Goal: Information Seeking & Learning: Learn about a topic

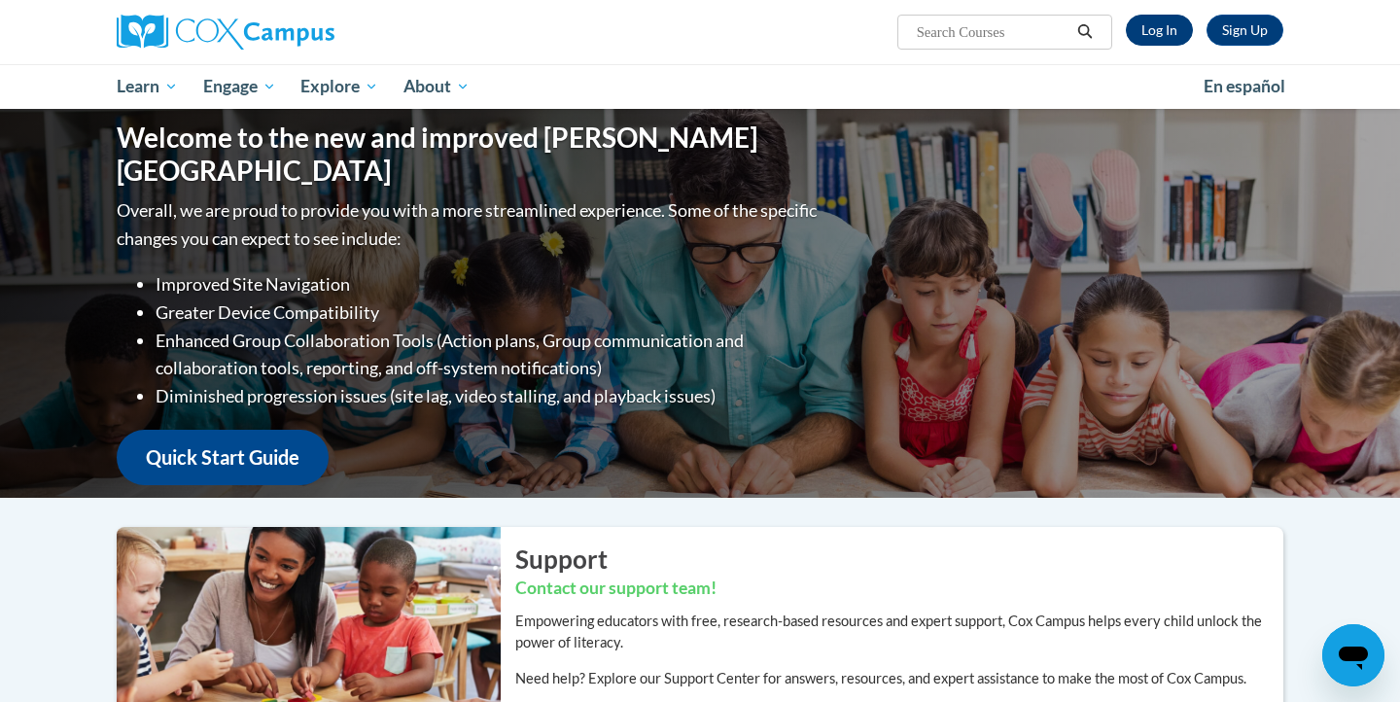
click at [1166, 30] on link "Log In" at bounding box center [1159, 30] width 67 height 31
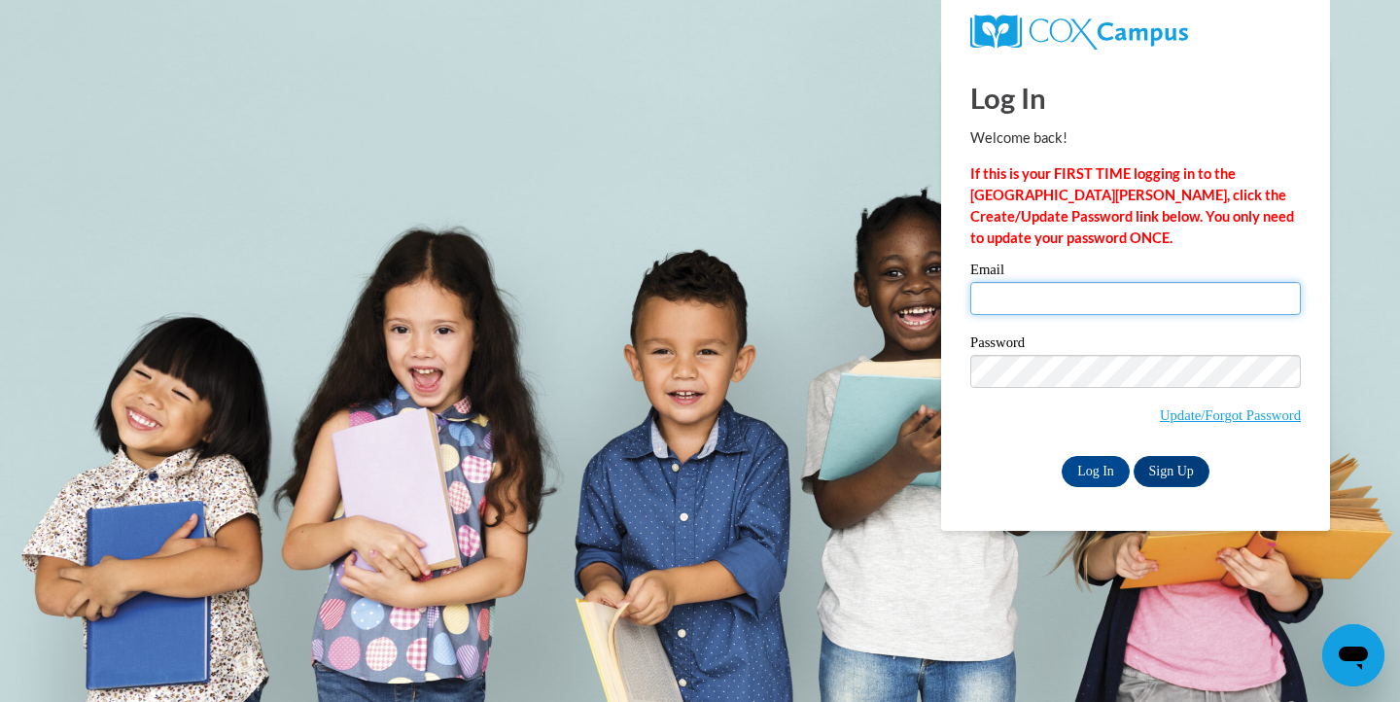
type input "karrj@evansville.k12.wi.us"
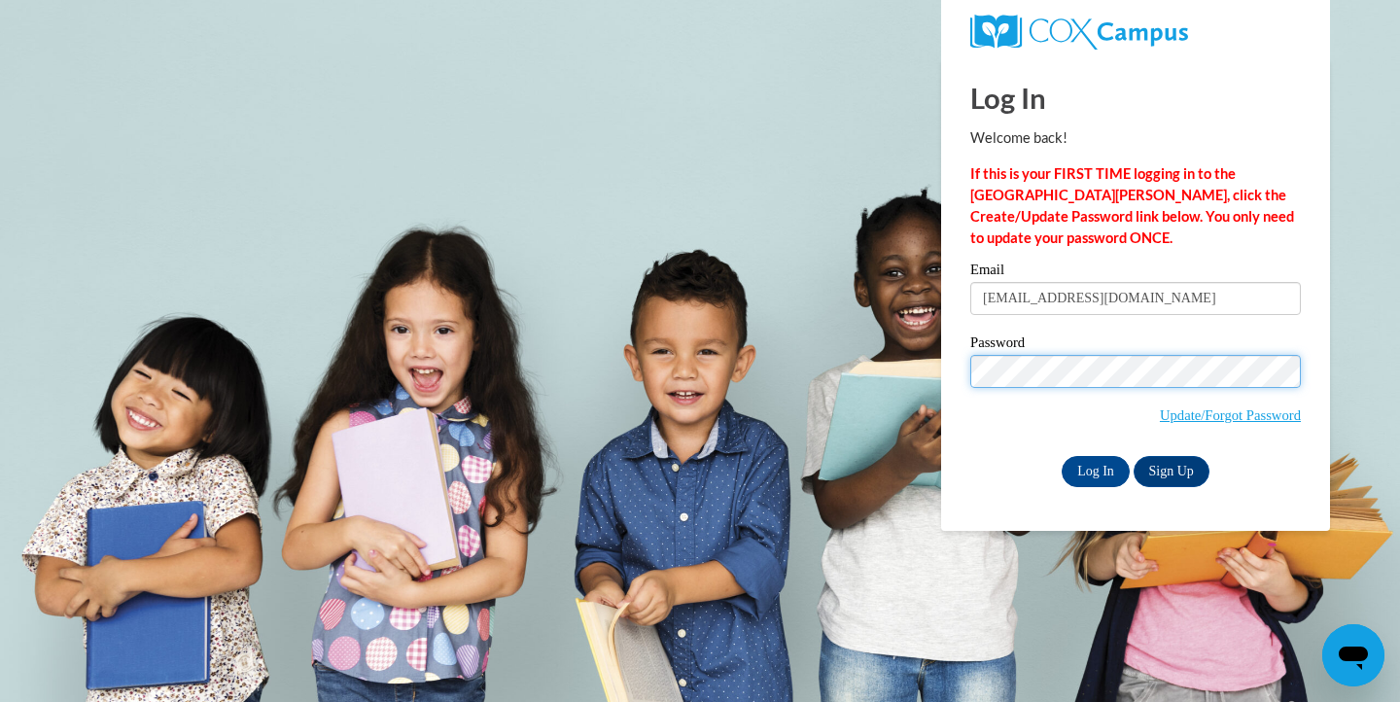
click at [1094, 468] on input "Log In" at bounding box center [1096, 471] width 68 height 31
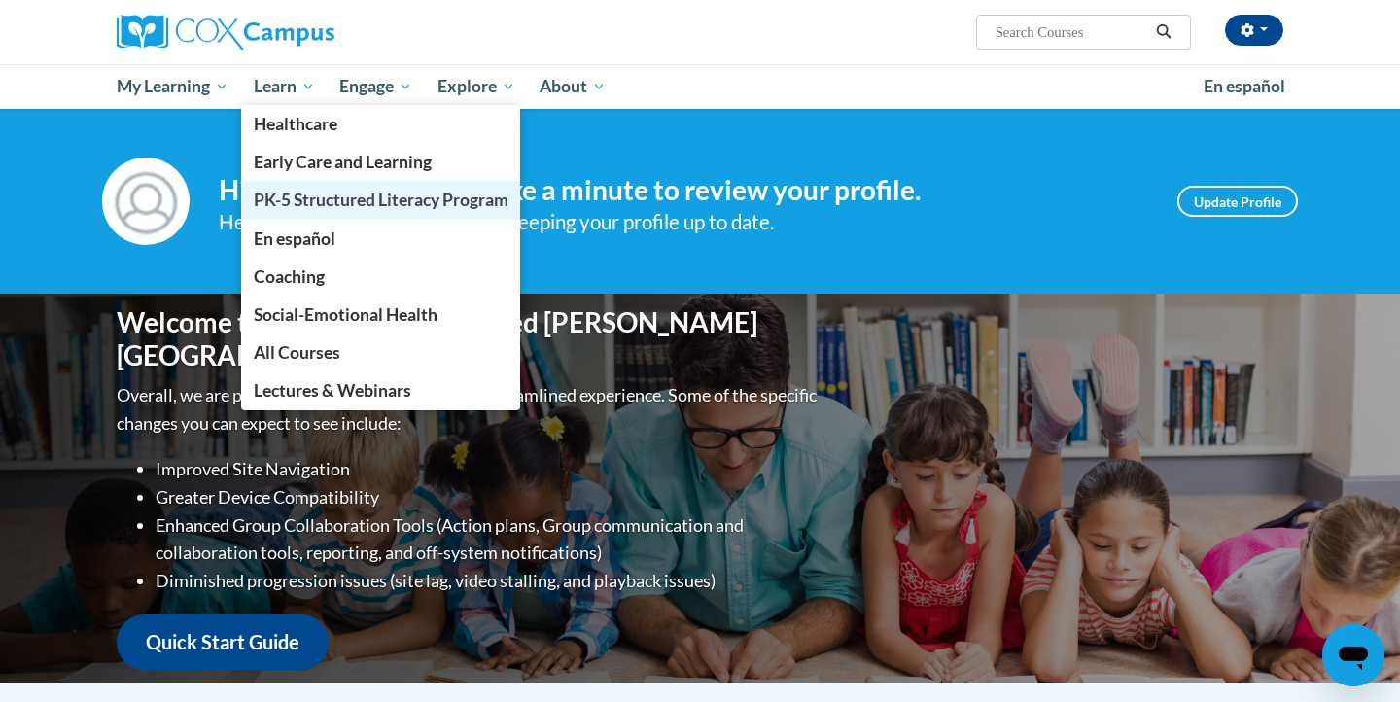
click at [303, 202] on span "PK-5 Structured Literacy Program" at bounding box center [381, 200] width 255 height 20
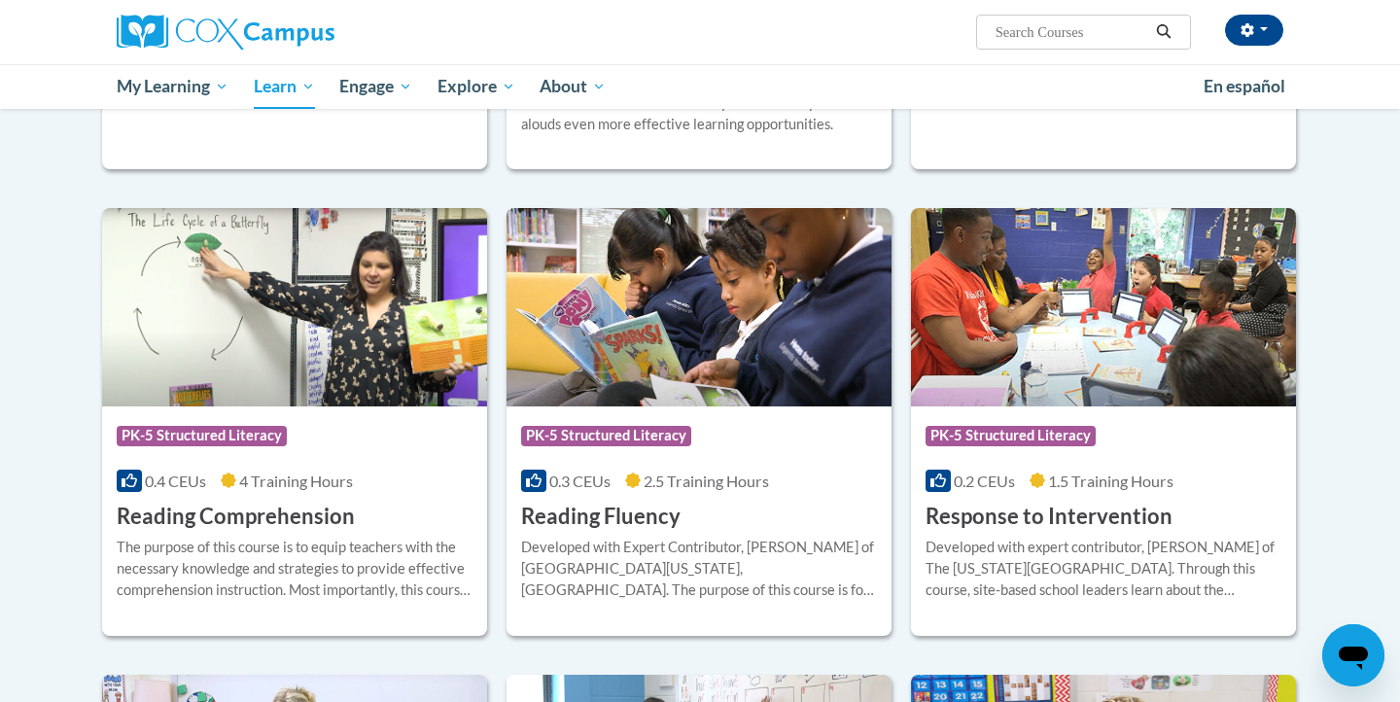
scroll to position [1540, 0]
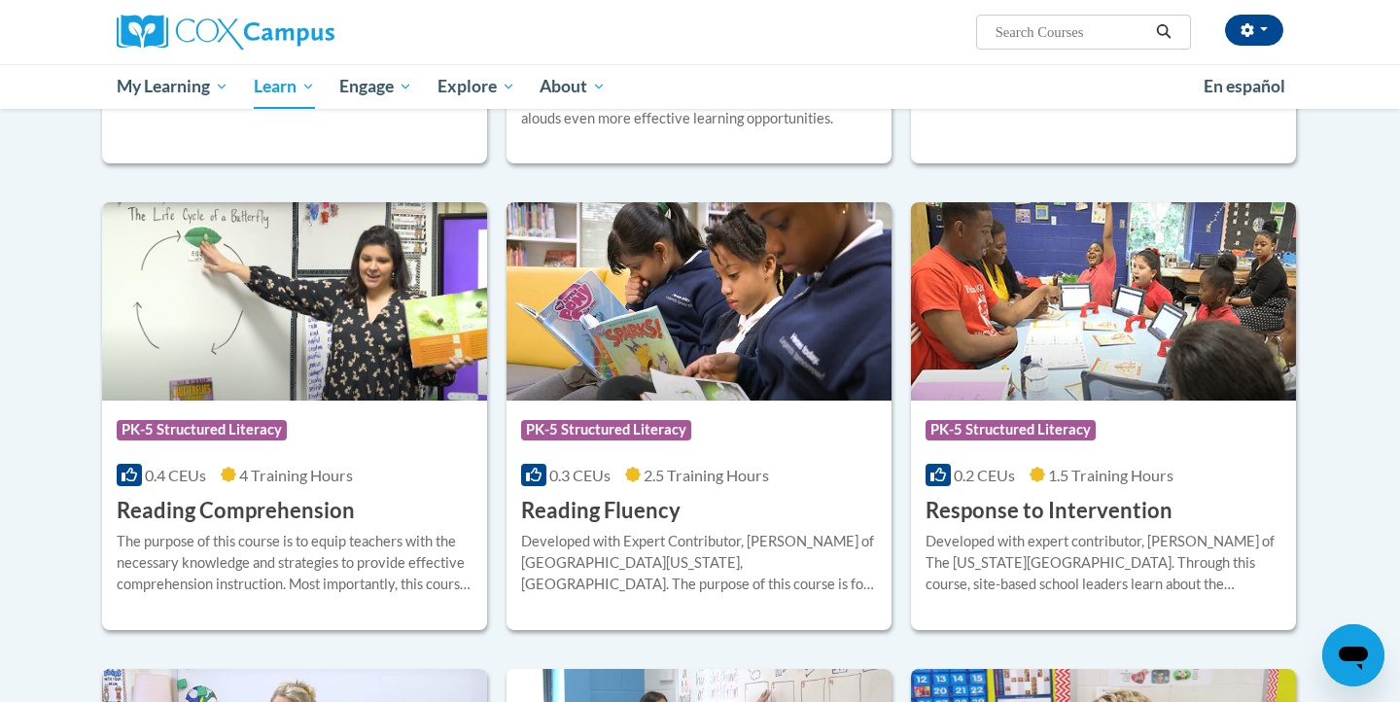
click at [711, 346] on img at bounding box center [699, 301] width 385 height 198
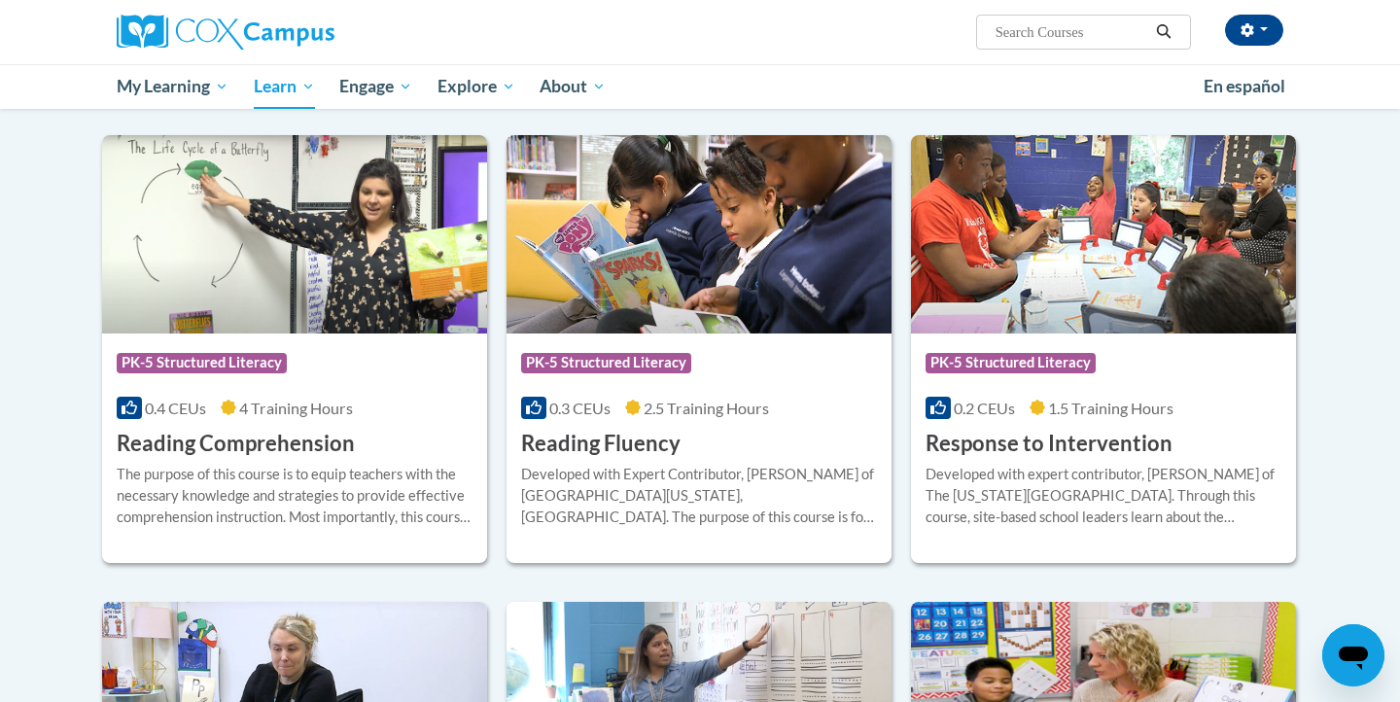
scroll to position [1604, 0]
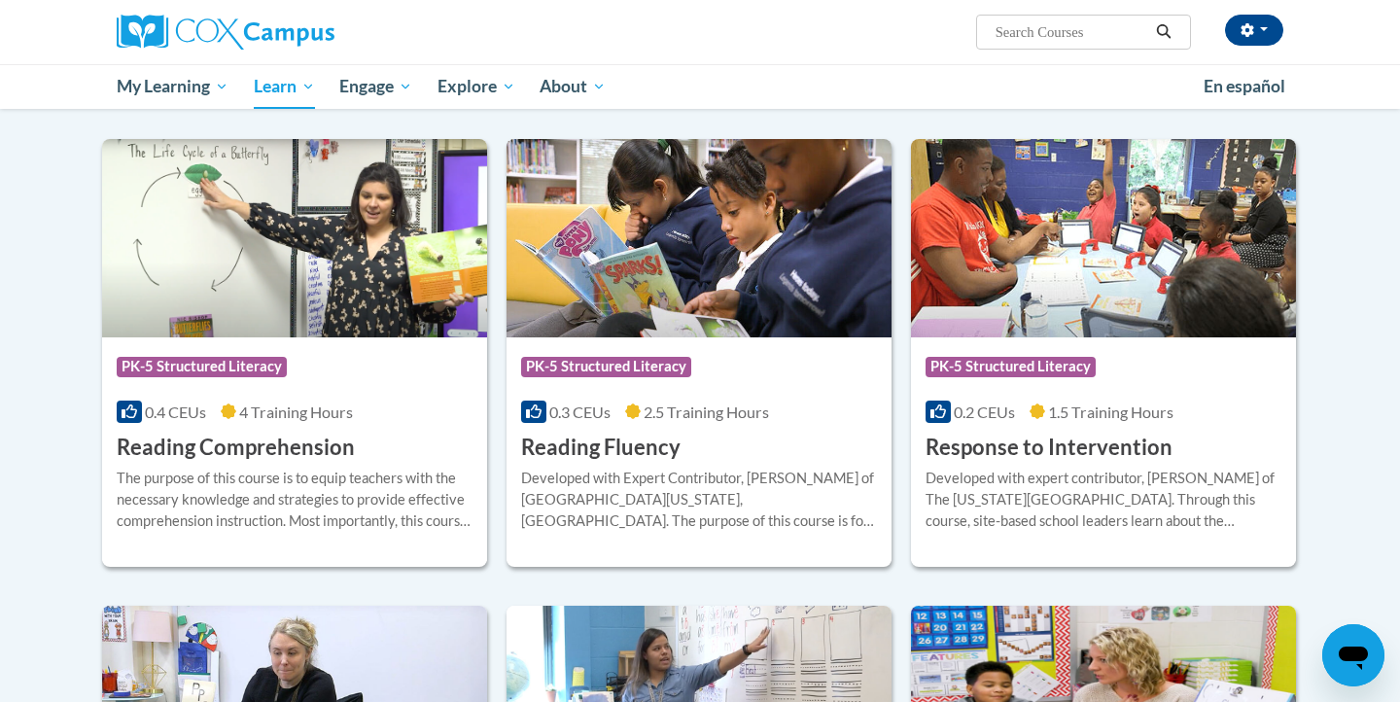
click at [276, 268] on img at bounding box center [294, 238] width 385 height 198
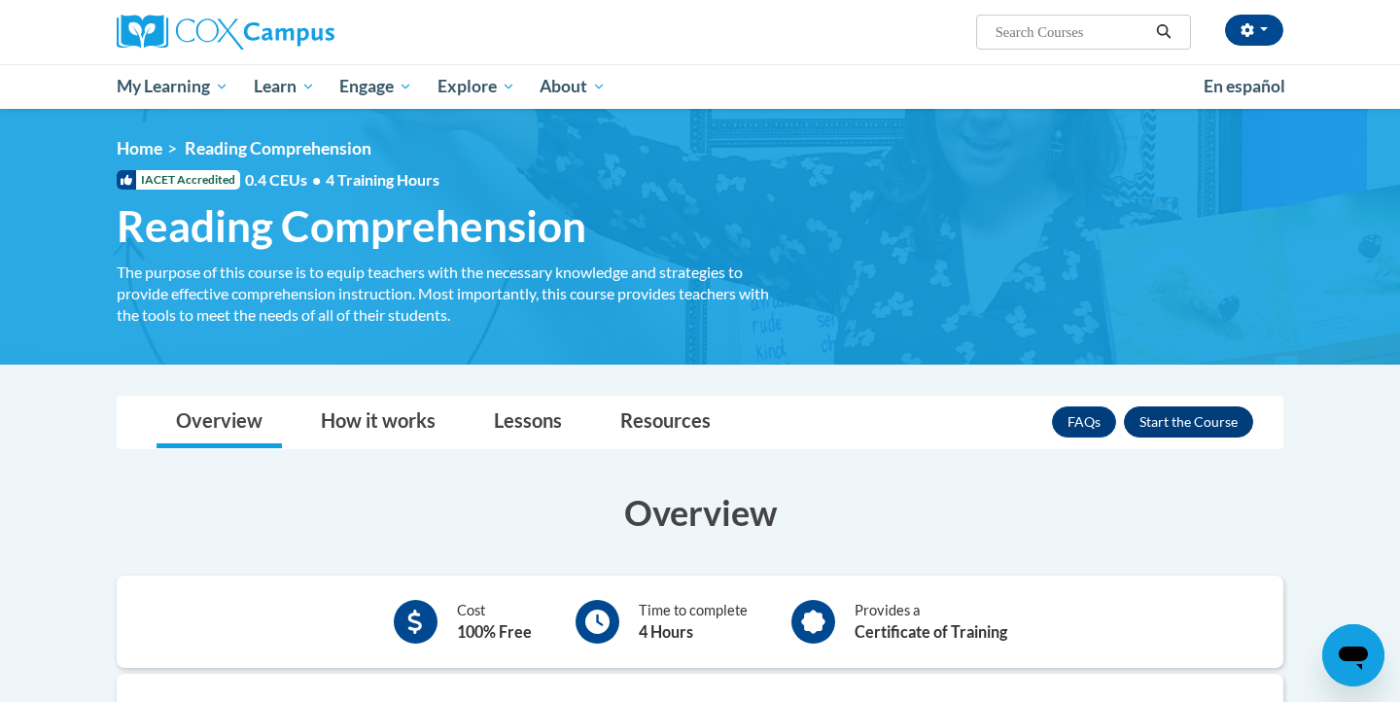
click at [1189, 423] on button "Enroll" at bounding box center [1188, 421] width 129 height 31
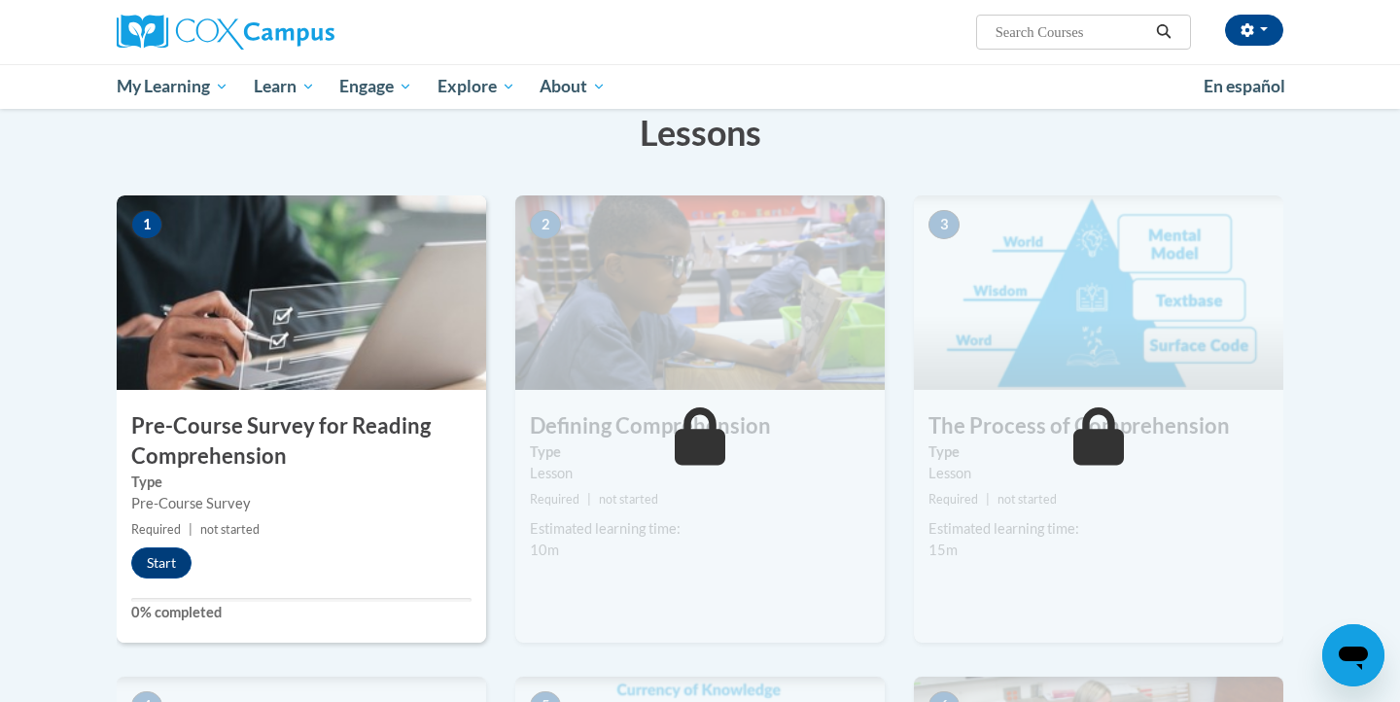
scroll to position [308, 0]
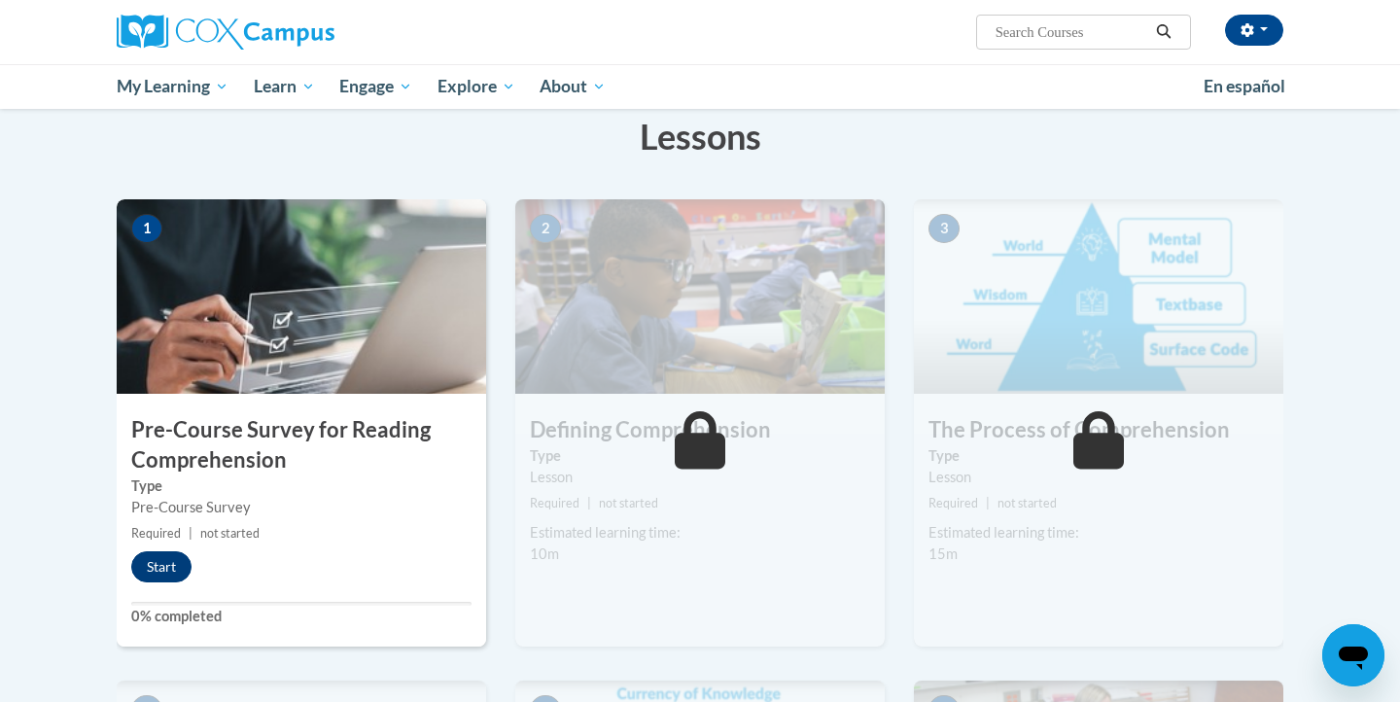
click at [160, 566] on button "Start" at bounding box center [161, 566] width 60 height 31
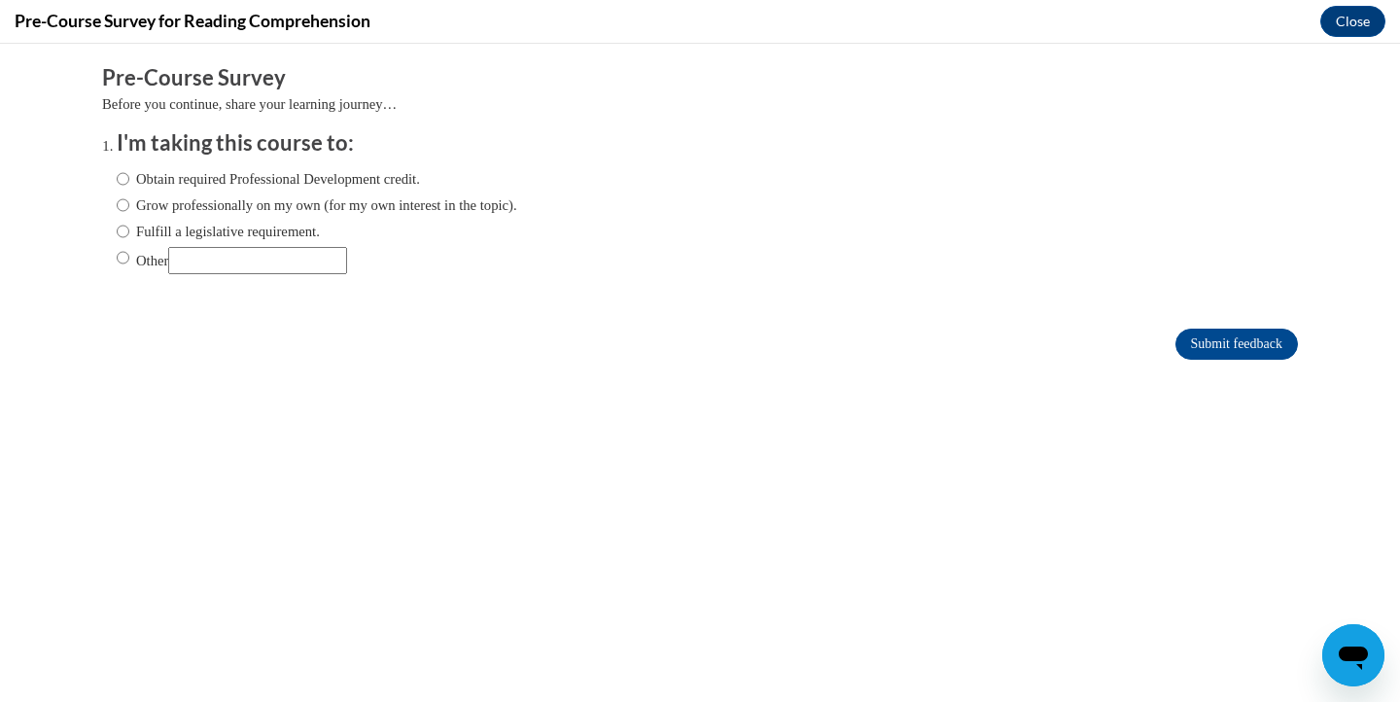
scroll to position [0, 0]
click at [125, 227] on input "Fulfill a legislative requirement." at bounding box center [123, 231] width 13 height 21
radio input "true"
click at [1249, 343] on input "Submit feedback" at bounding box center [1237, 344] width 123 height 31
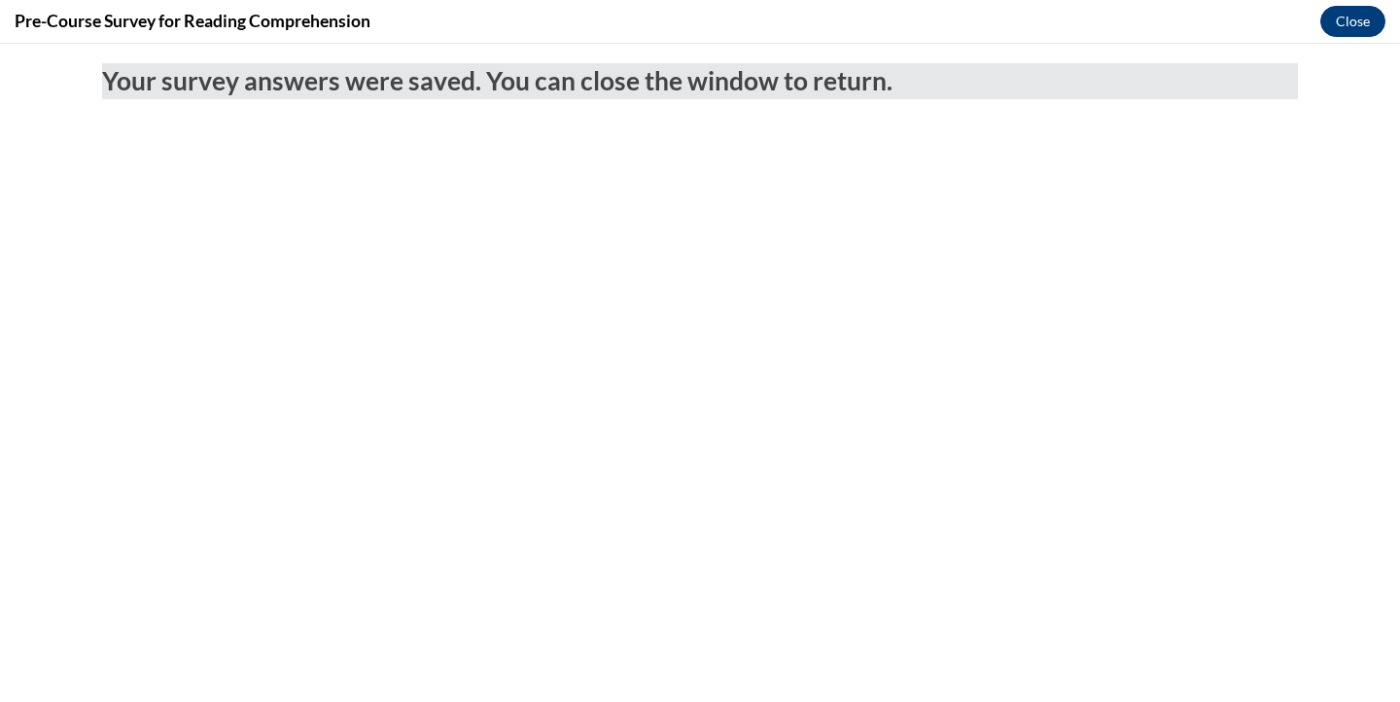
click at [1350, 22] on button "Close" at bounding box center [1353, 21] width 65 height 31
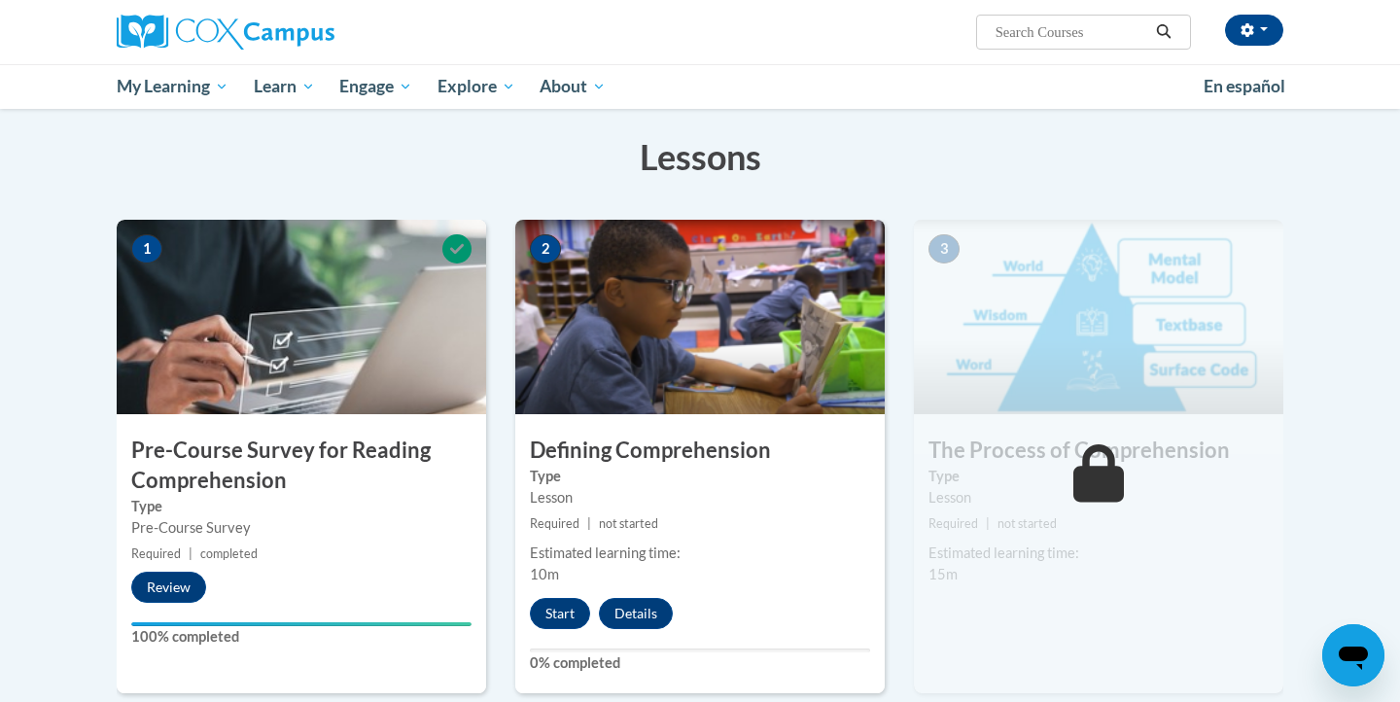
scroll to position [289, 0]
click at [560, 612] on button "Start" at bounding box center [560, 612] width 60 height 31
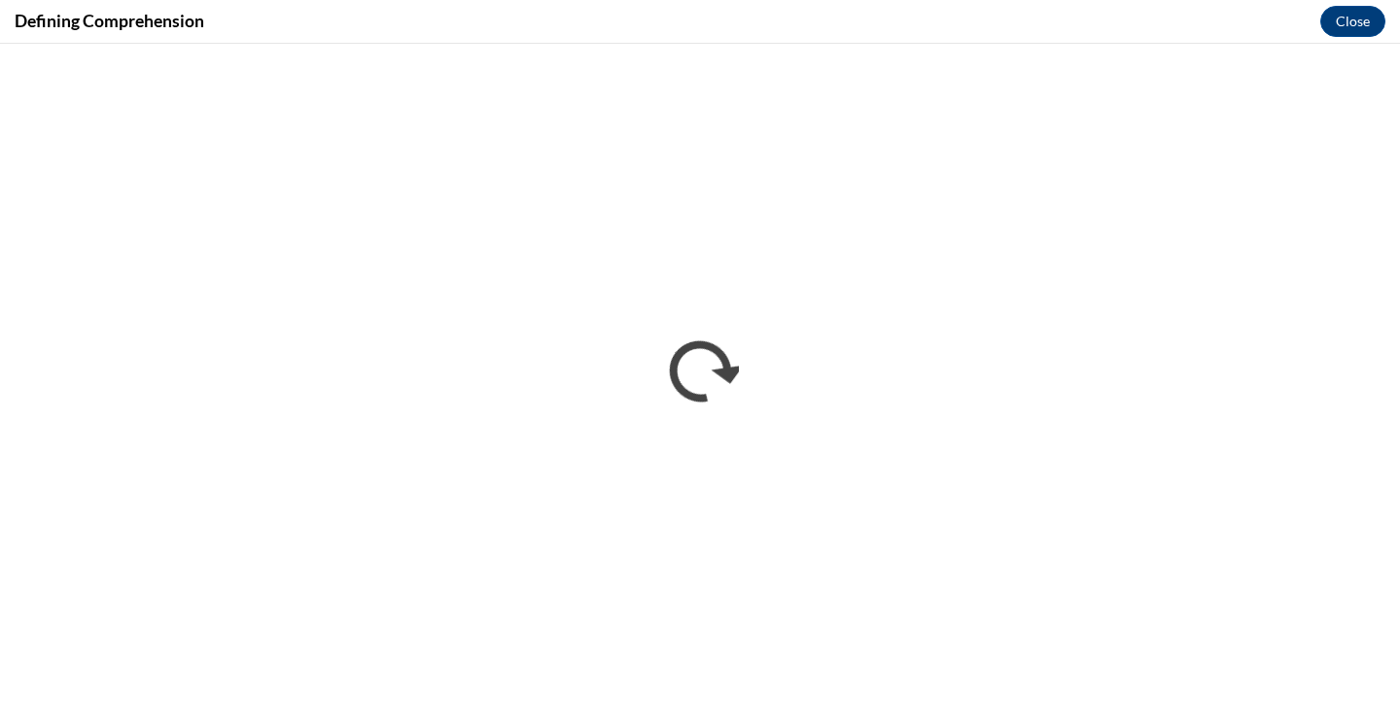
scroll to position [0, 0]
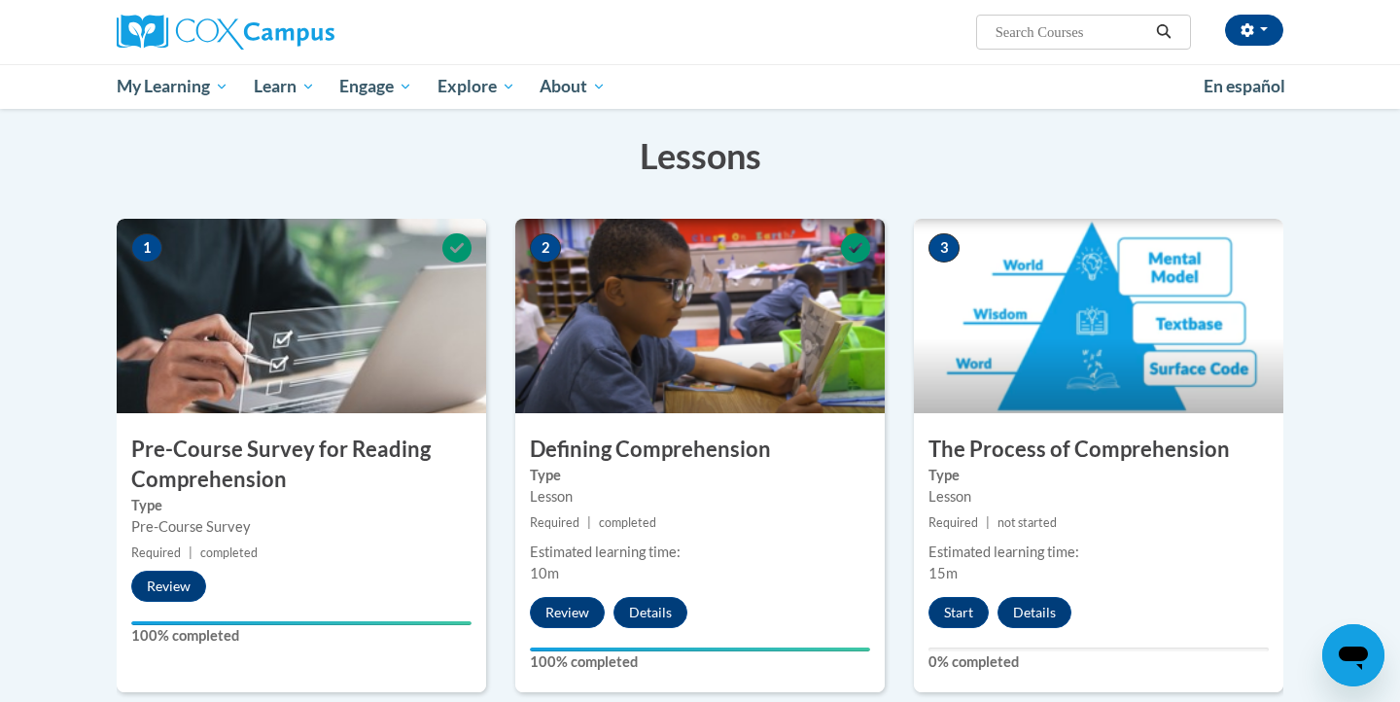
scroll to position [283, 0]
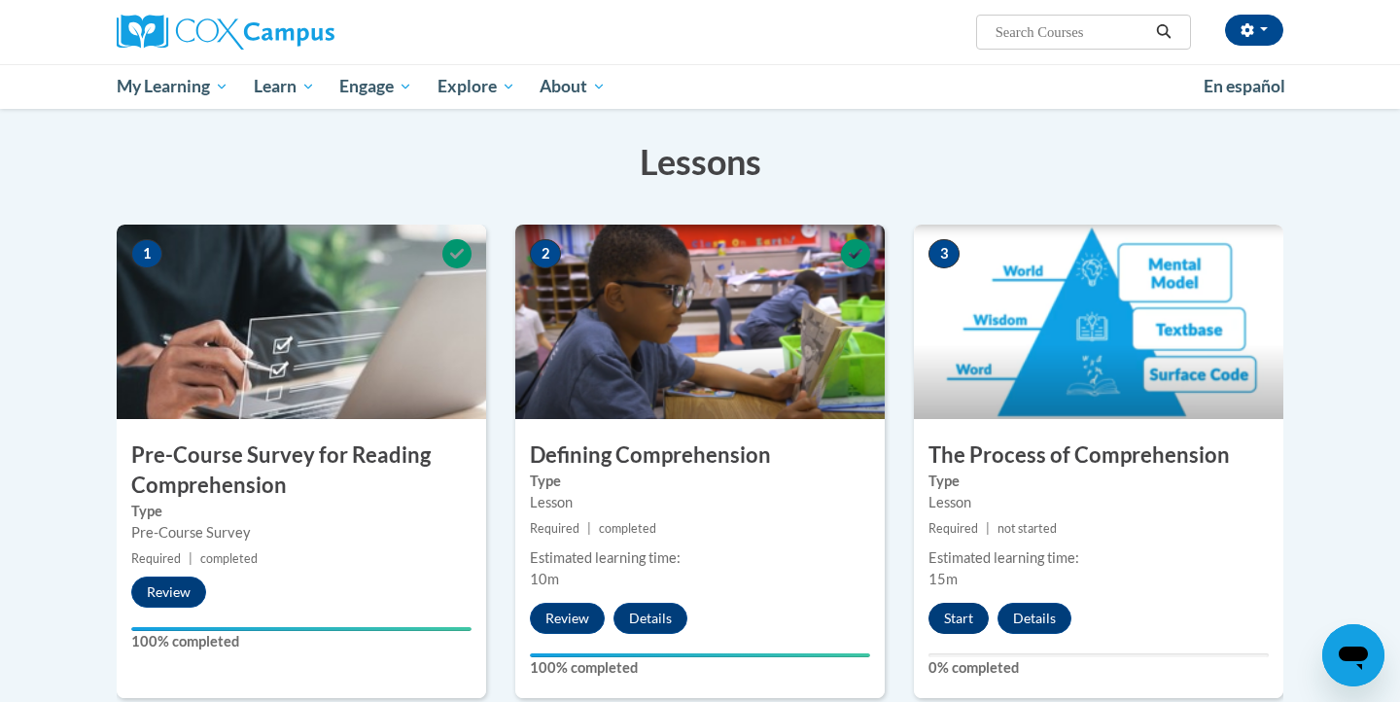
click at [952, 616] on button "Start" at bounding box center [959, 618] width 60 height 31
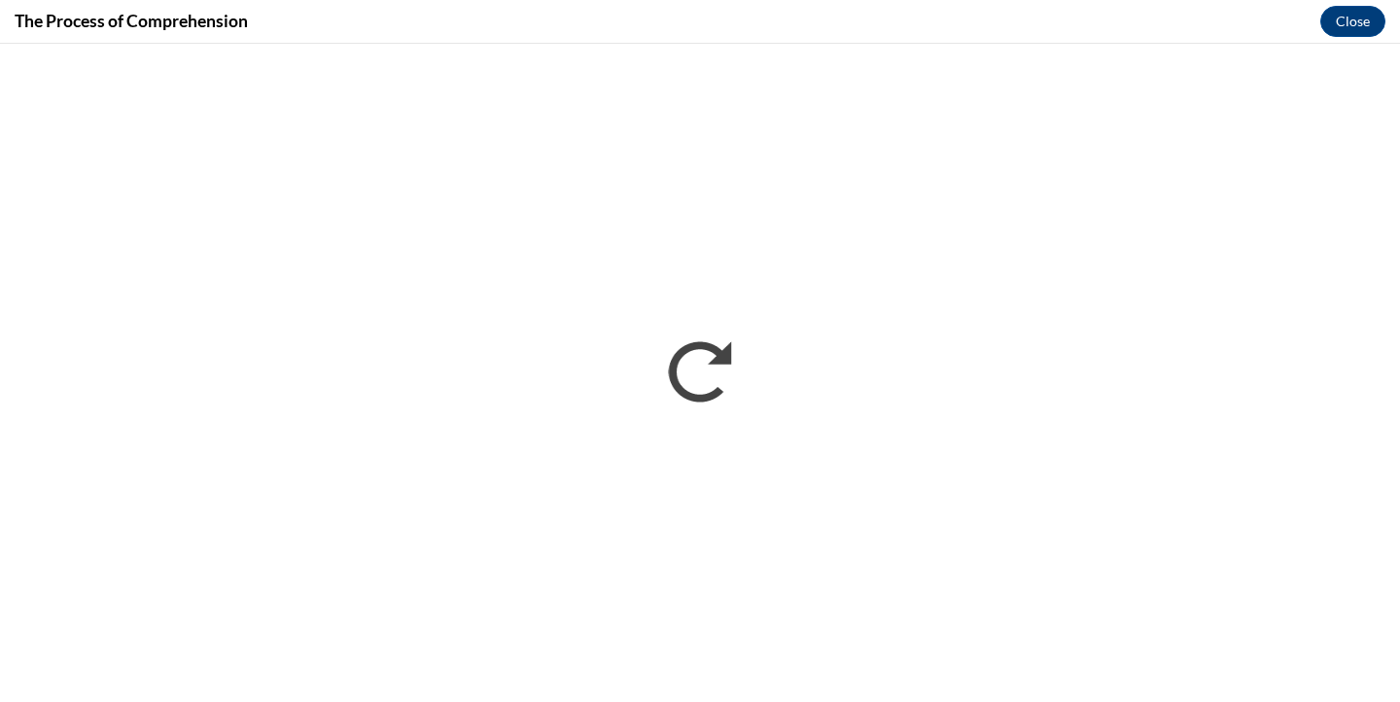
scroll to position [0, 0]
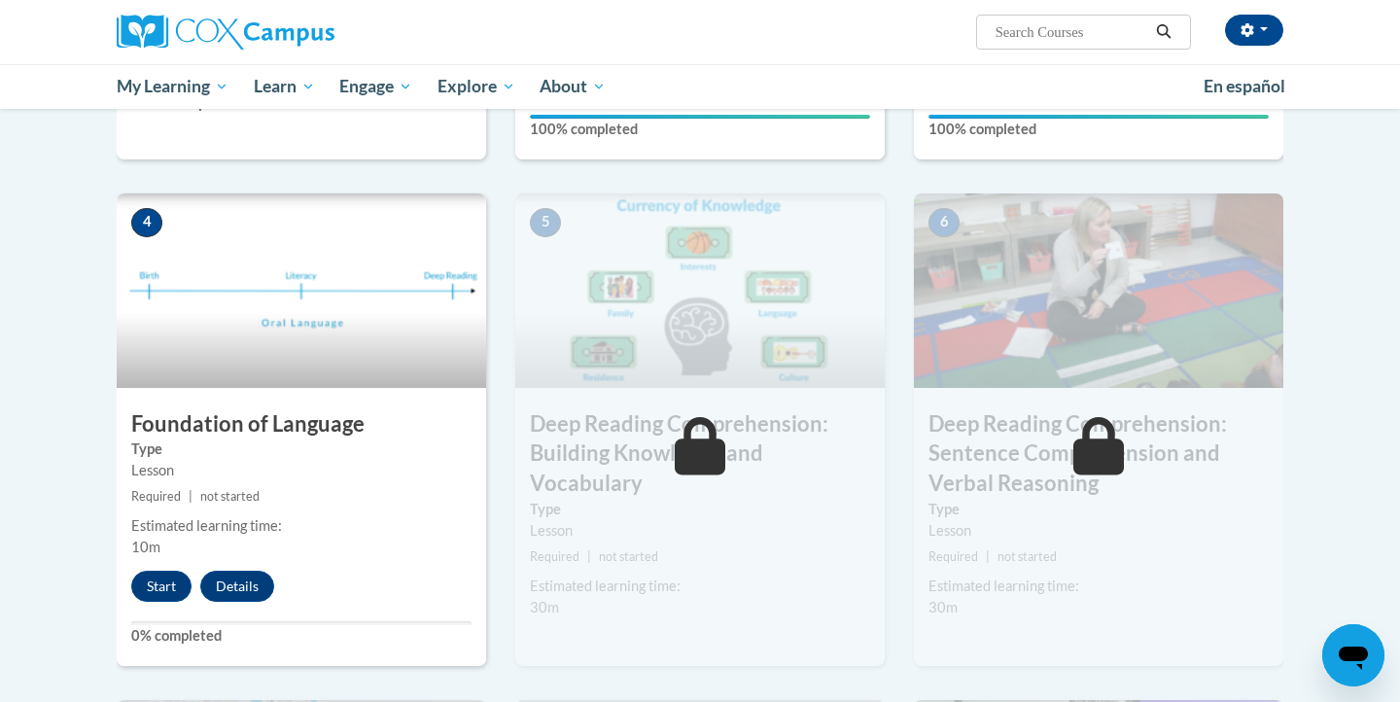
scroll to position [866, 0]
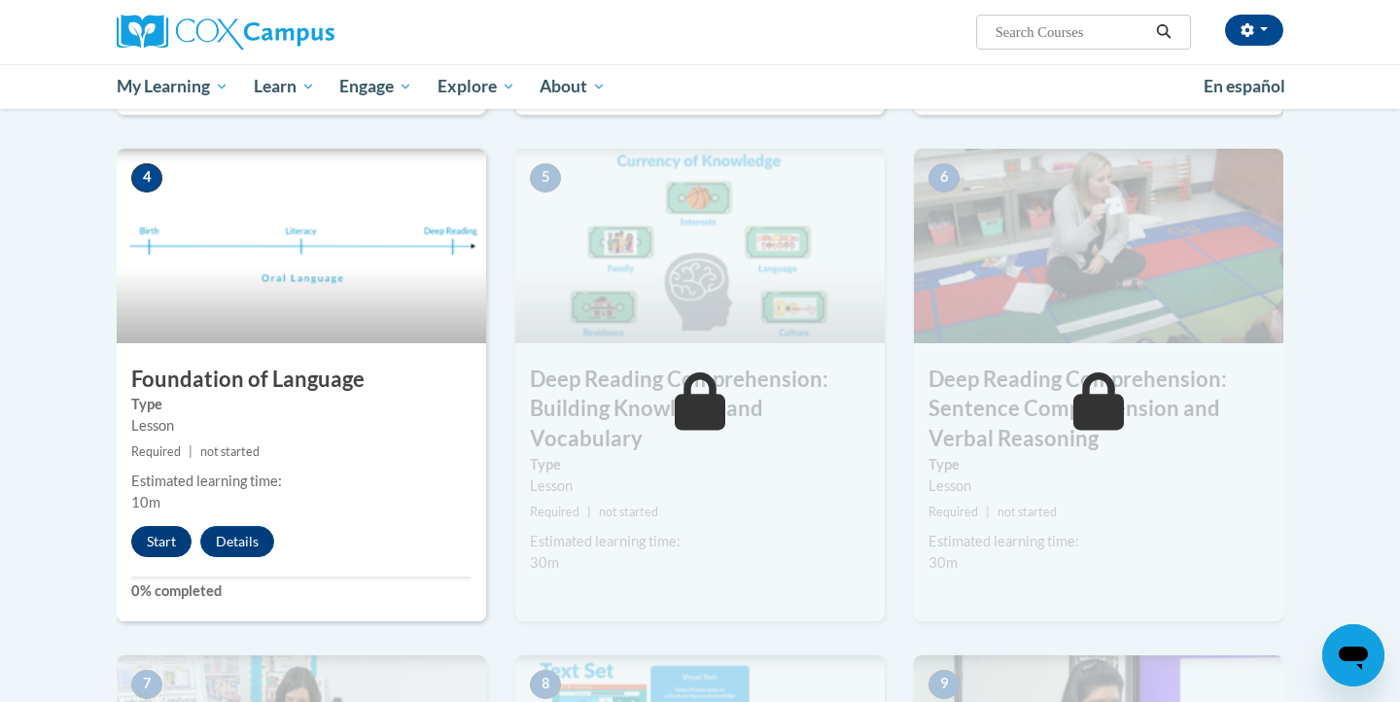
click at [158, 536] on button "Start" at bounding box center [161, 541] width 60 height 31
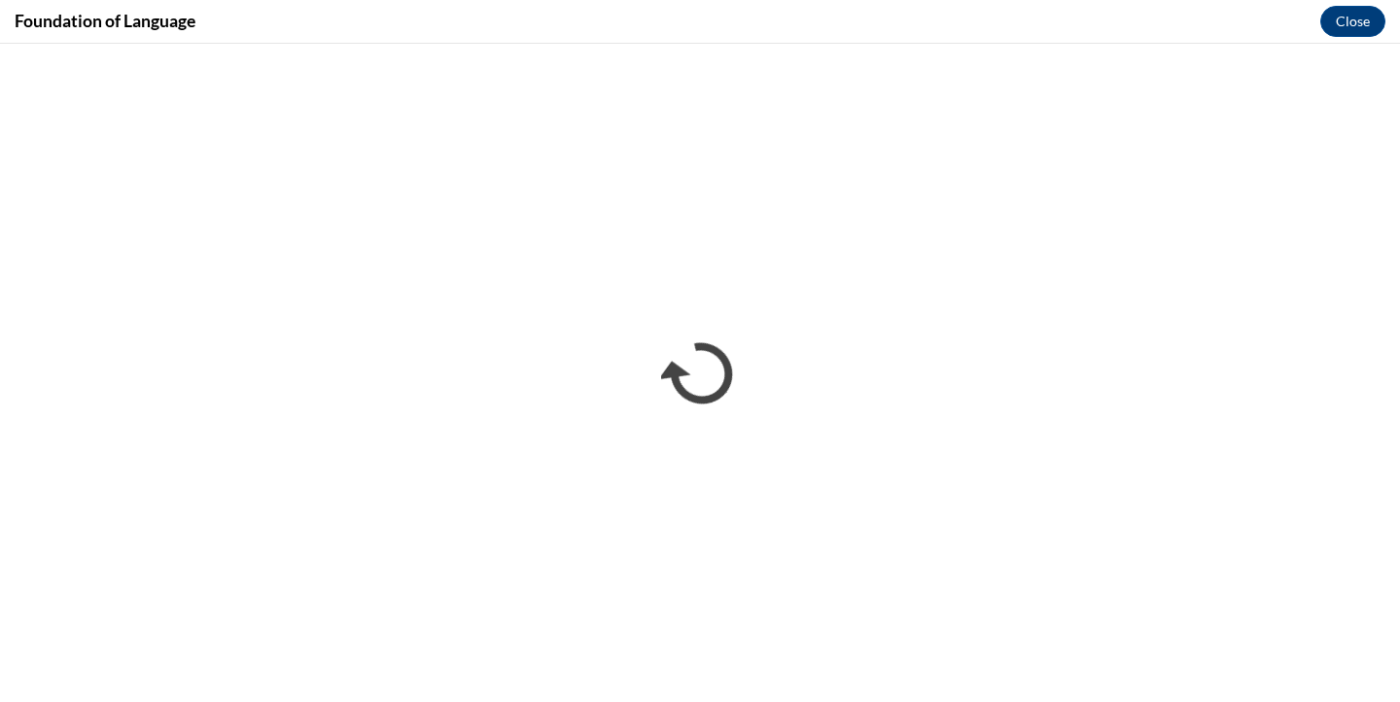
scroll to position [0, 0]
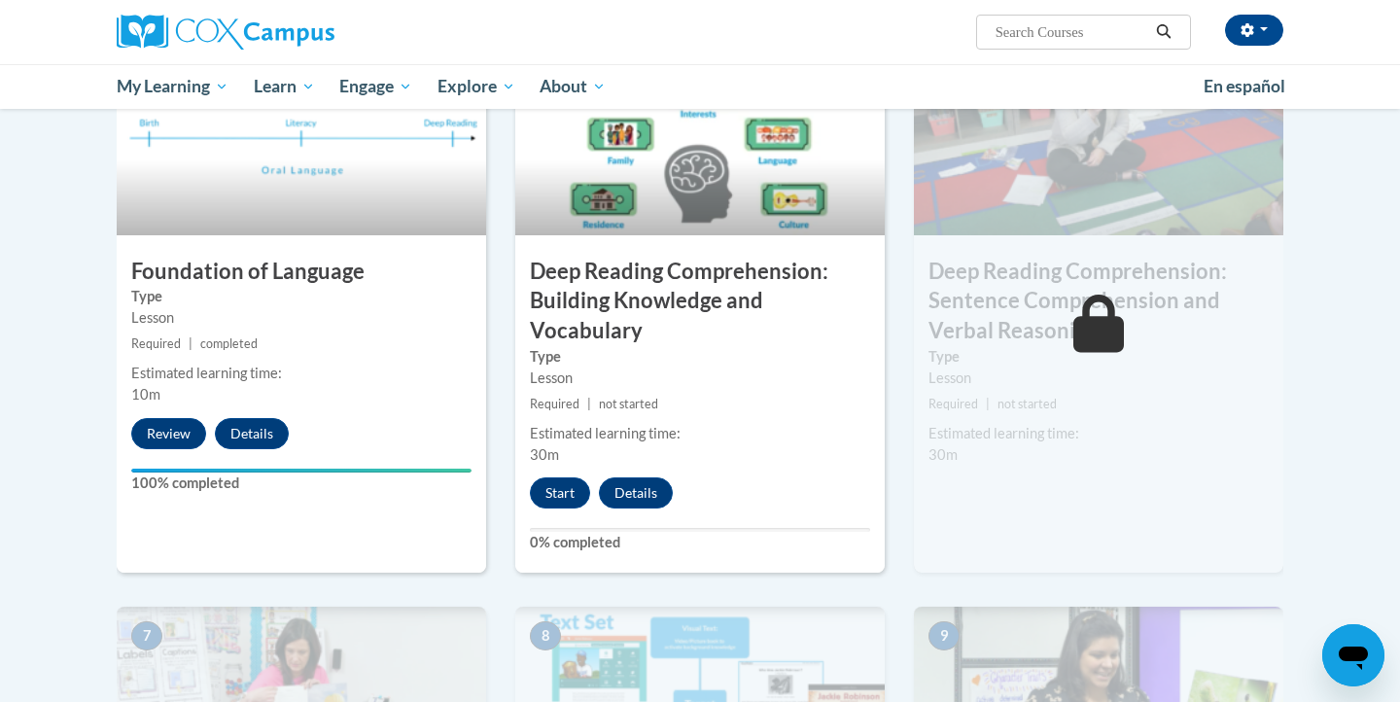
scroll to position [980, 0]
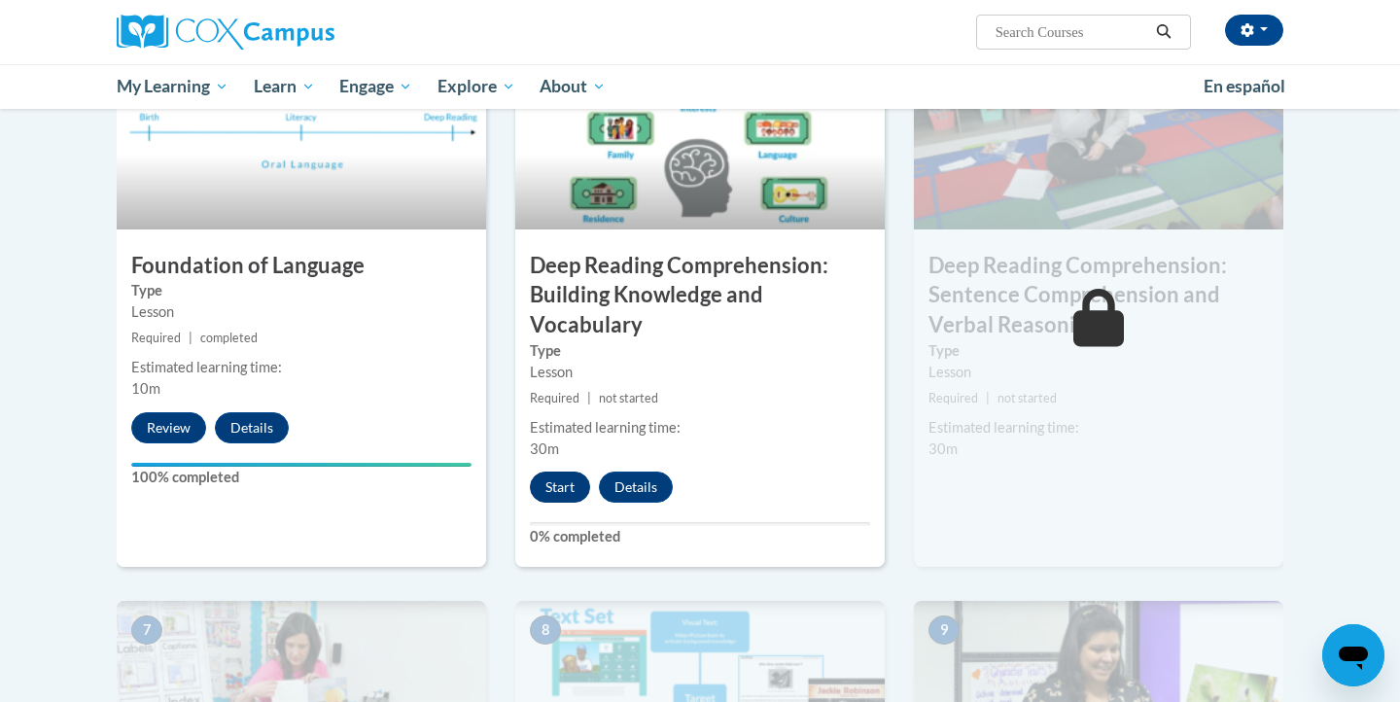
click at [564, 486] on button "Start" at bounding box center [560, 487] width 60 height 31
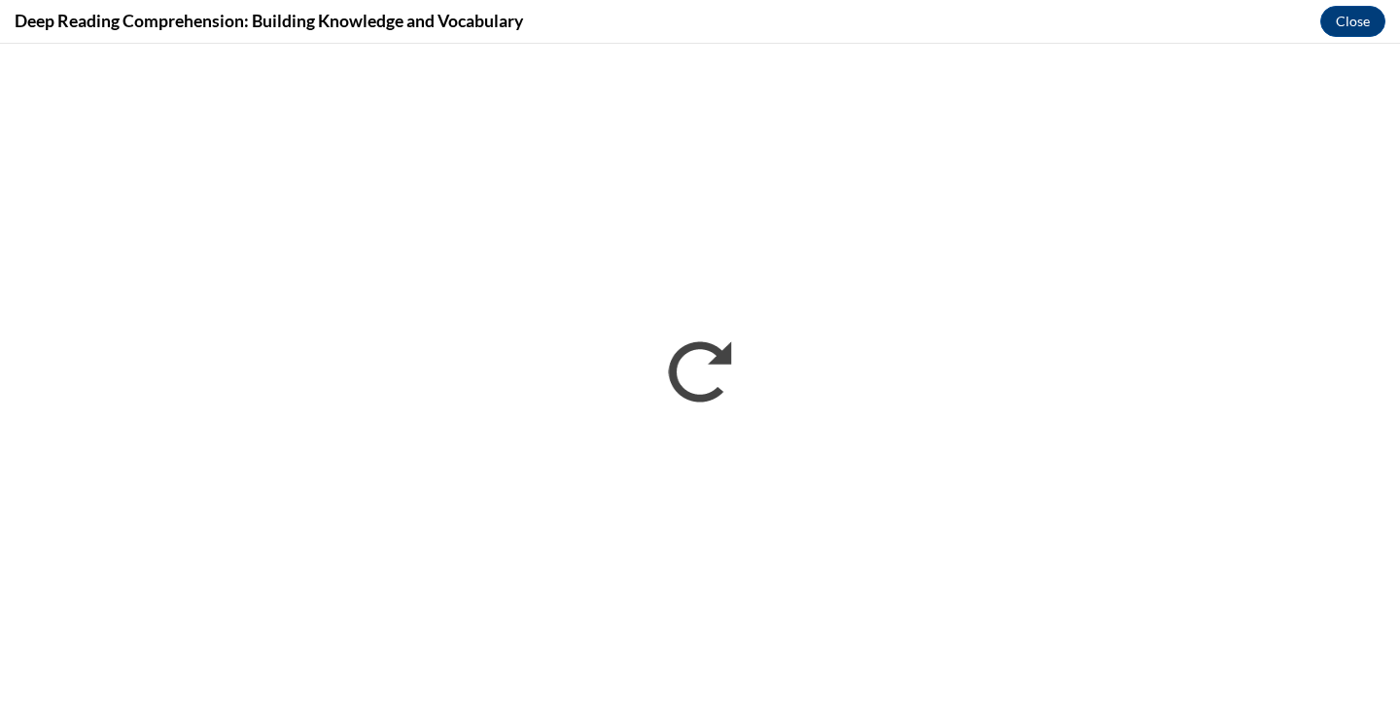
scroll to position [0, 0]
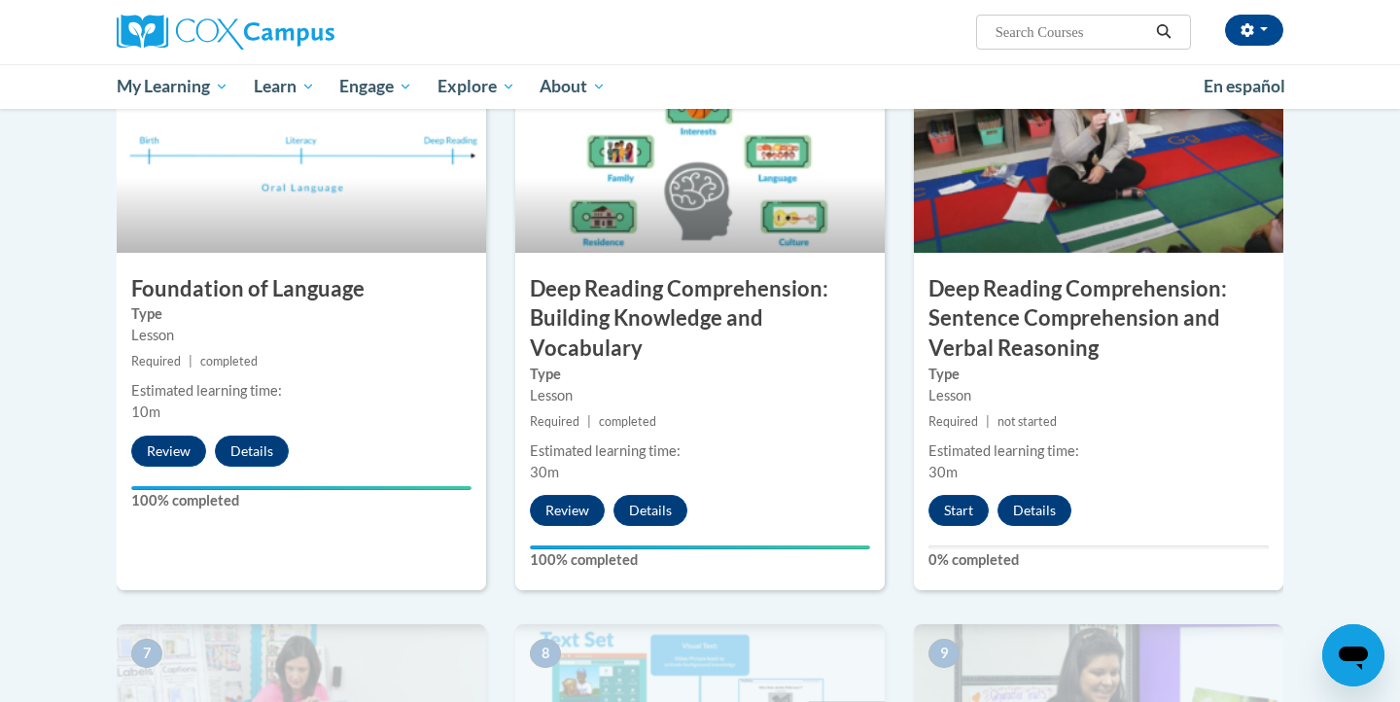
scroll to position [958, 0]
click at [965, 512] on button "Start" at bounding box center [959, 509] width 60 height 31
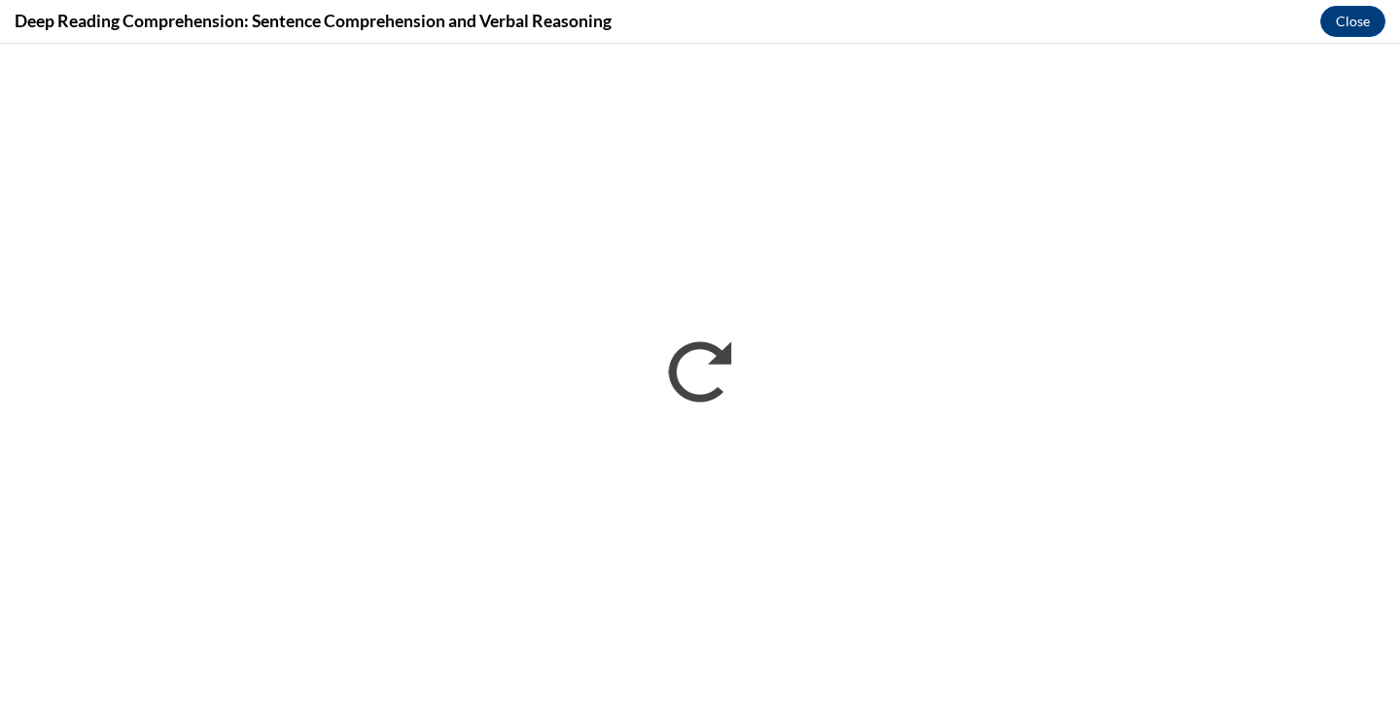
scroll to position [0, 0]
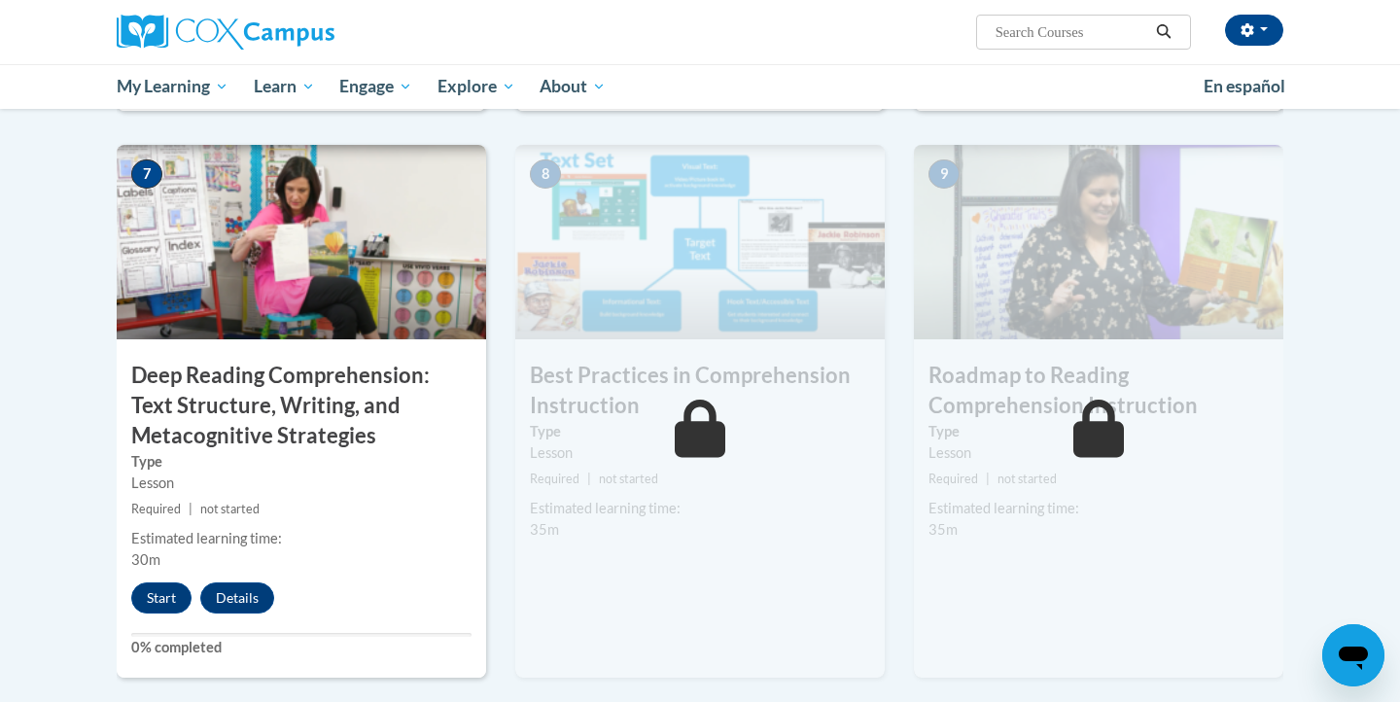
scroll to position [1437, 0]
click at [159, 588] on button "Start" at bounding box center [161, 597] width 60 height 31
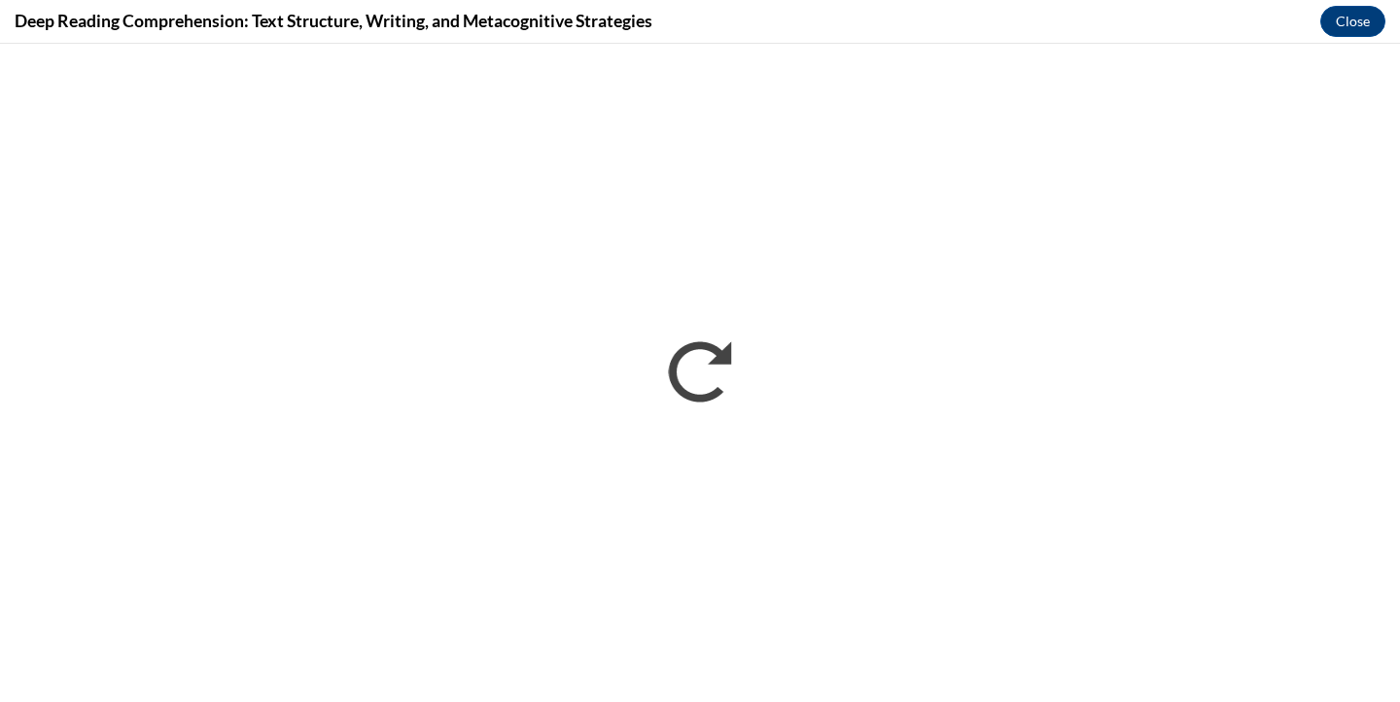
scroll to position [0, 0]
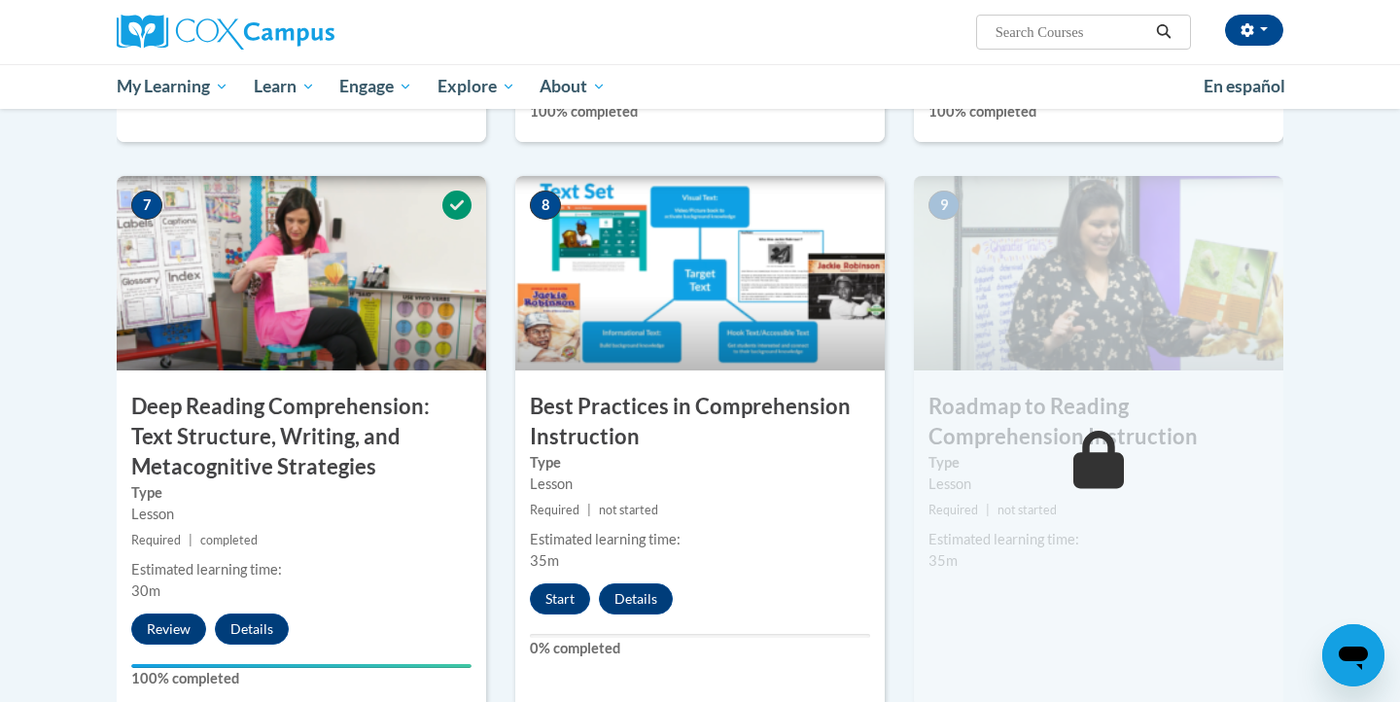
scroll to position [1402, 0]
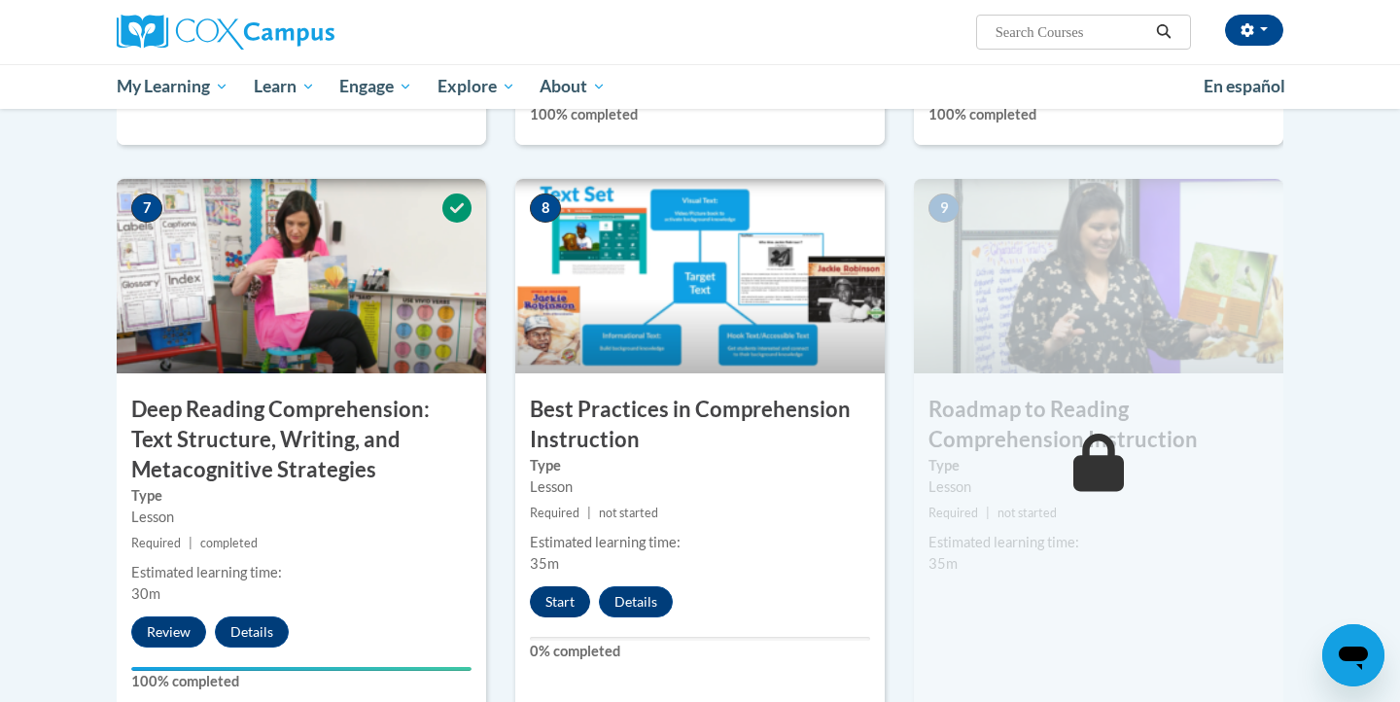
click at [559, 588] on button "Start" at bounding box center [560, 601] width 60 height 31
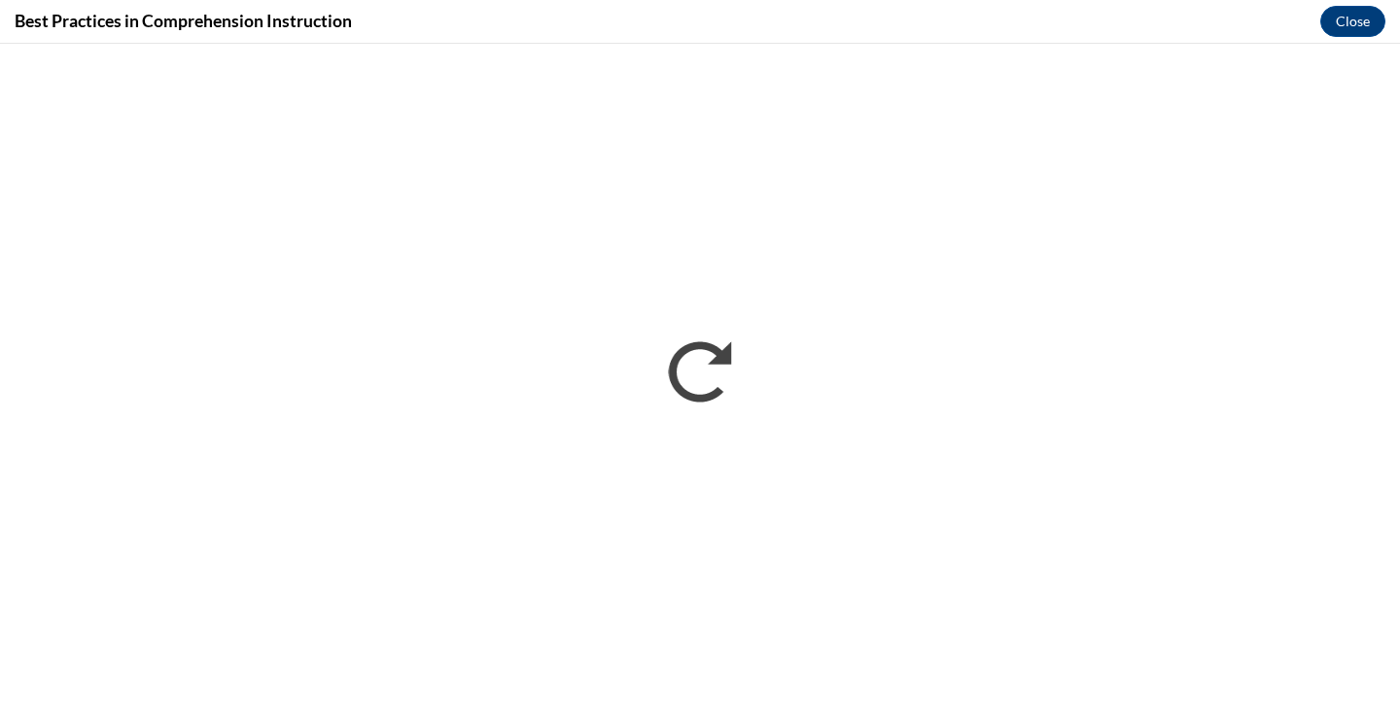
scroll to position [0, 0]
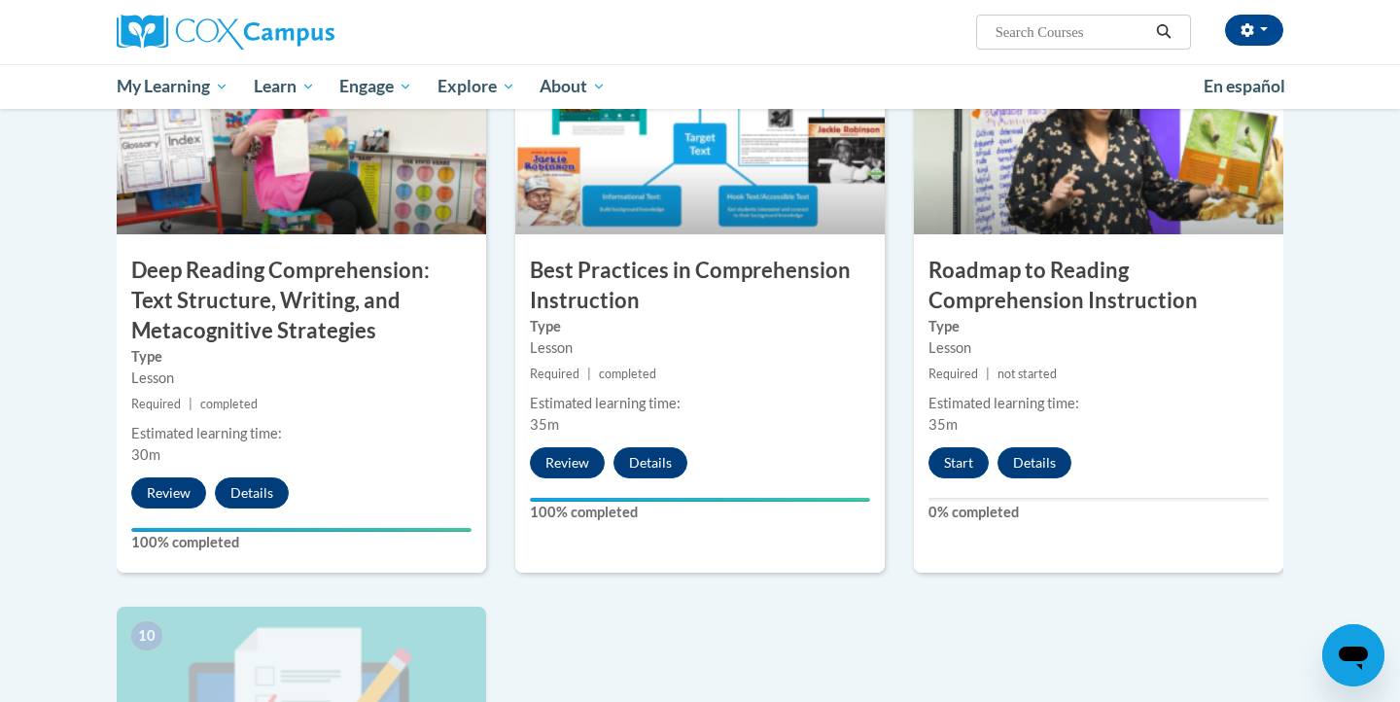
scroll to position [1543, 0]
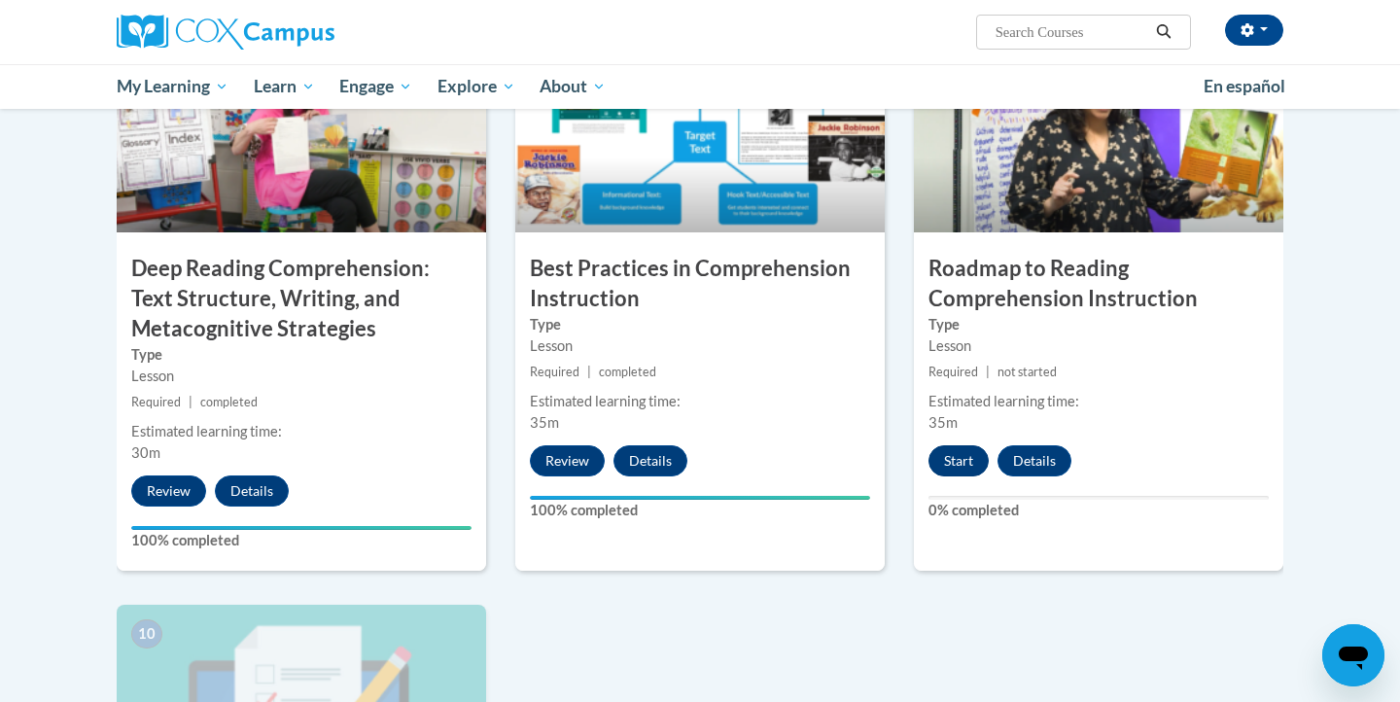
click at [958, 455] on button "Start" at bounding box center [959, 460] width 60 height 31
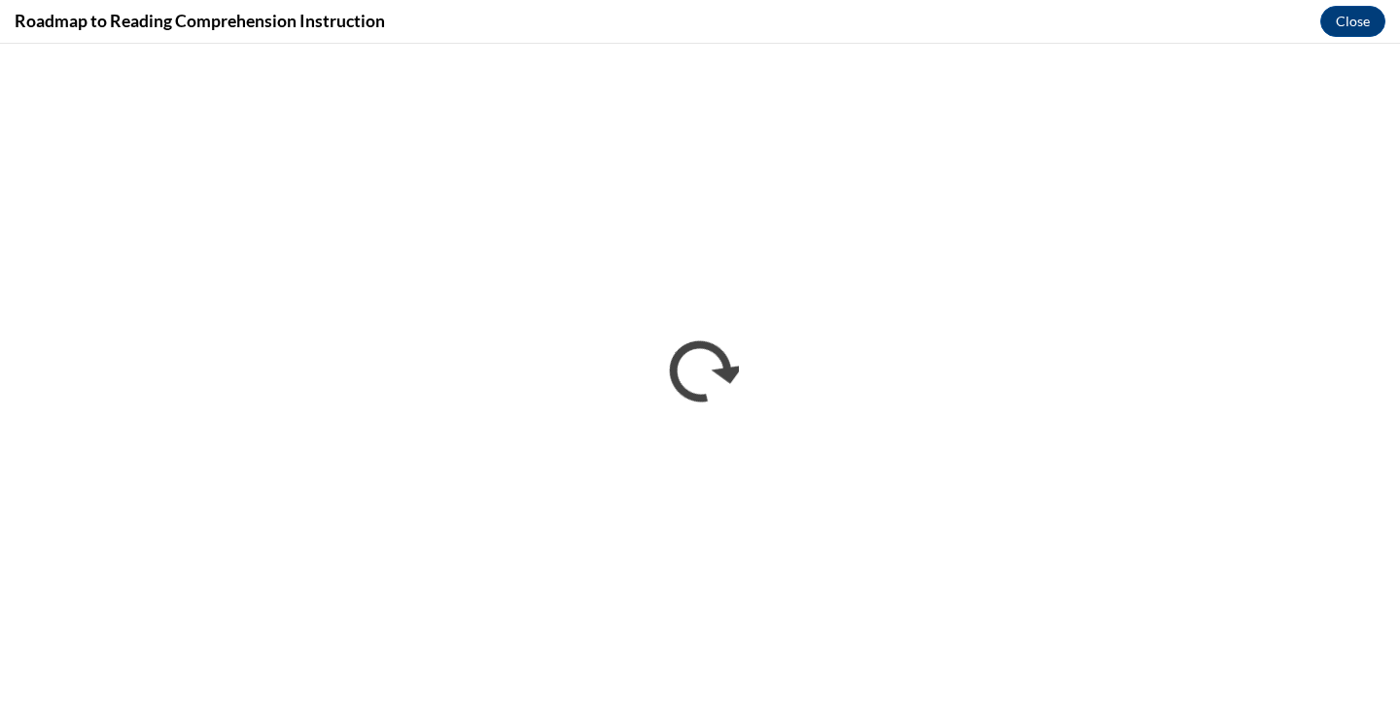
scroll to position [0, 0]
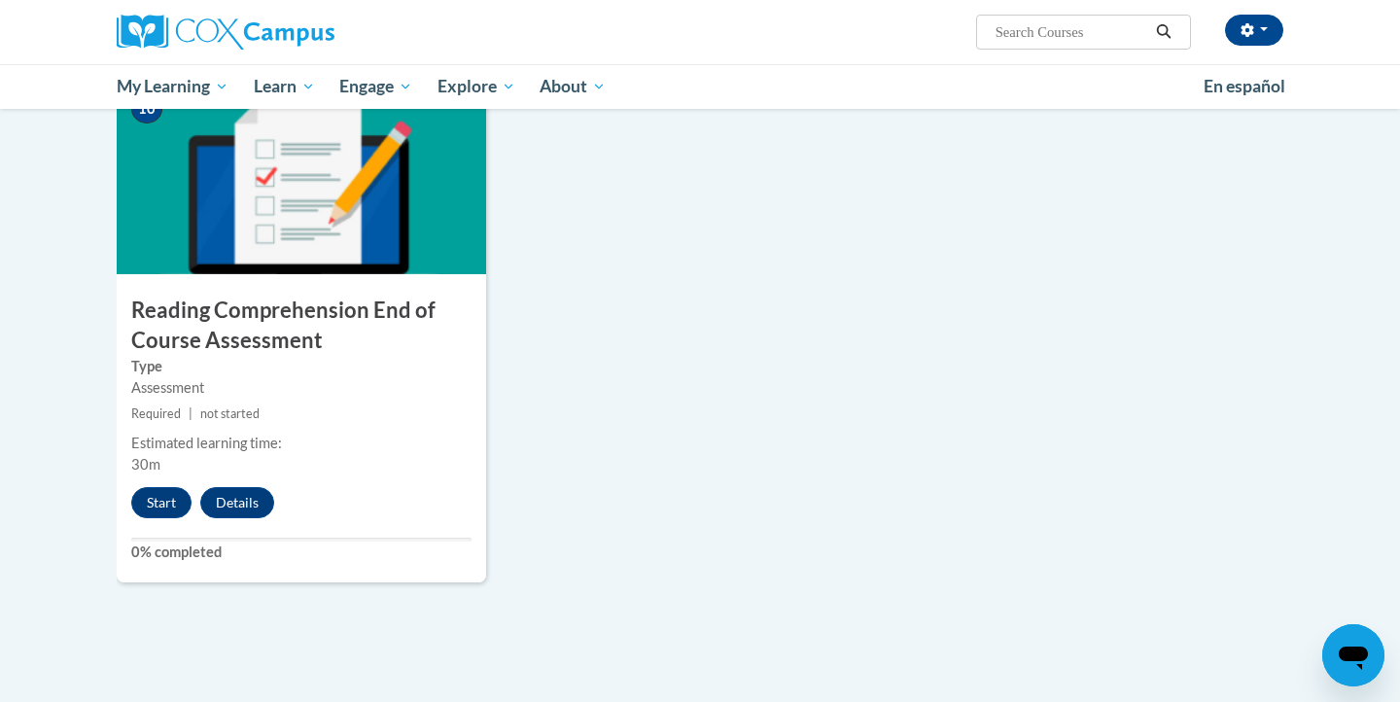
scroll to position [2083, 0]
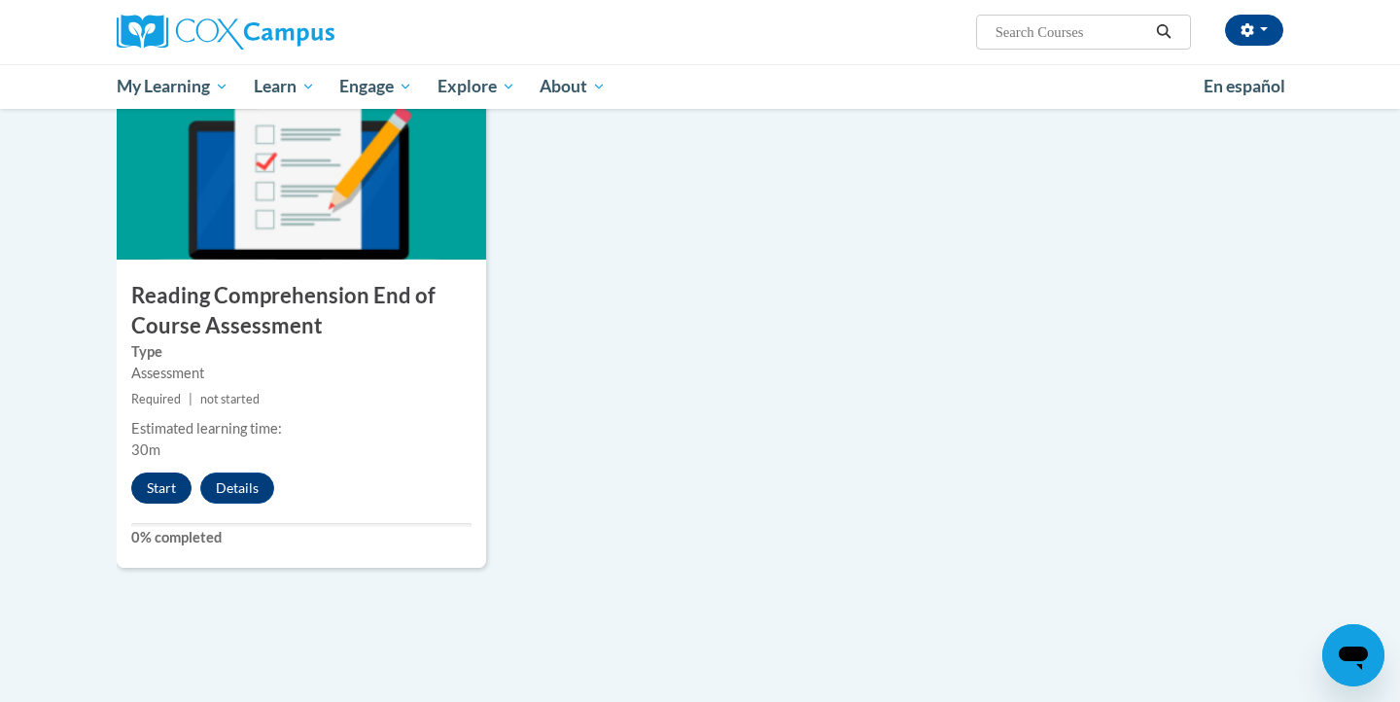
click at [159, 477] on button "Start" at bounding box center [161, 488] width 60 height 31
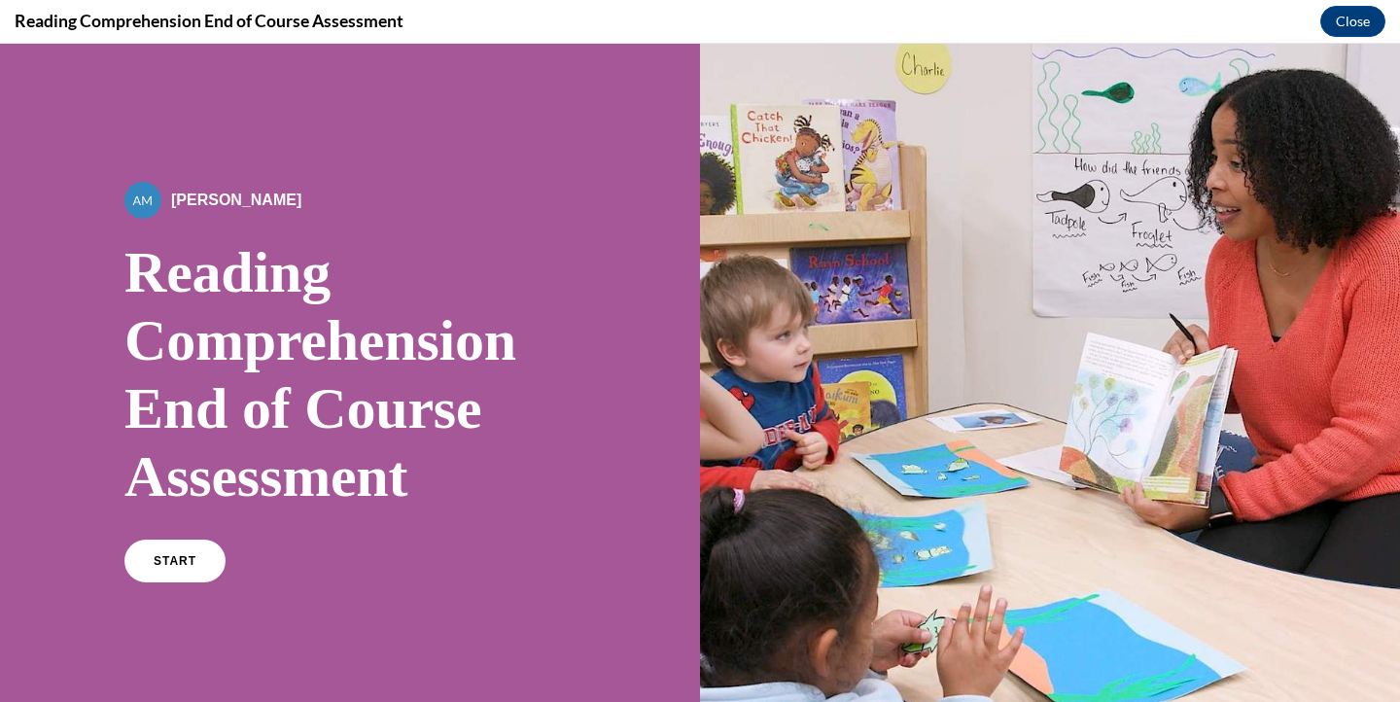
scroll to position [0, 0]
click at [175, 558] on span "START" at bounding box center [175, 561] width 45 height 15
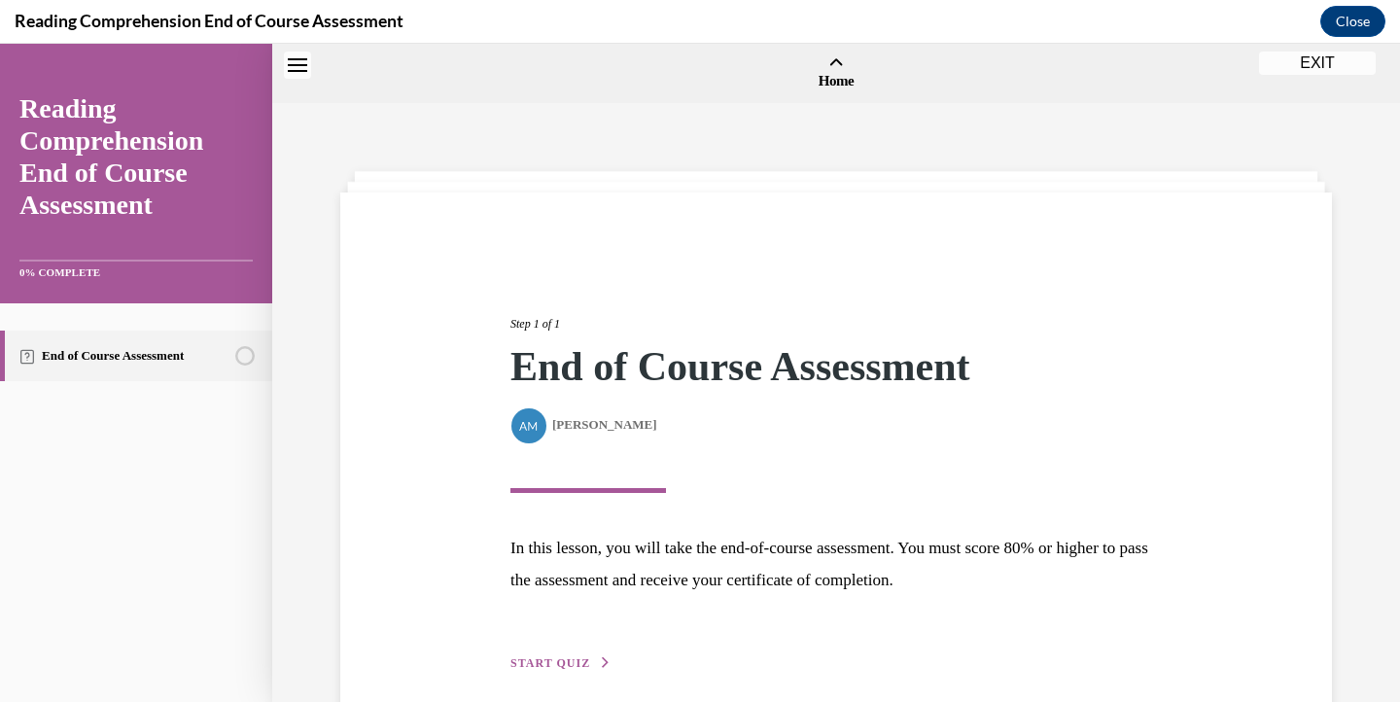
scroll to position [60, 0]
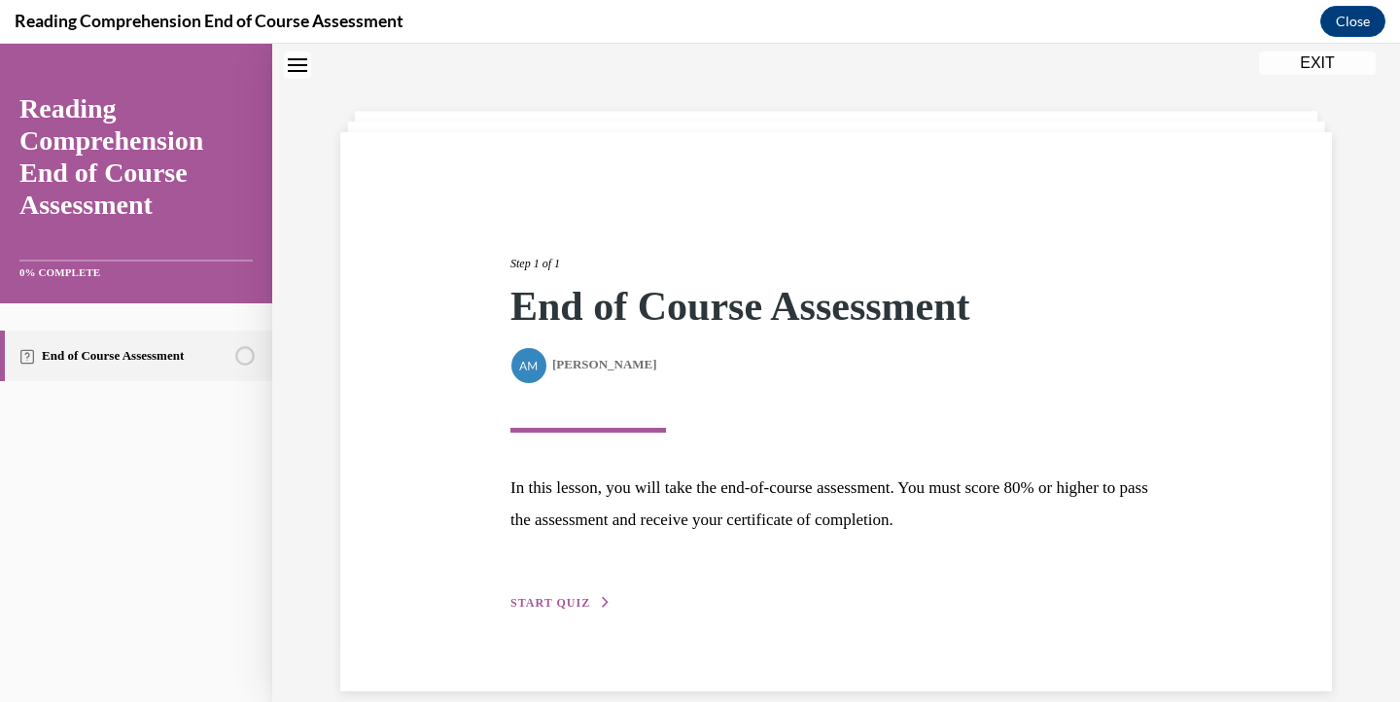
click at [550, 596] on span "START QUIZ" at bounding box center [551, 603] width 80 height 14
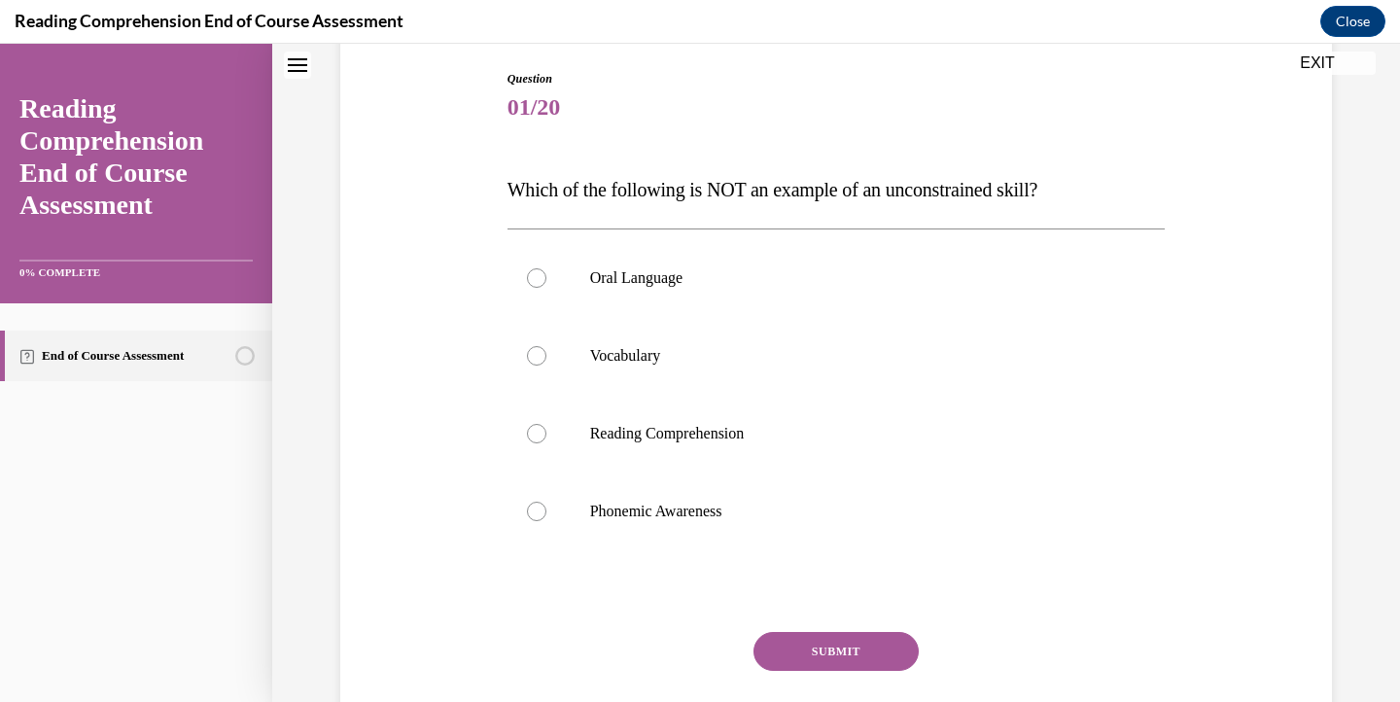
scroll to position [203, 0]
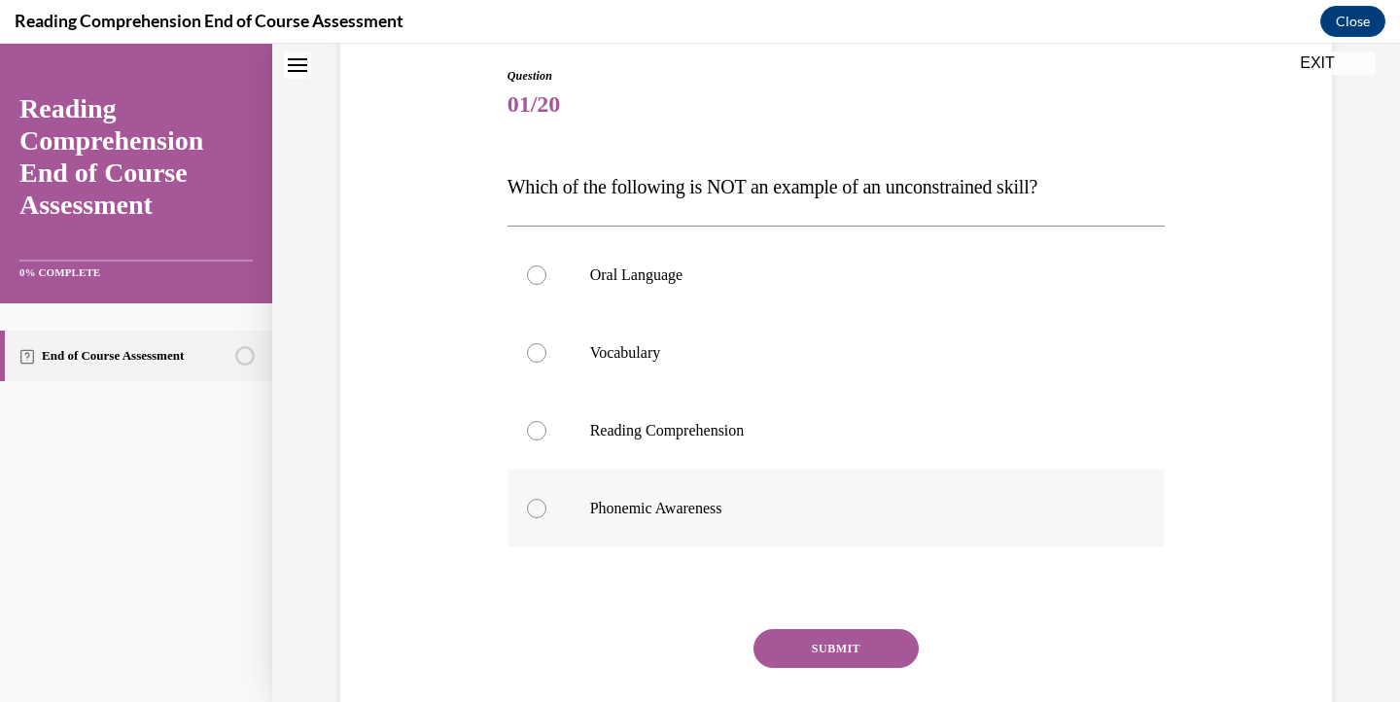
click at [746, 504] on p "Phonemic Awareness" at bounding box center [853, 508] width 527 height 19
click at [547, 504] on input "Phonemic Awareness" at bounding box center [536, 508] width 19 height 19
radio input "true"
click at [845, 647] on button "SUBMIT" at bounding box center [836, 648] width 165 height 39
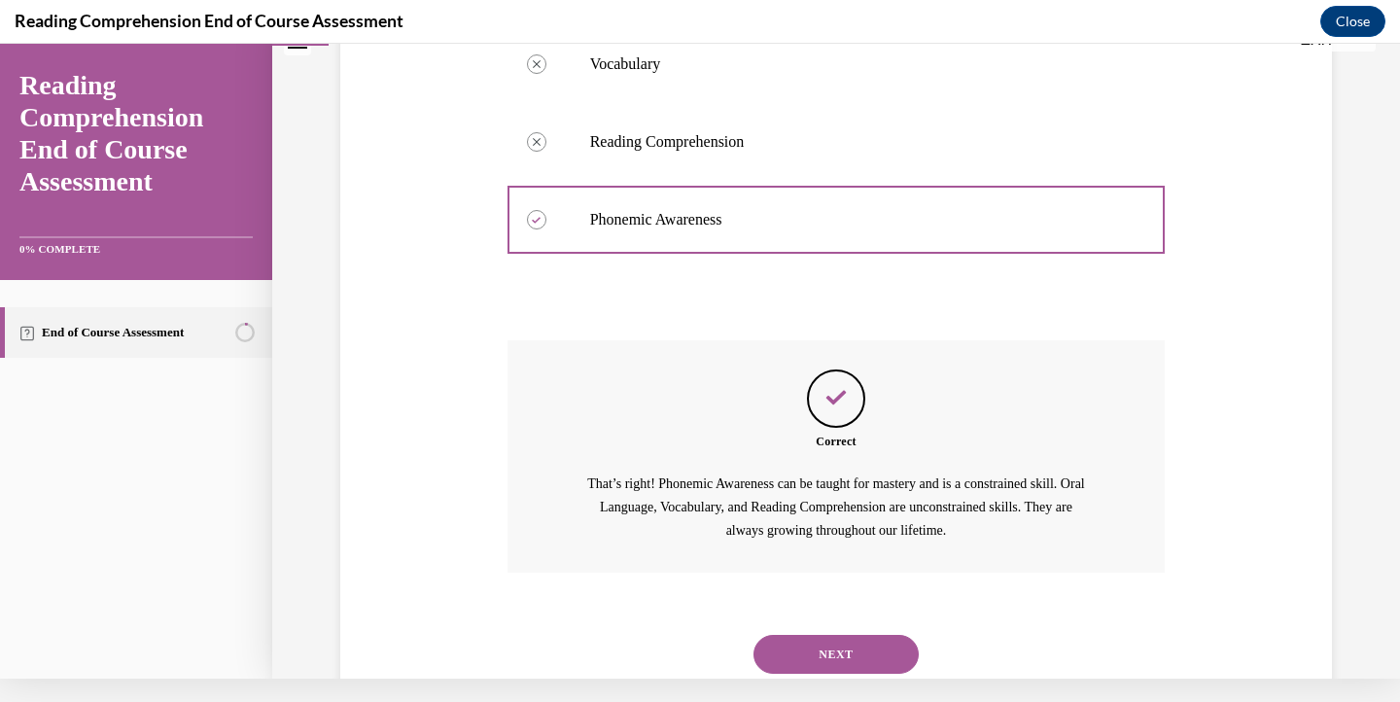
scroll to position [507, 0]
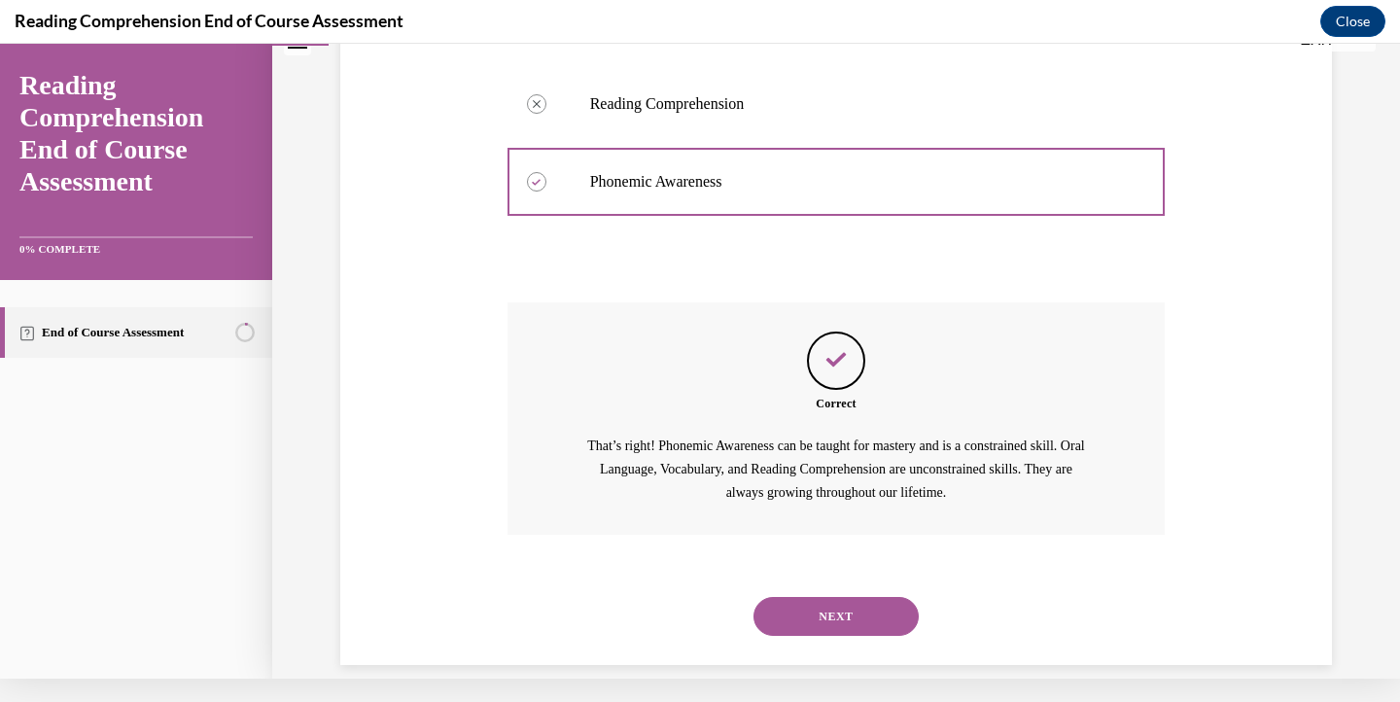
click at [843, 597] on button "NEXT" at bounding box center [836, 616] width 165 height 39
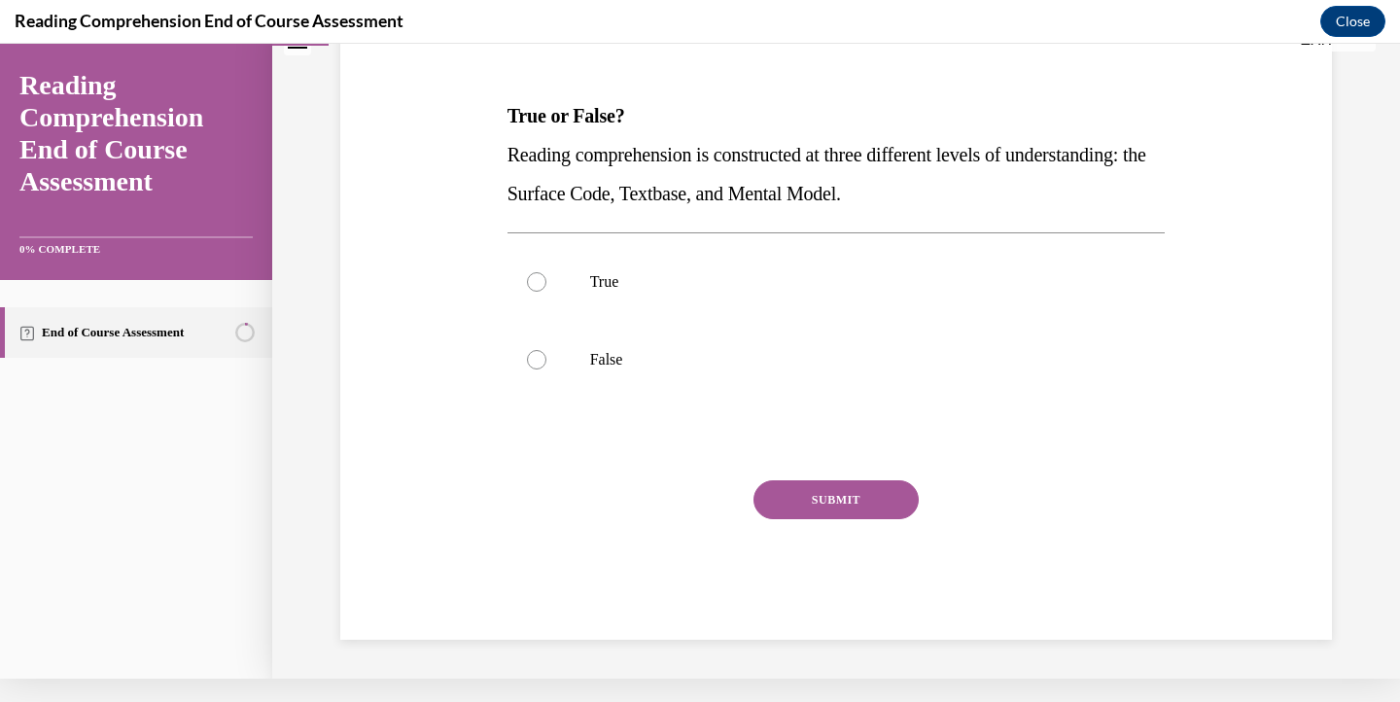
scroll to position [0, 0]
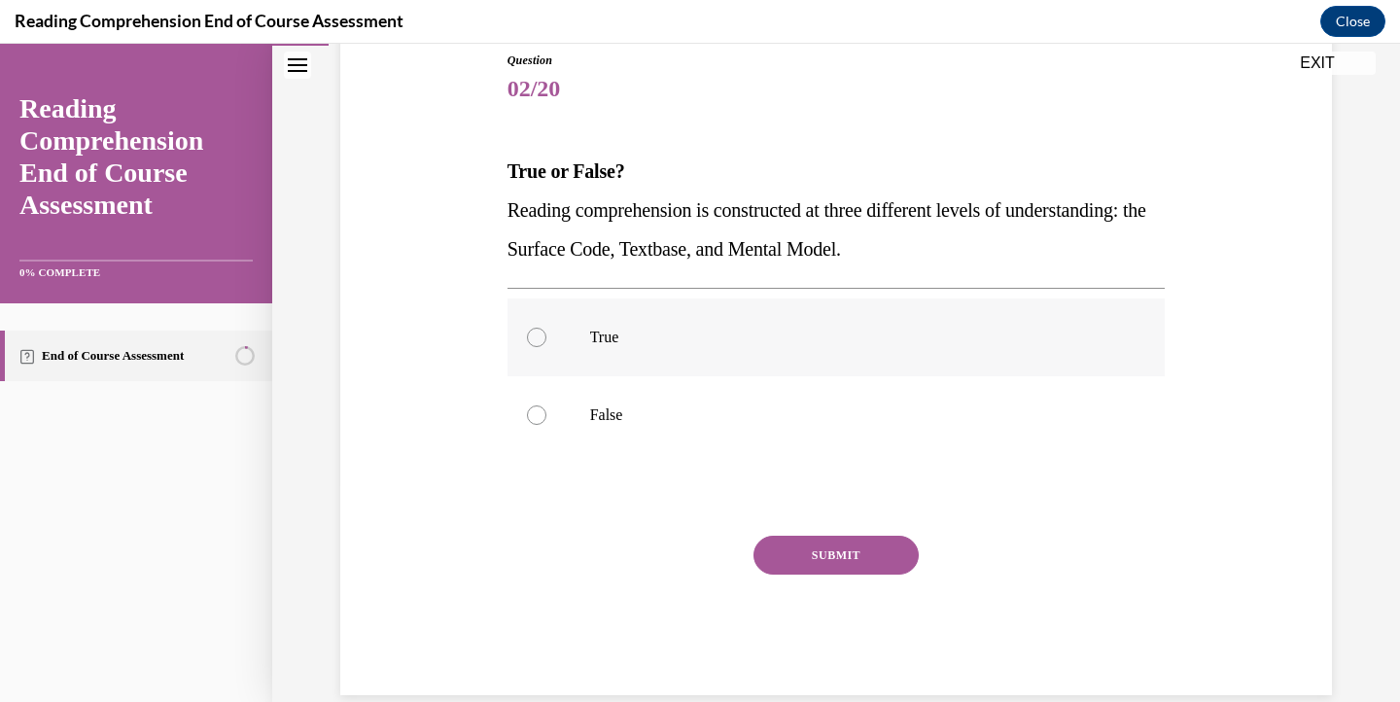
click at [610, 342] on p "True" at bounding box center [853, 337] width 527 height 19
click at [547, 342] on input "True" at bounding box center [536, 337] width 19 height 19
radio input "true"
click at [841, 554] on button "SUBMIT" at bounding box center [836, 555] width 165 height 39
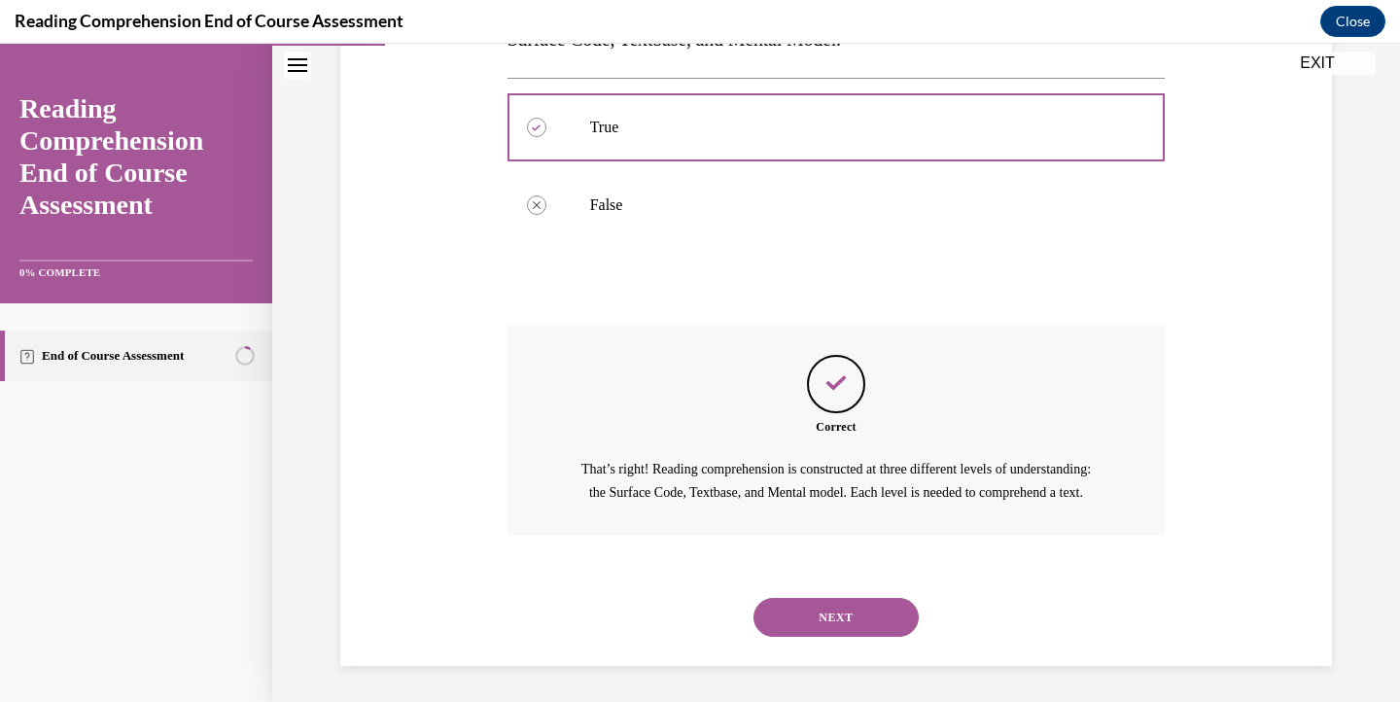
scroll to position [429, 0]
click at [838, 616] on button "NEXT" at bounding box center [836, 617] width 165 height 39
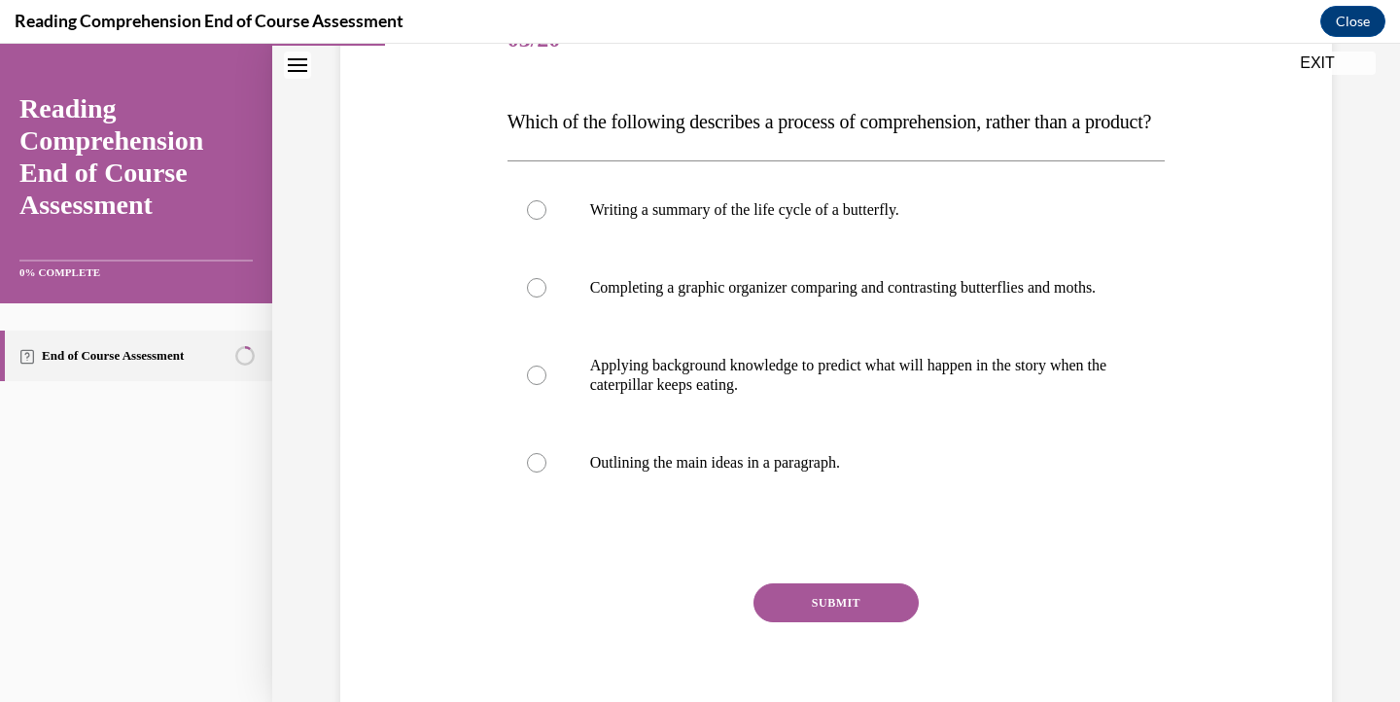
scroll to position [272, 0]
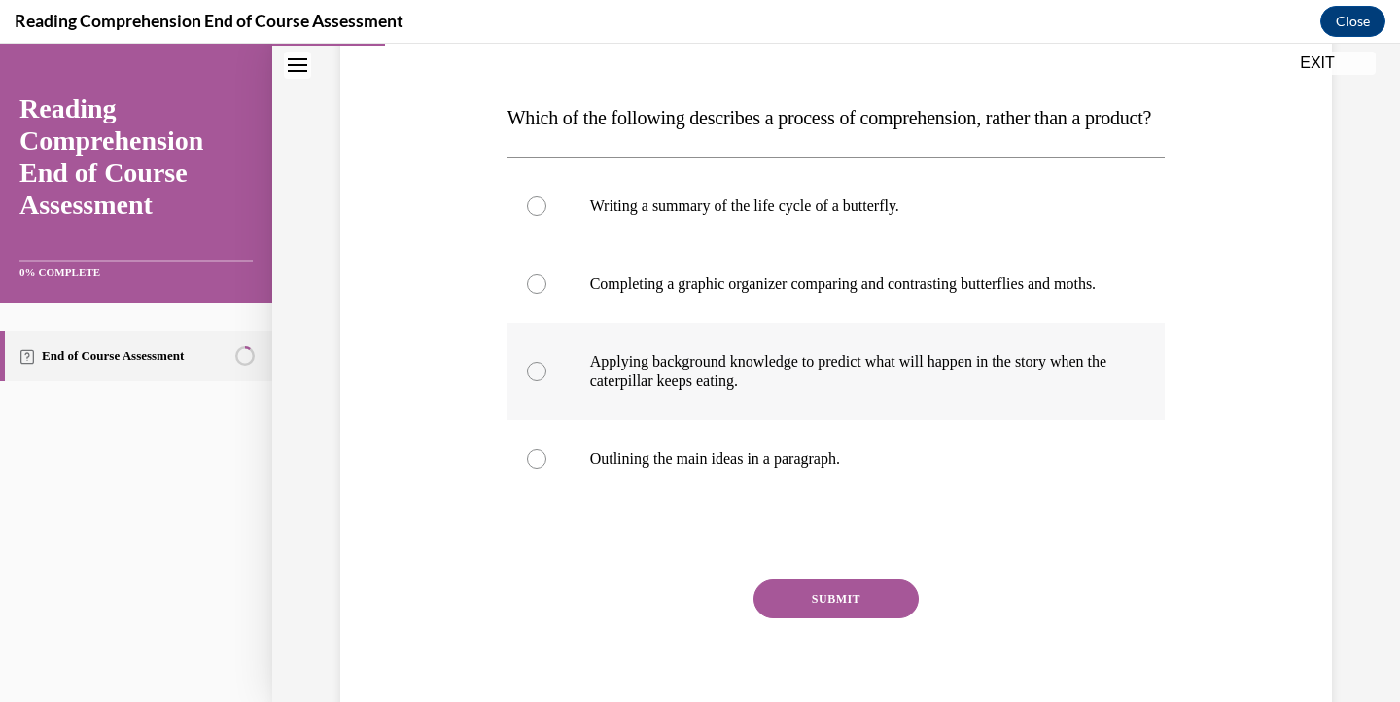
click at [654, 391] on p "Applying background knowledge to predict what will happen in the story when the…" at bounding box center [853, 371] width 527 height 39
click at [547, 381] on input "Applying background knowledge to predict what will happen in the story when the…" at bounding box center [536, 371] width 19 height 19
radio input "true"
click at [820, 618] on button "SUBMIT" at bounding box center [836, 599] width 165 height 39
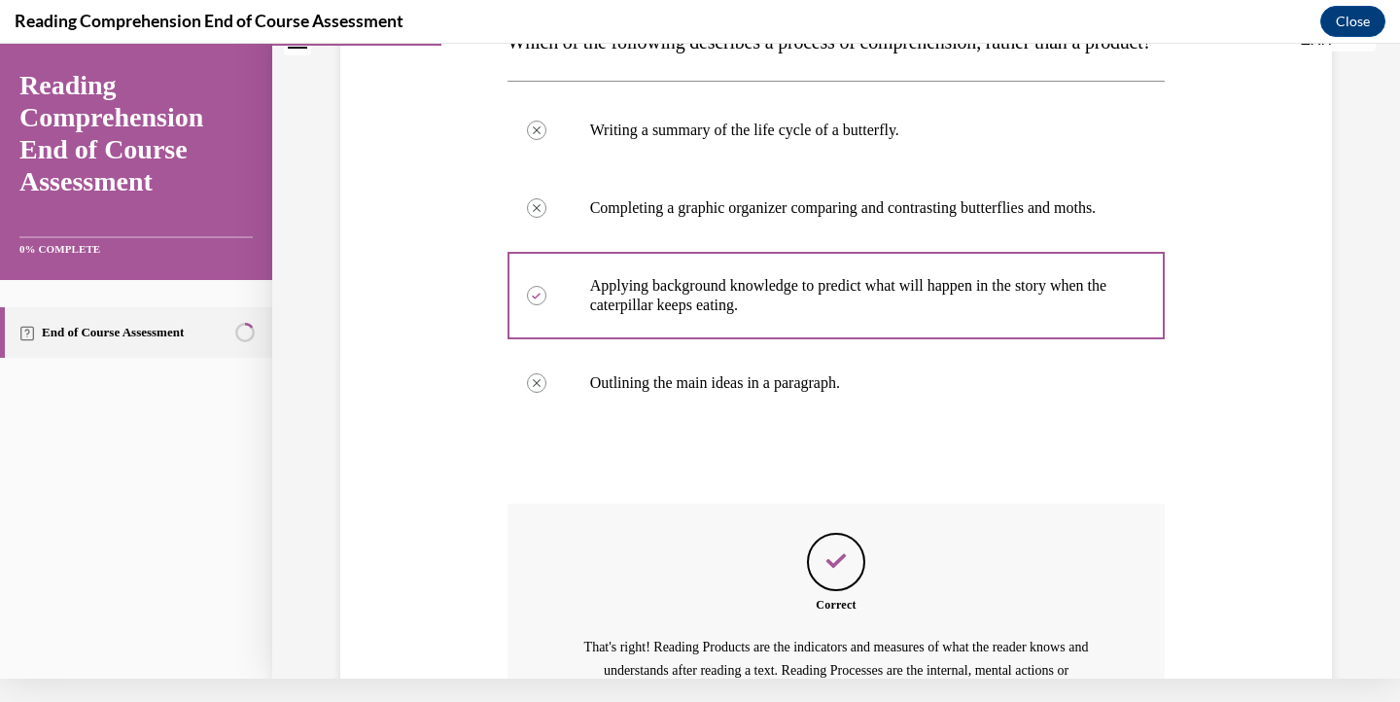
scroll to position [584, 0]
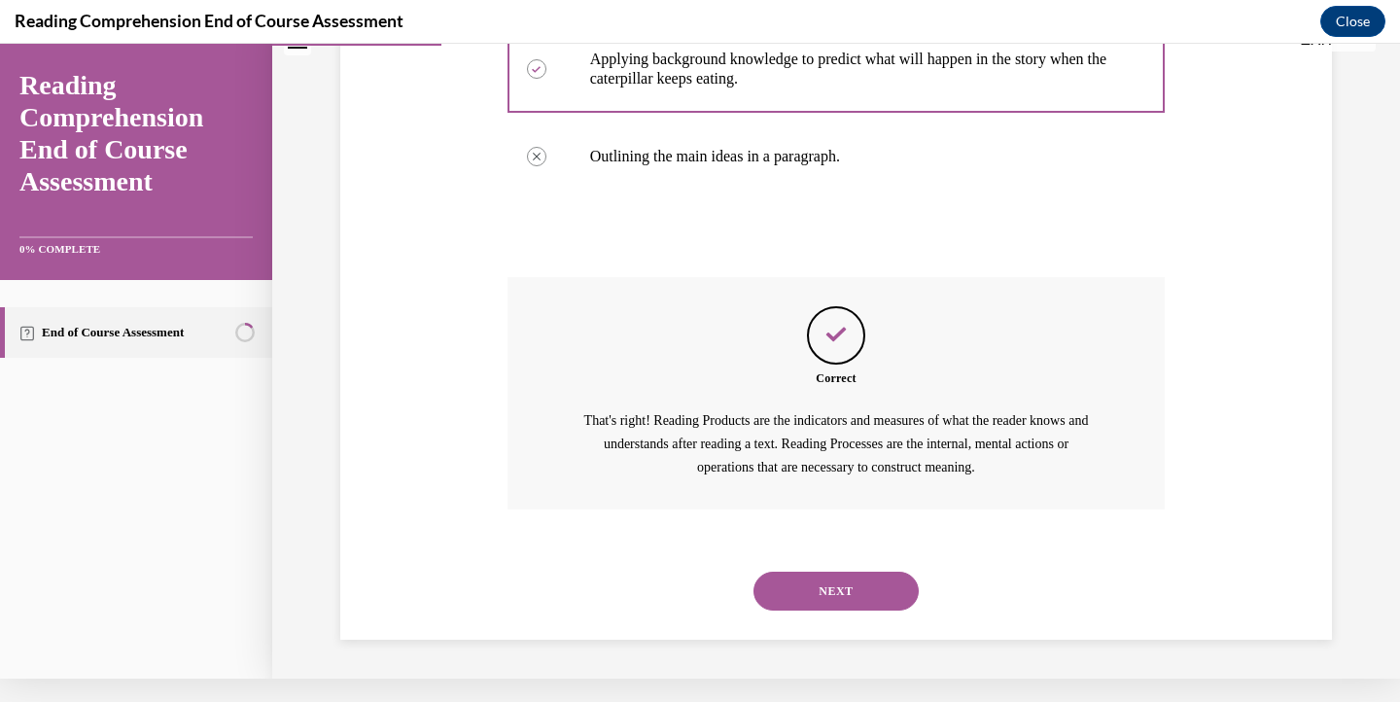
click at [827, 596] on button "NEXT" at bounding box center [836, 591] width 165 height 39
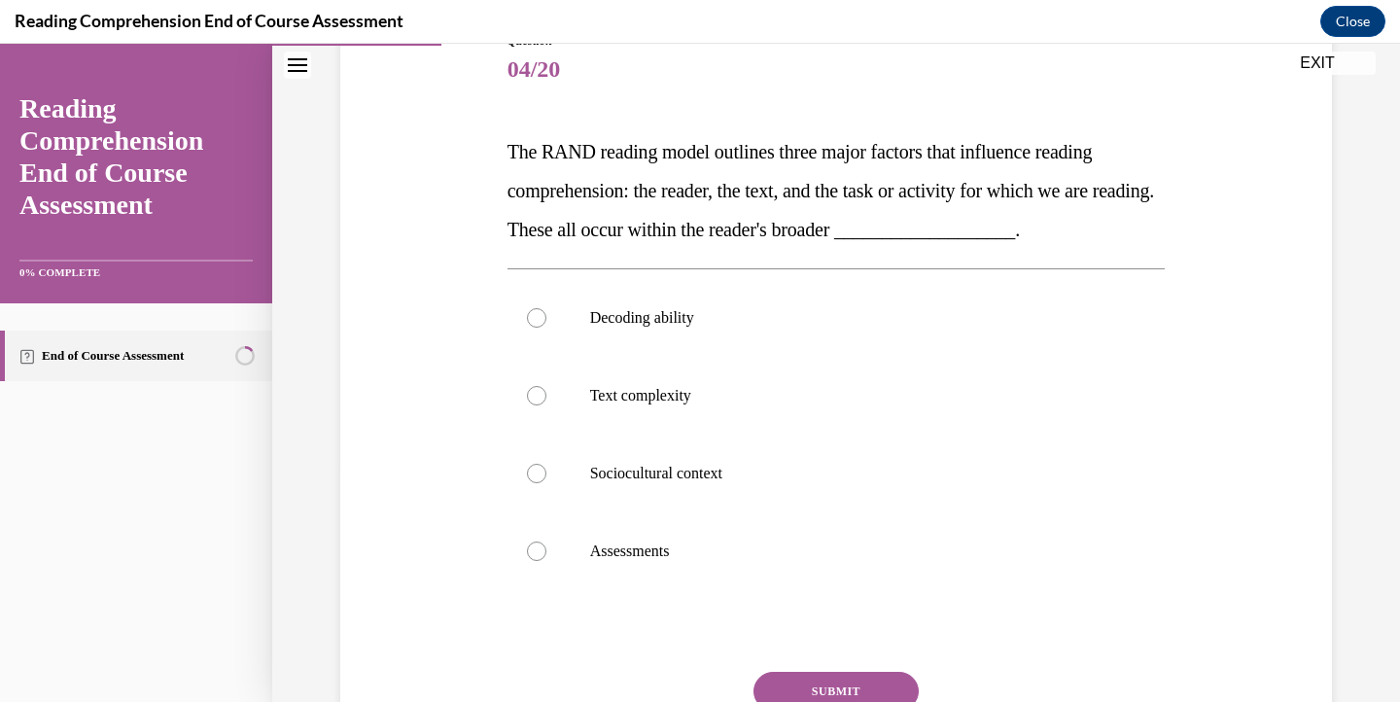
scroll to position [242, 0]
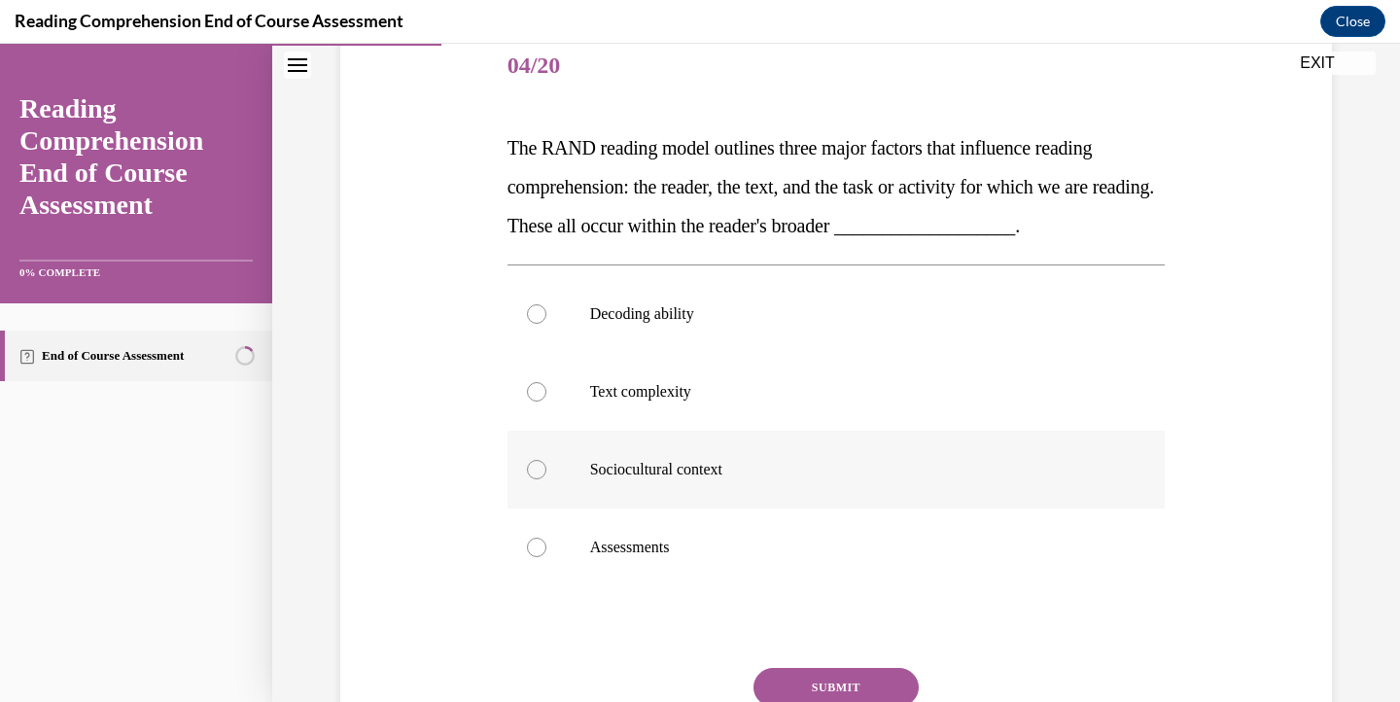
click at [689, 463] on p "Sociocultural context" at bounding box center [853, 469] width 527 height 19
click at [547, 463] on input "Sociocultural context" at bounding box center [536, 469] width 19 height 19
radio input "true"
click at [840, 680] on button "SUBMIT" at bounding box center [836, 687] width 165 height 39
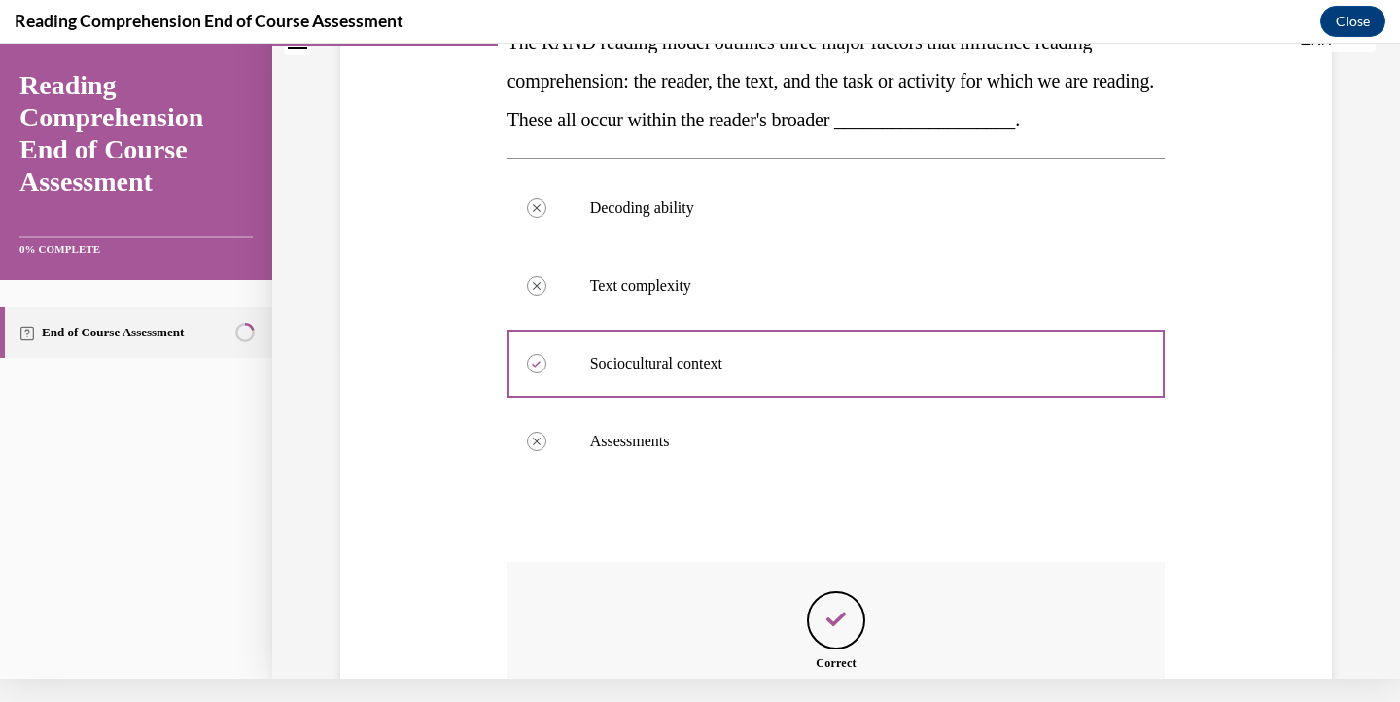
scroll to position [562, 0]
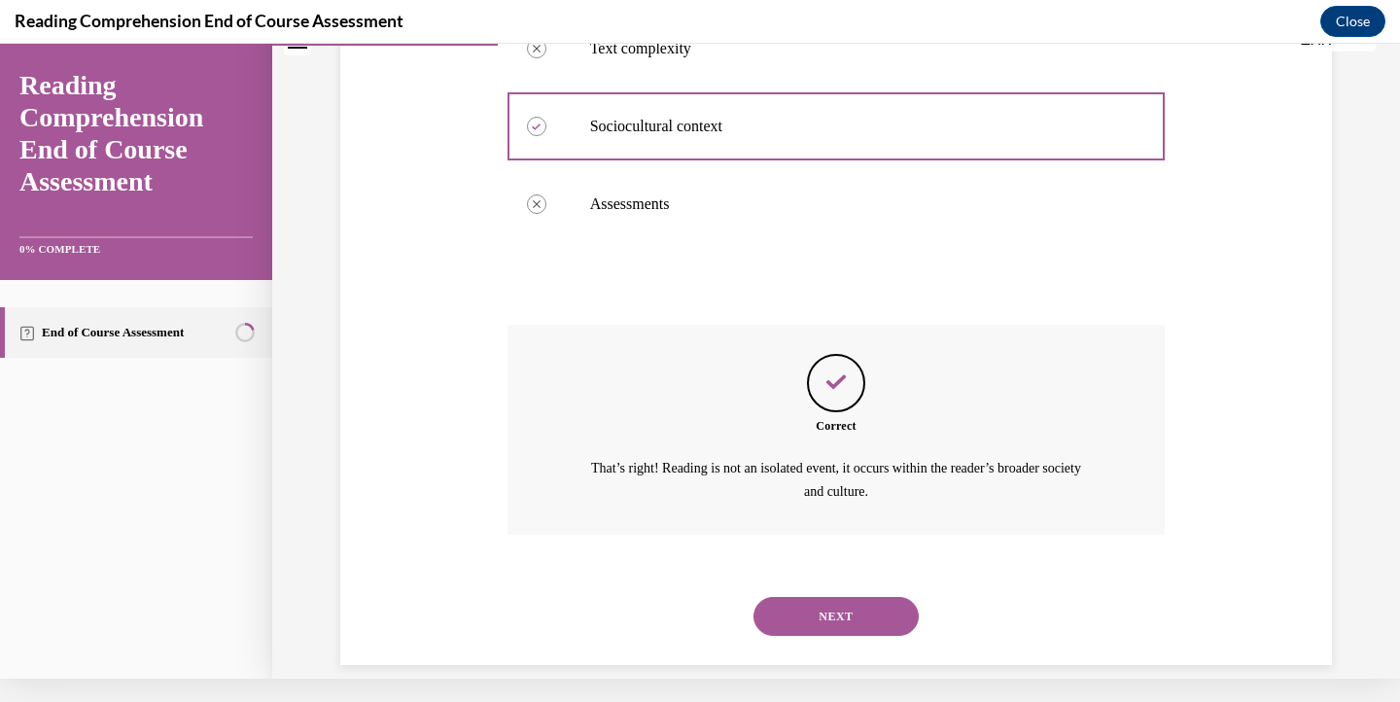
click at [848, 597] on button "NEXT" at bounding box center [836, 616] width 165 height 39
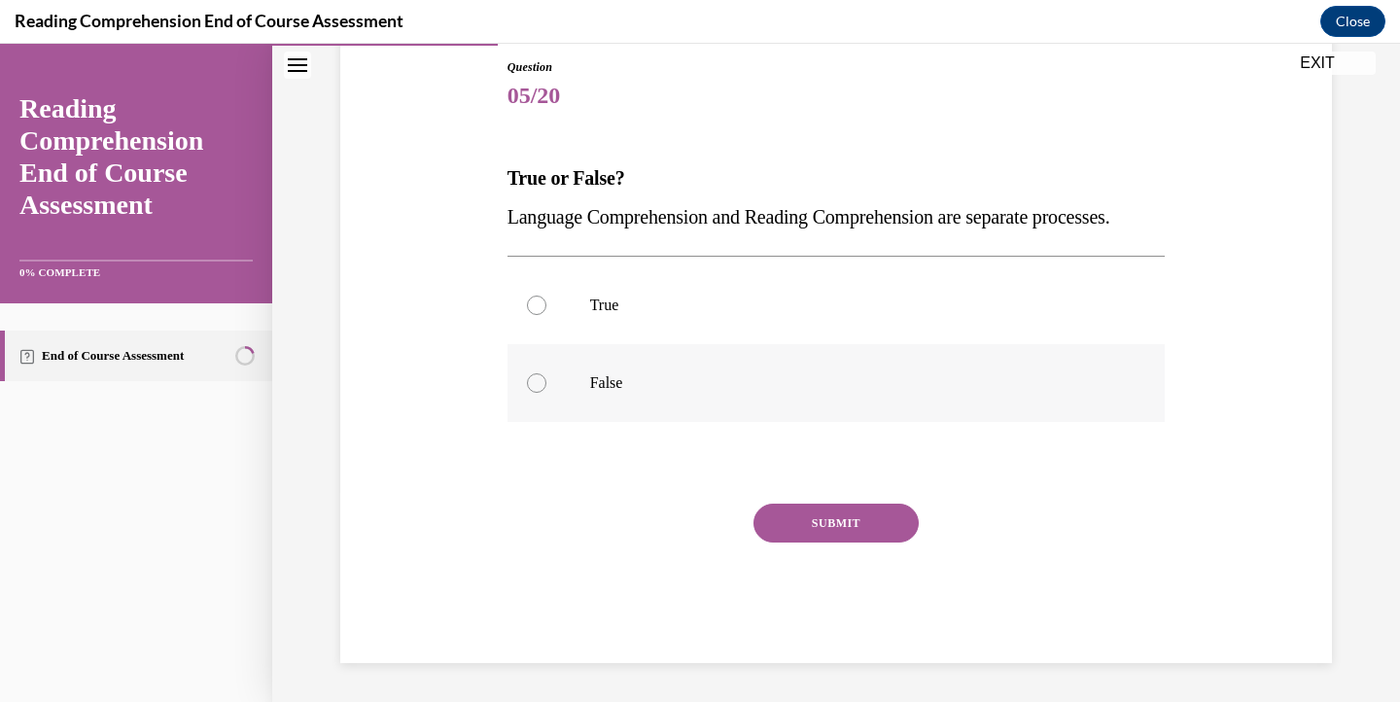
click at [763, 395] on label "False" at bounding box center [837, 383] width 658 height 78
click at [547, 393] on input "False" at bounding box center [536, 382] width 19 height 19
radio input "true"
click at [836, 543] on button "SUBMIT" at bounding box center [836, 523] width 165 height 39
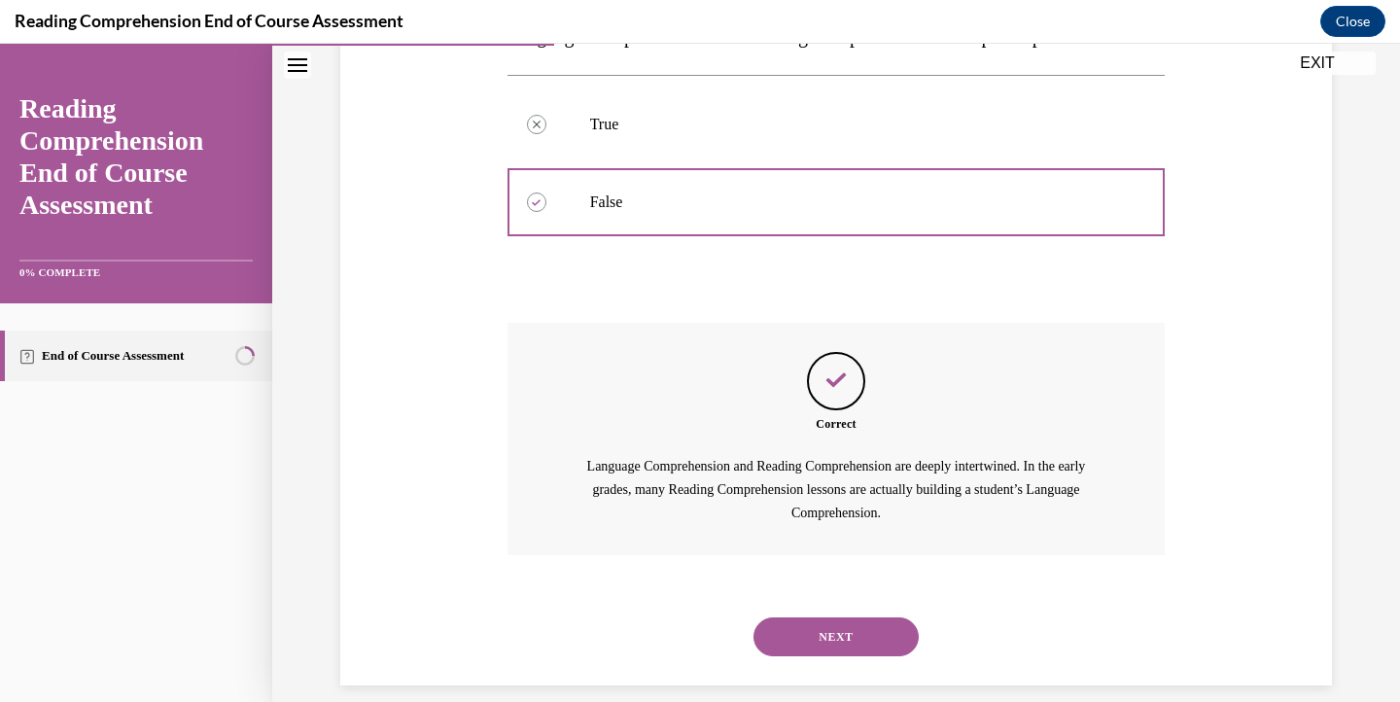
scroll to position [429, 0]
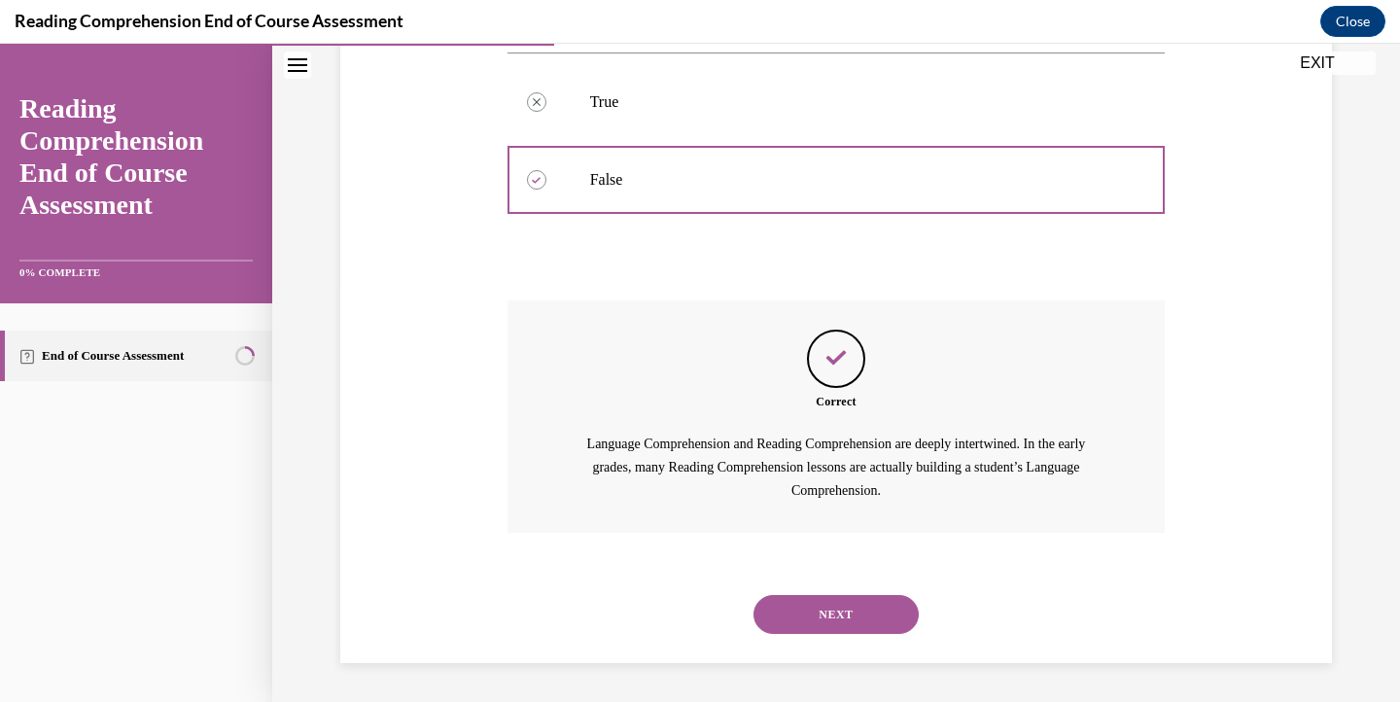
click at [843, 614] on button "NEXT" at bounding box center [836, 614] width 165 height 39
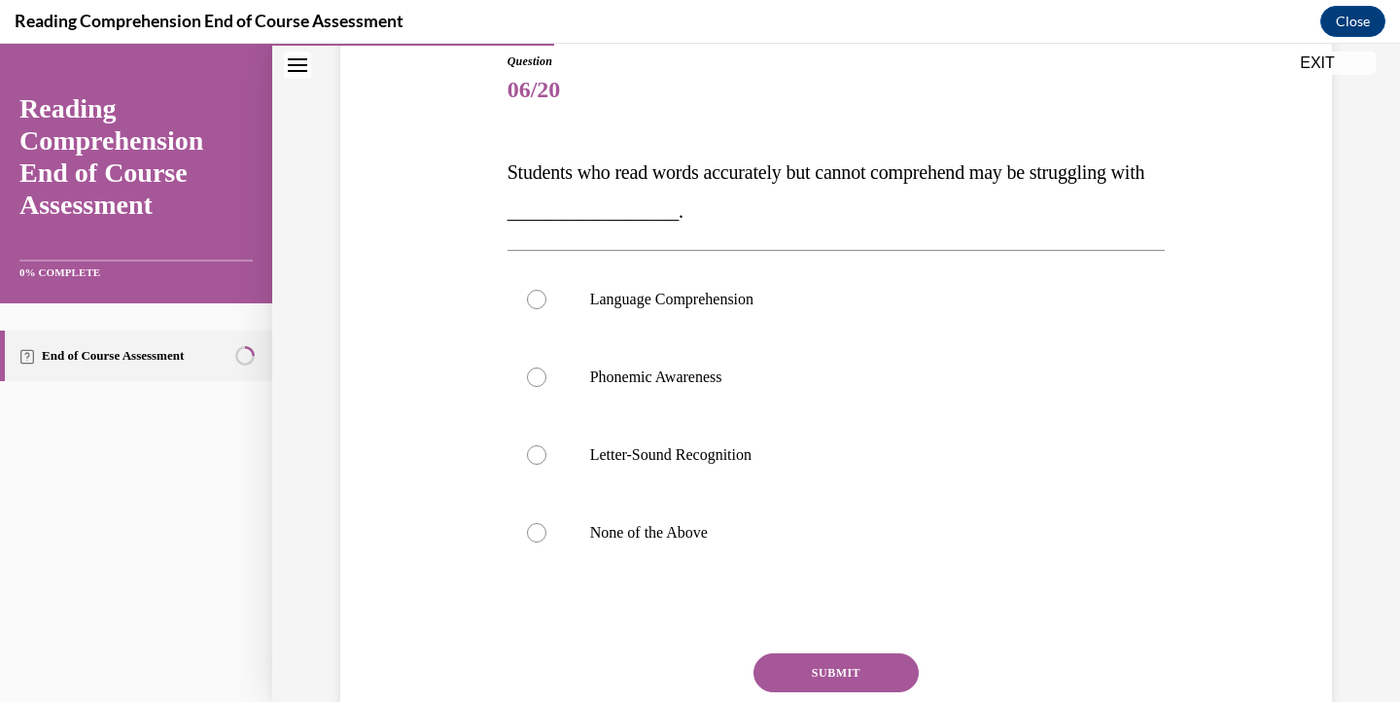
scroll to position [222, 0]
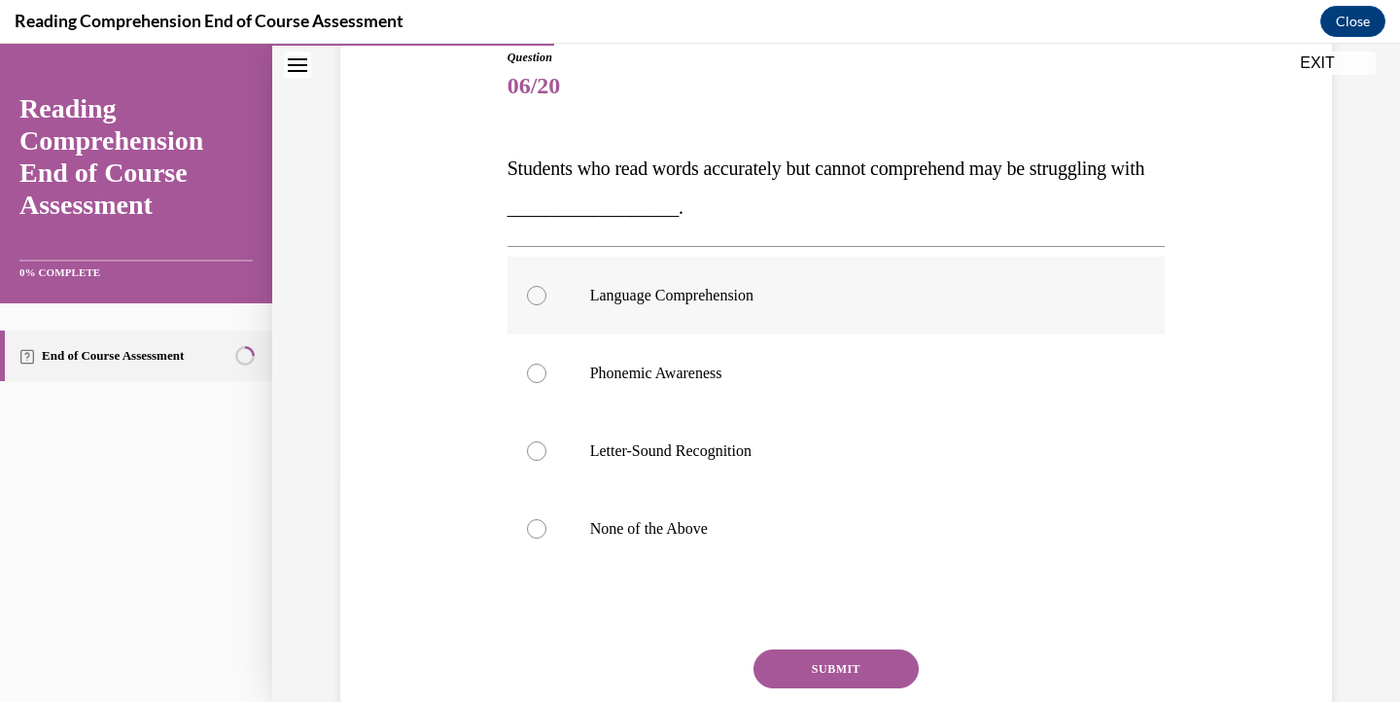
click at [841, 291] on p "Language Comprehension" at bounding box center [853, 295] width 527 height 19
click at [547, 291] on input "Language Comprehension" at bounding box center [536, 295] width 19 height 19
radio input "true"
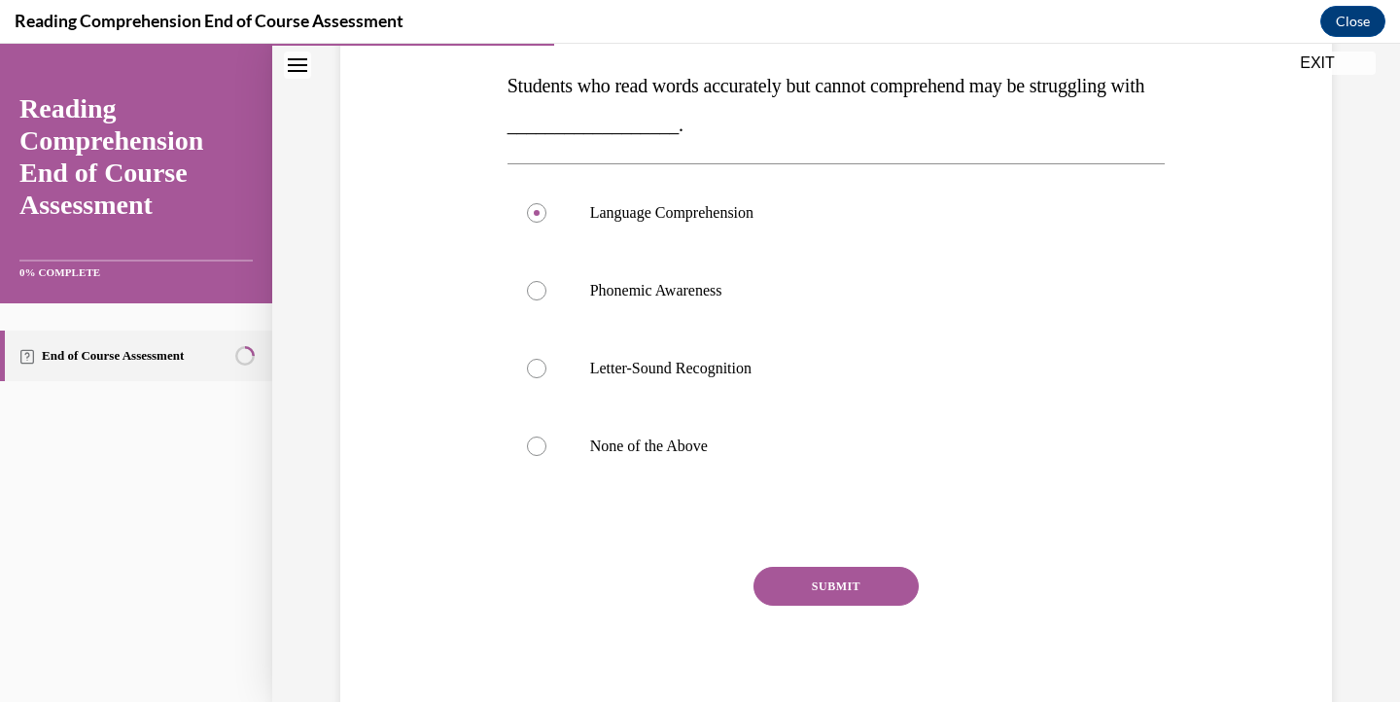
click at [890, 588] on button "SUBMIT" at bounding box center [836, 586] width 165 height 39
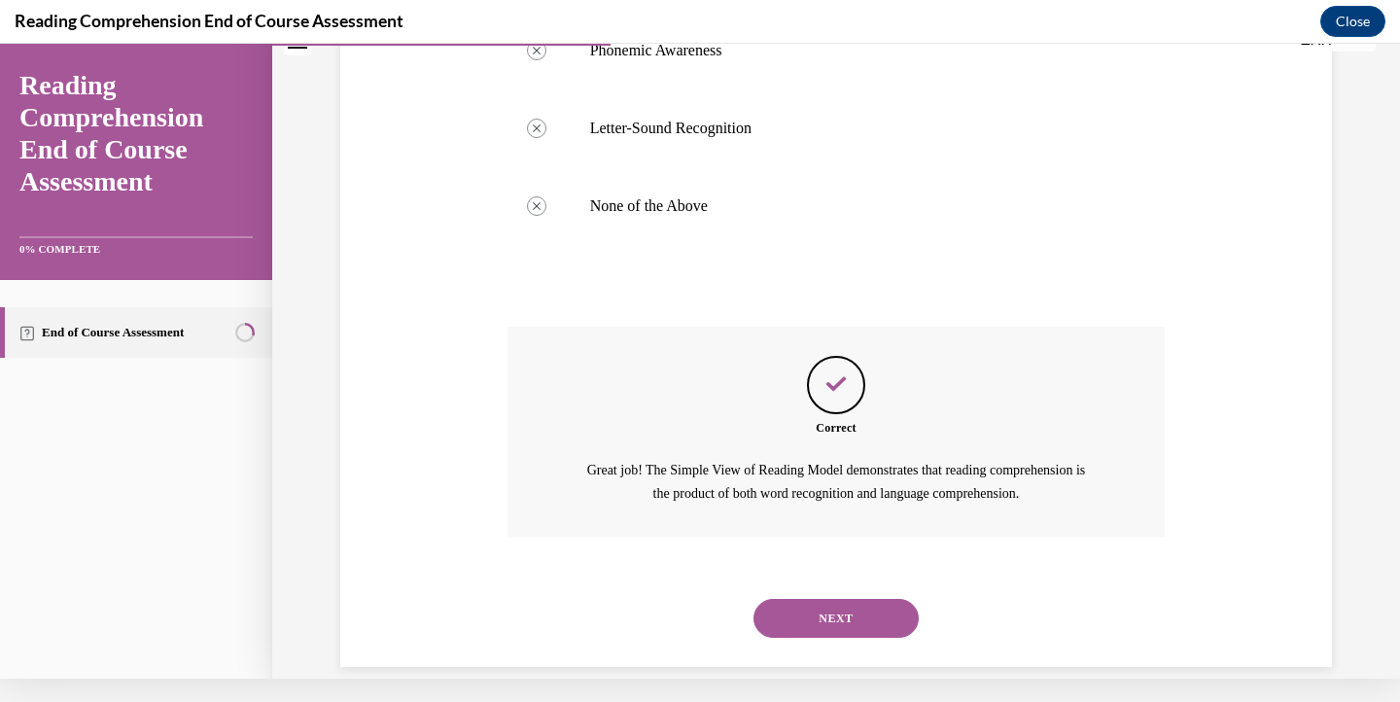
scroll to position [523, 0]
click at [883, 597] on button "NEXT" at bounding box center [836, 616] width 165 height 39
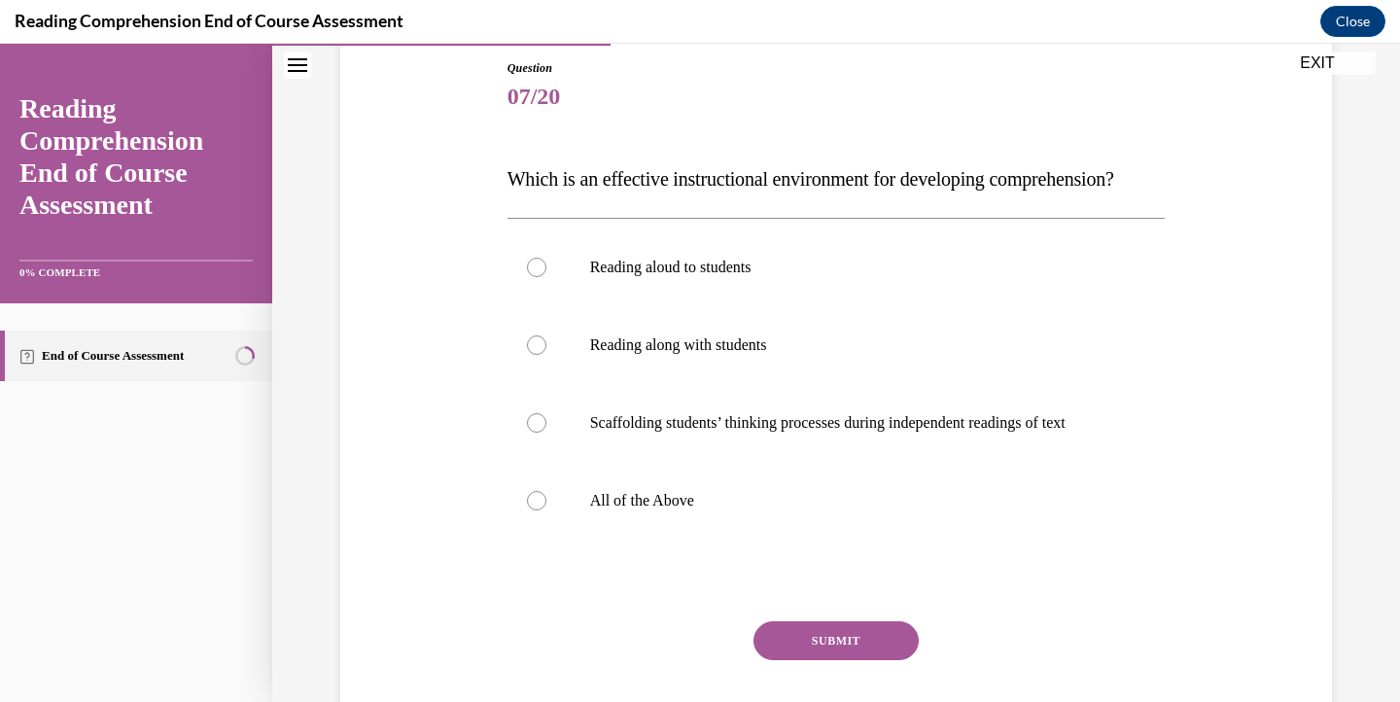
scroll to position [206, 0]
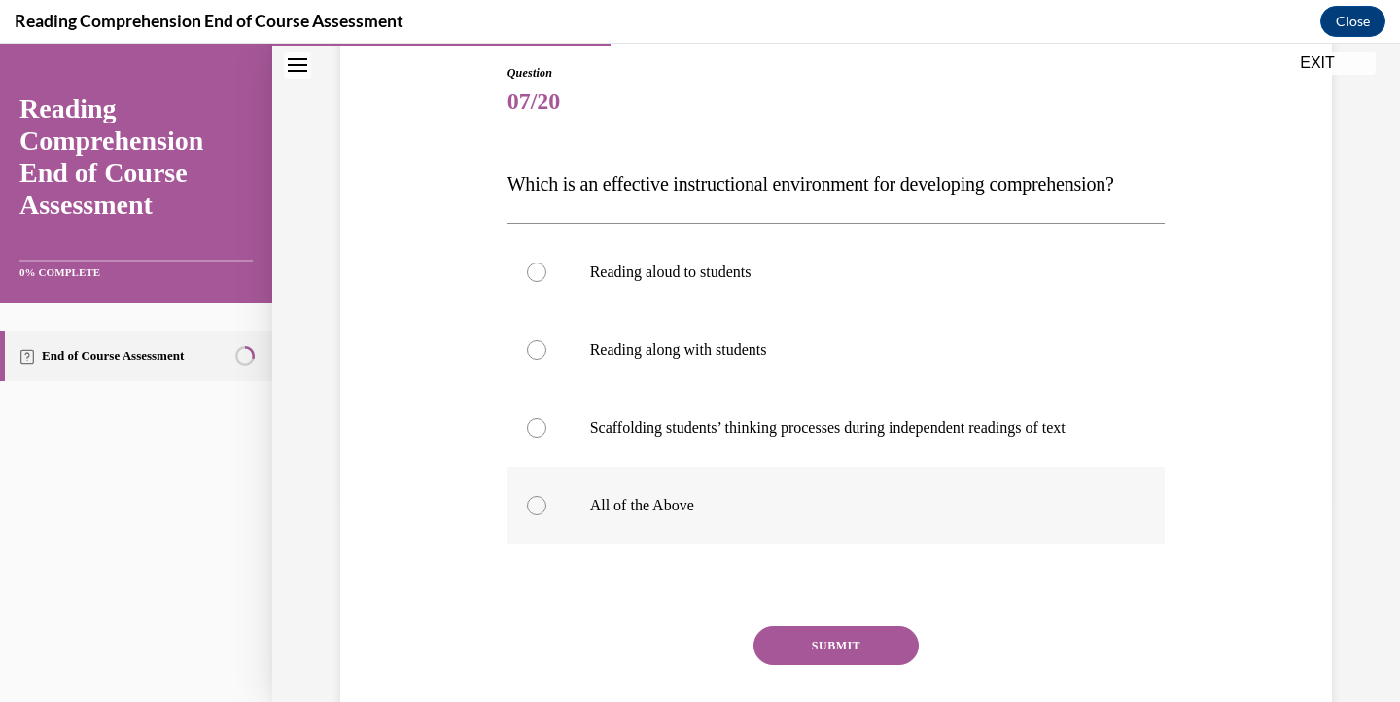
click at [883, 545] on label "All of the Above" at bounding box center [837, 506] width 658 height 78
click at [547, 515] on input "All of the Above" at bounding box center [536, 505] width 19 height 19
radio input "true"
click at [857, 665] on button "SUBMIT" at bounding box center [836, 645] width 165 height 39
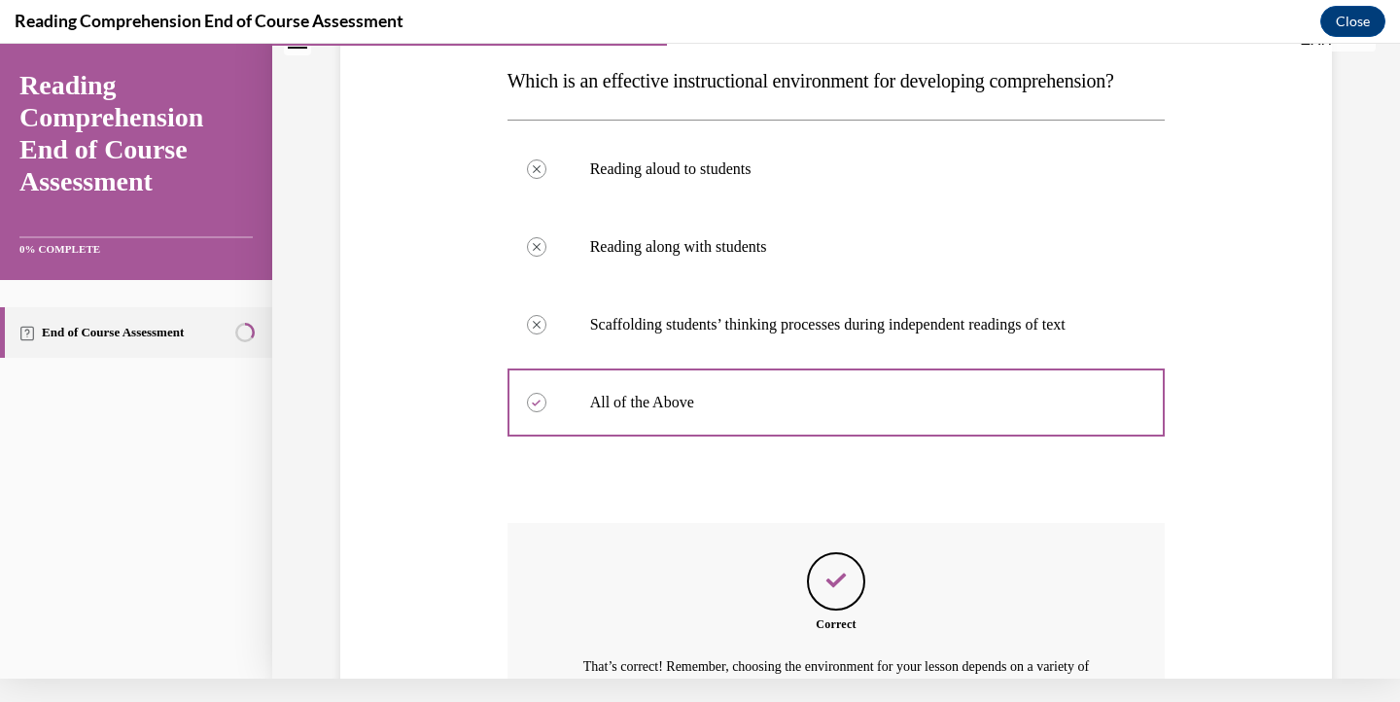
scroll to position [523, 0]
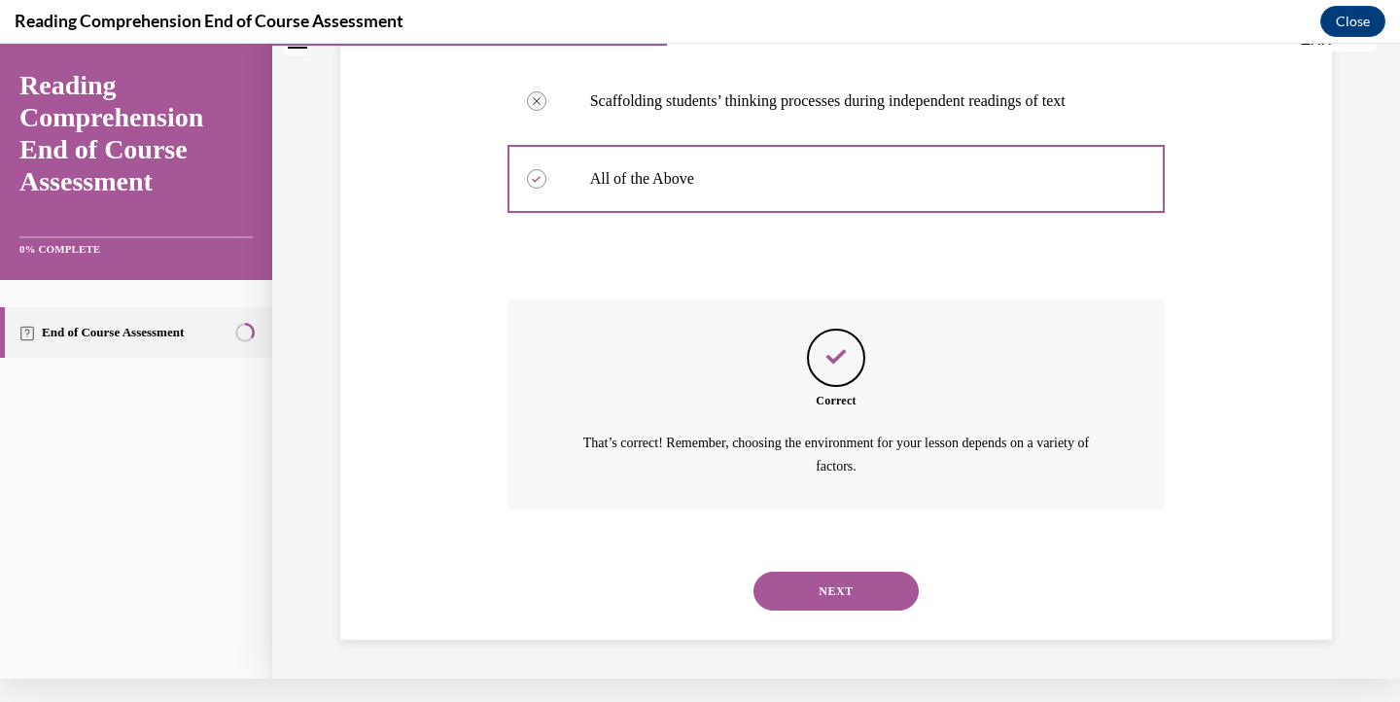
click at [848, 590] on button "NEXT" at bounding box center [836, 591] width 165 height 39
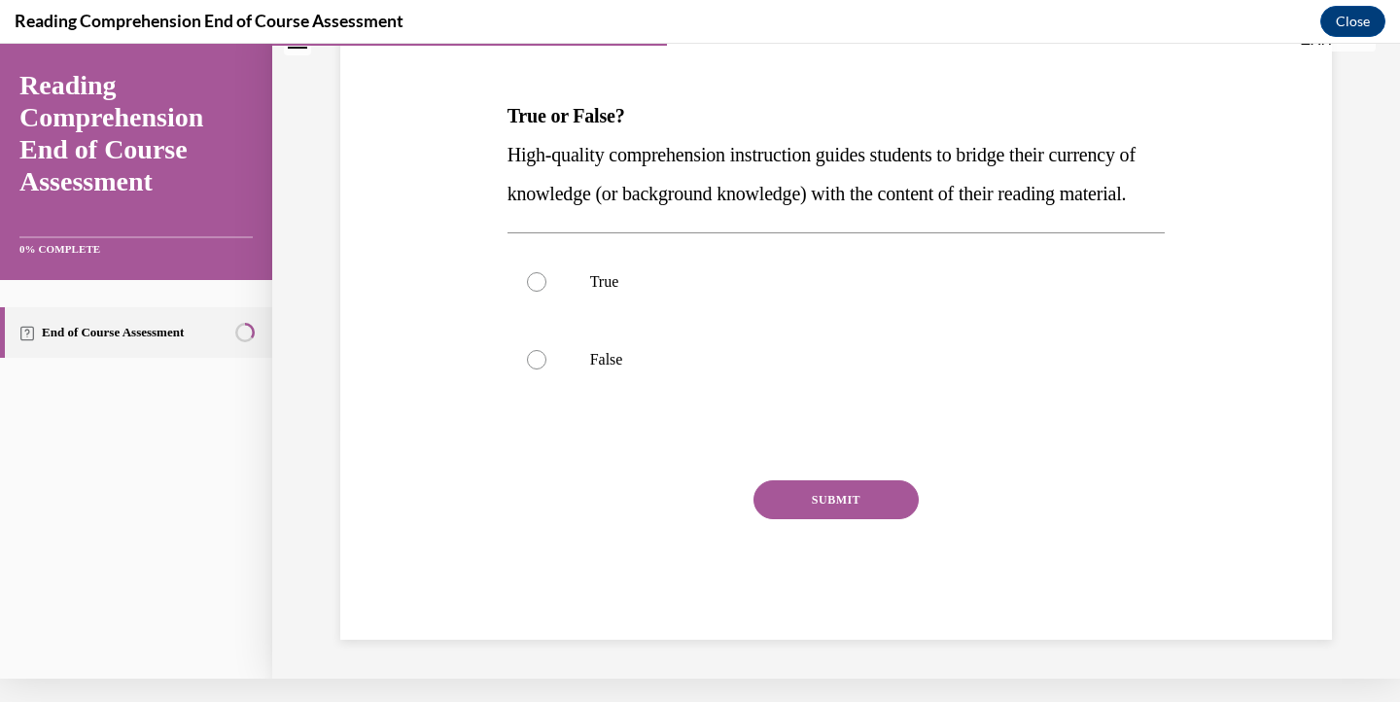
scroll to position [0, 0]
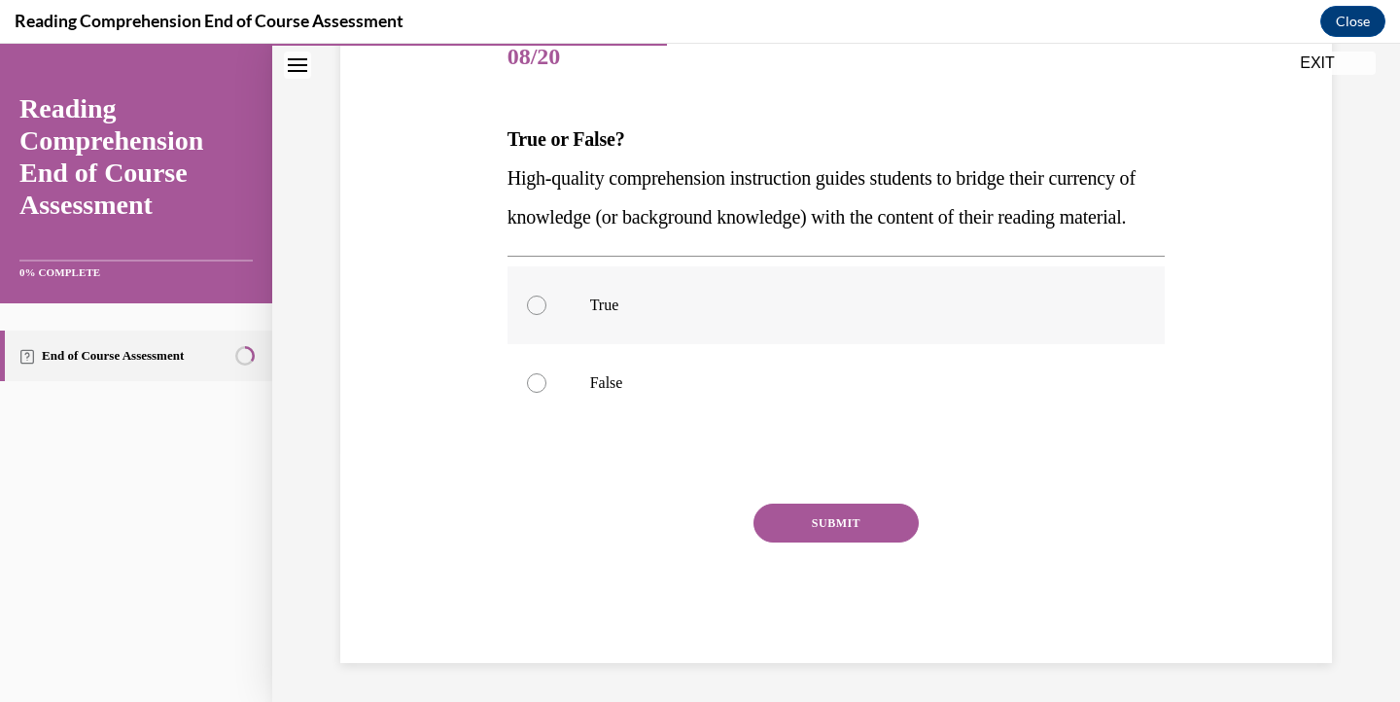
click at [763, 344] on label "True" at bounding box center [837, 305] width 658 height 78
click at [547, 315] on input "True" at bounding box center [536, 305] width 19 height 19
radio input "true"
click at [837, 598] on div "SUBMIT" at bounding box center [837, 552] width 658 height 97
click at [844, 598] on div "SUBMIT" at bounding box center [837, 552] width 658 height 97
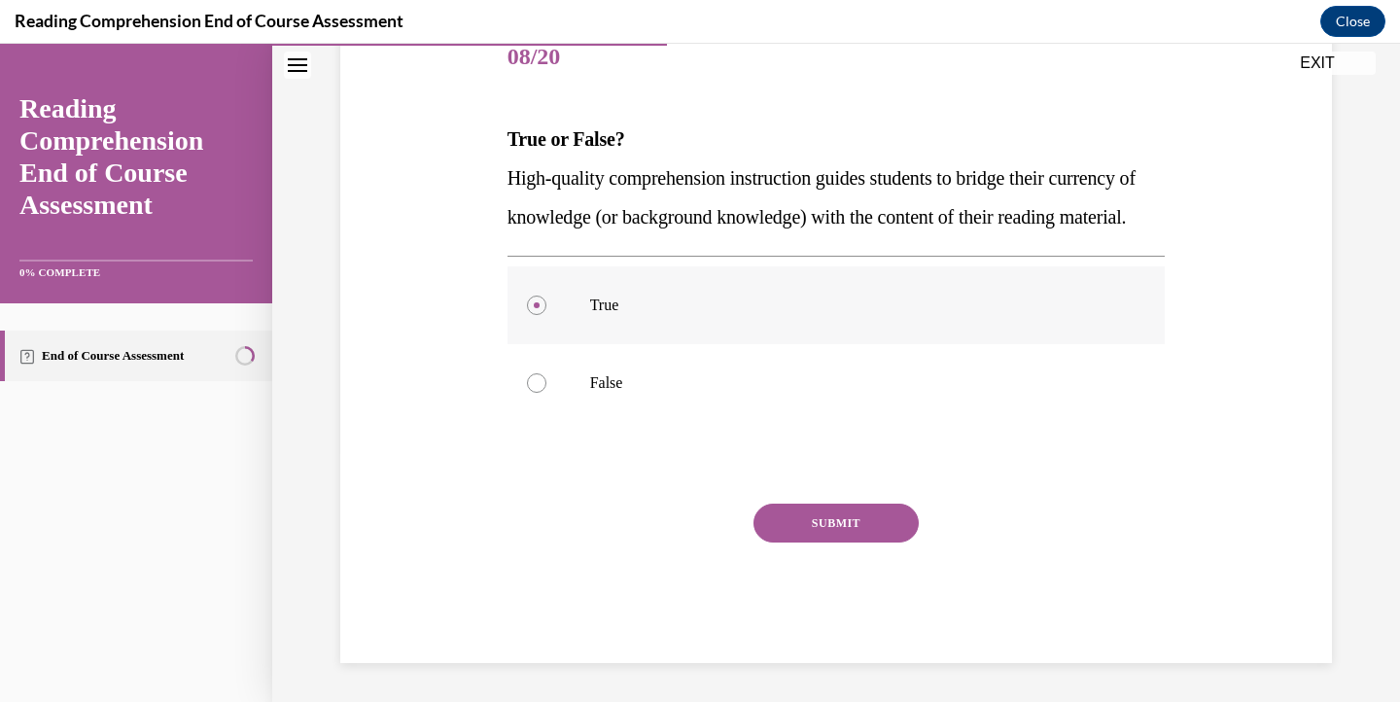
click at [752, 344] on label "True" at bounding box center [837, 305] width 658 height 78
click at [547, 315] on input "True" at bounding box center [536, 305] width 19 height 19
click at [883, 601] on div "SUBMIT" at bounding box center [837, 552] width 658 height 97
click at [824, 537] on button "SUBMIT" at bounding box center [836, 523] width 165 height 39
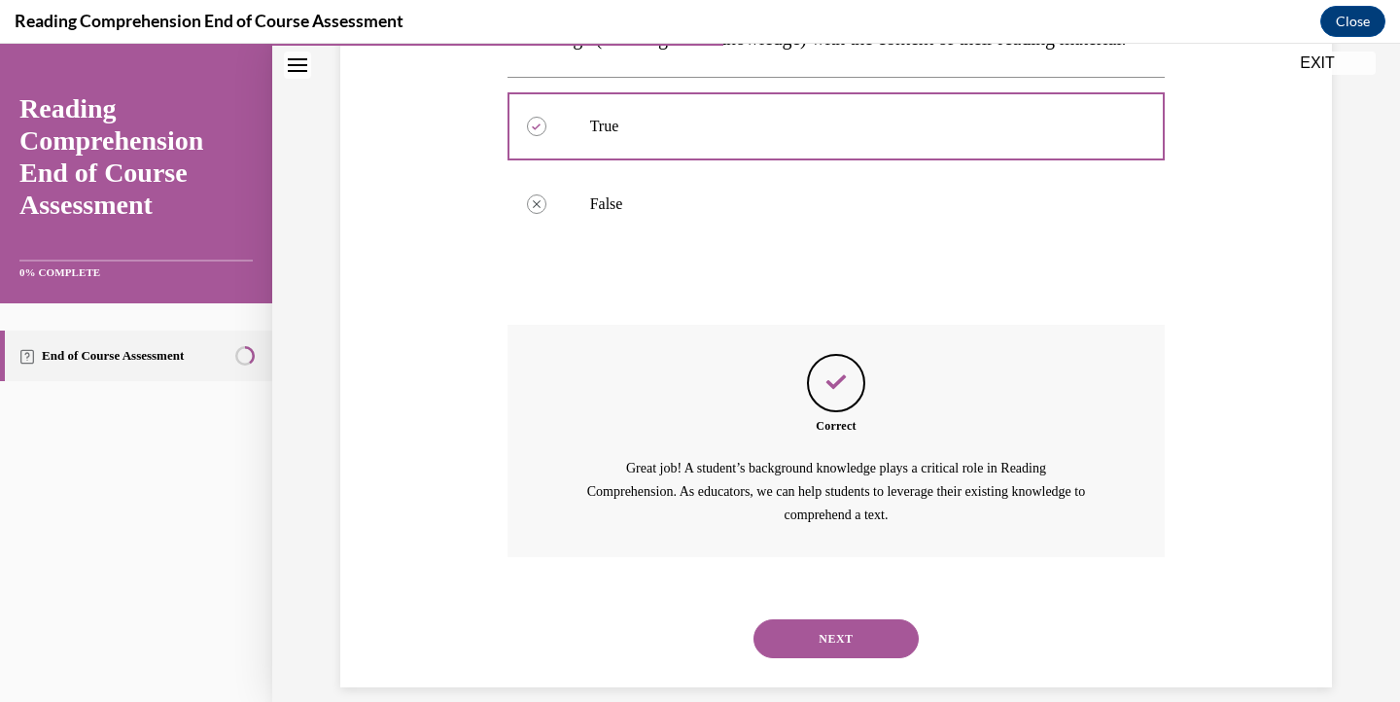
scroll to position [468, 0]
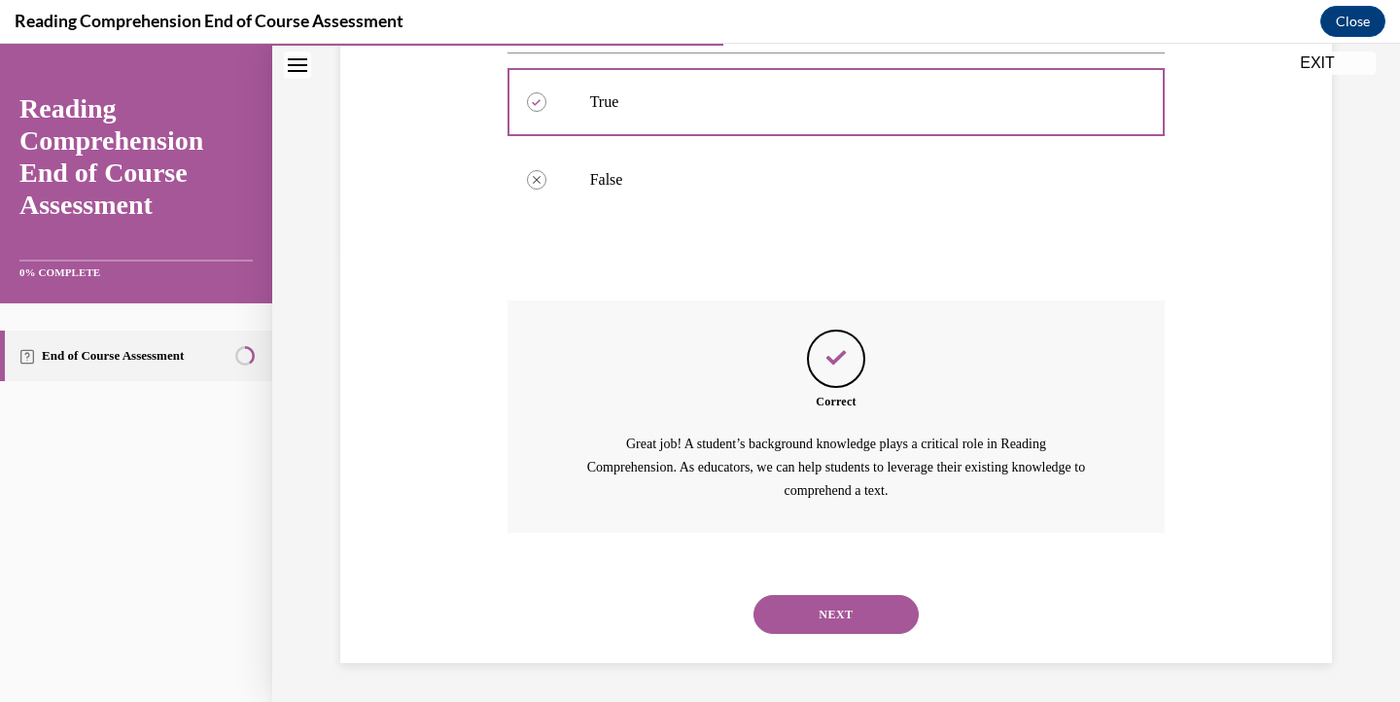
click at [838, 622] on button "NEXT" at bounding box center [836, 614] width 165 height 39
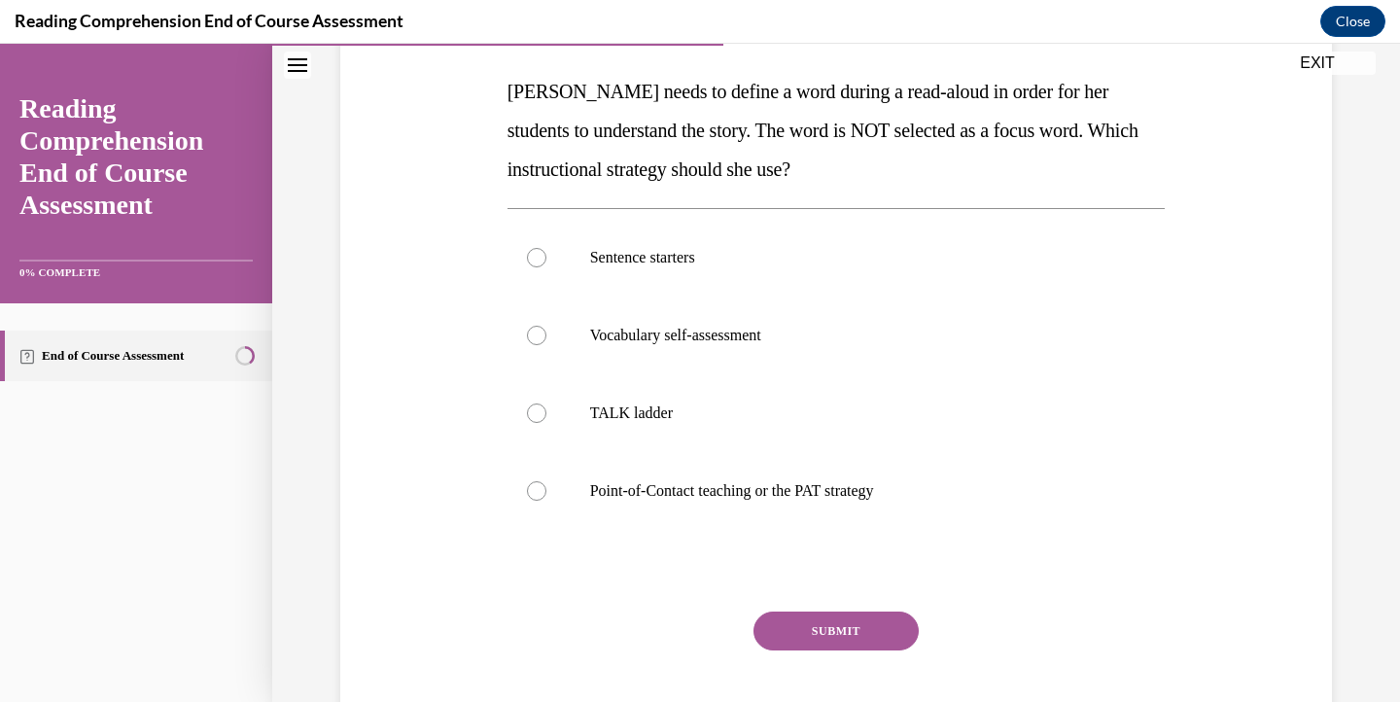
scroll to position [300, 0]
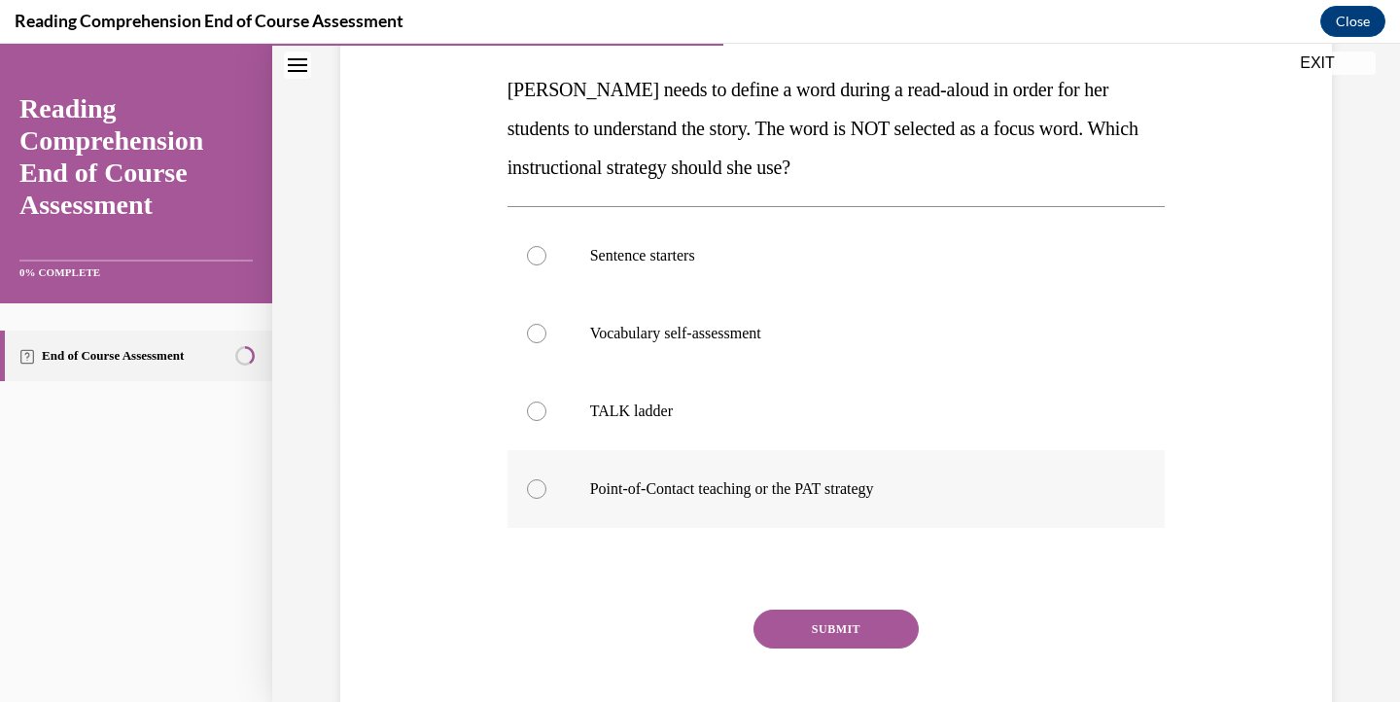
click at [955, 487] on p "Point-of-Contact teaching or the PAT strategy" at bounding box center [853, 488] width 527 height 19
click at [547, 487] on input "Point-of-Contact teaching or the PAT strategy" at bounding box center [536, 488] width 19 height 19
radio input "true"
click at [839, 628] on button "SUBMIT" at bounding box center [836, 629] width 165 height 39
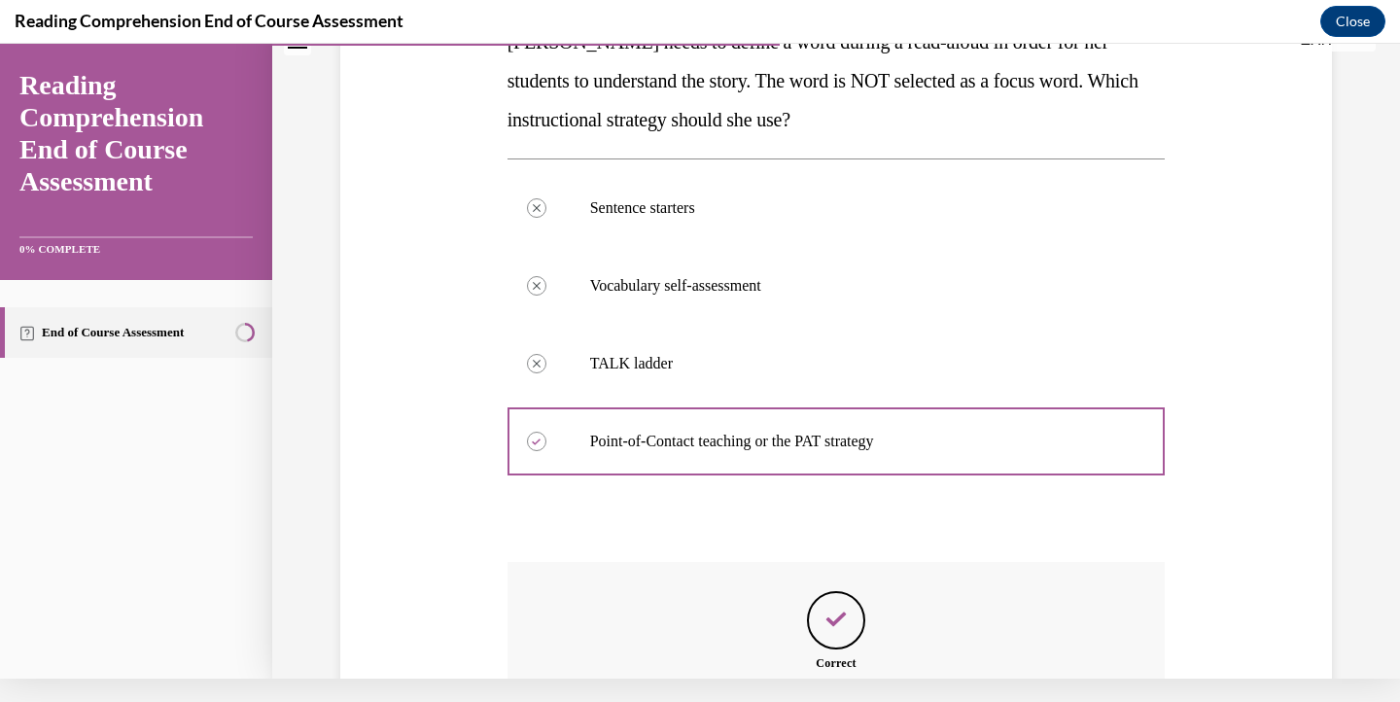
scroll to position [540, 0]
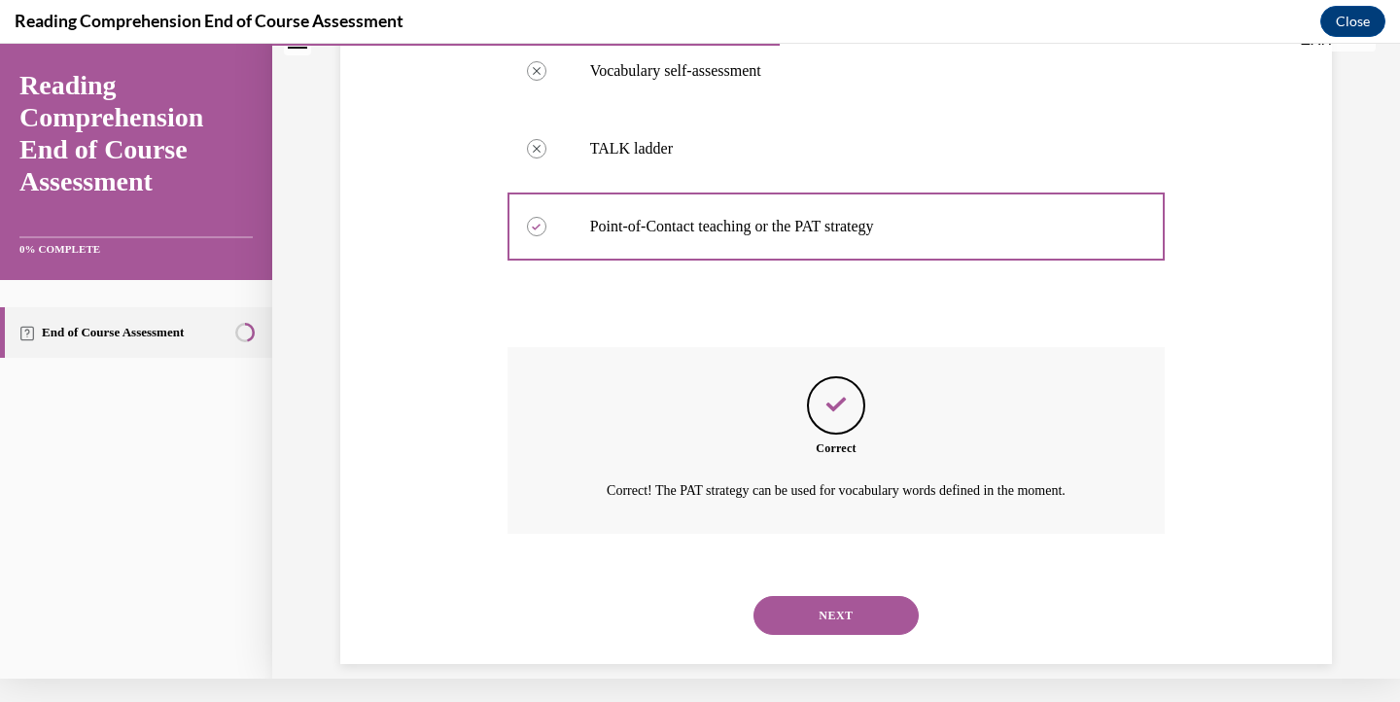
click at [839, 597] on button "NEXT" at bounding box center [836, 615] width 165 height 39
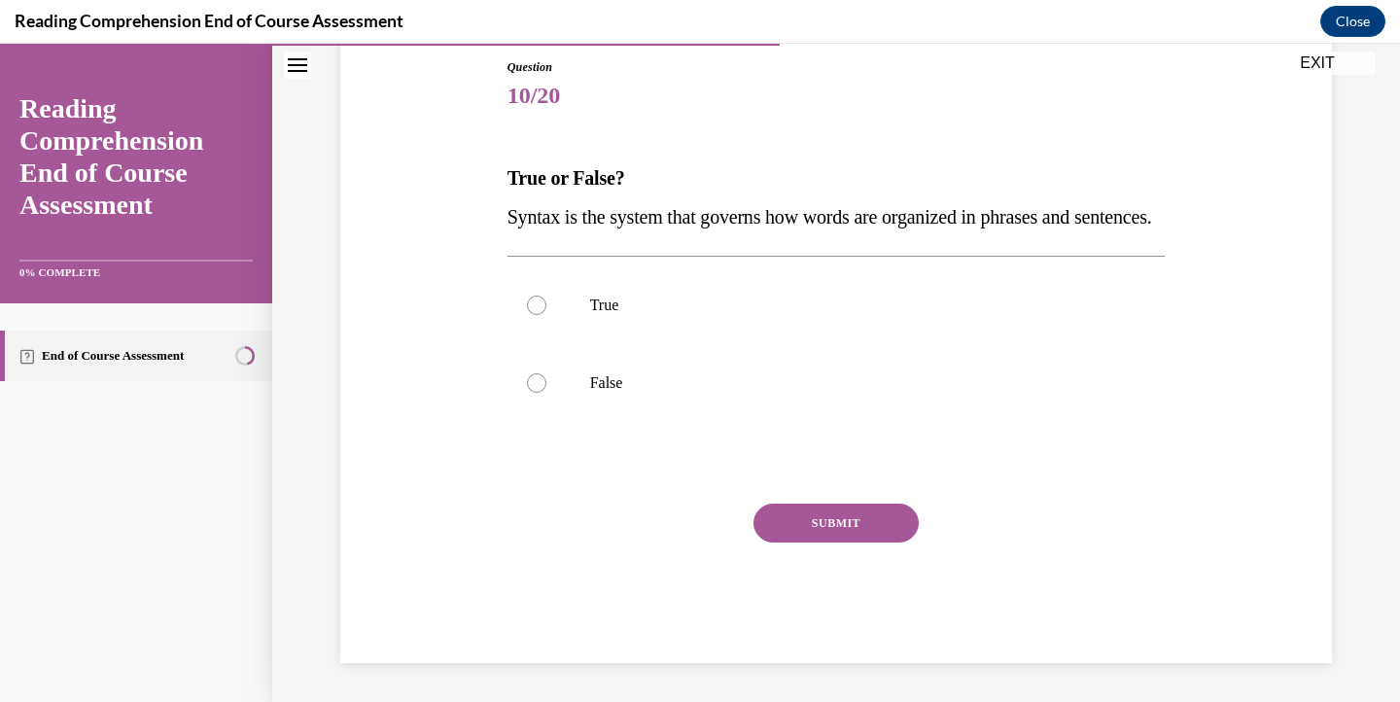
scroll to position [228, 0]
click at [759, 315] on p "True" at bounding box center [853, 305] width 527 height 19
click at [547, 315] on input "True" at bounding box center [536, 305] width 19 height 19
radio input "true"
click at [833, 543] on button "SUBMIT" at bounding box center [836, 523] width 165 height 39
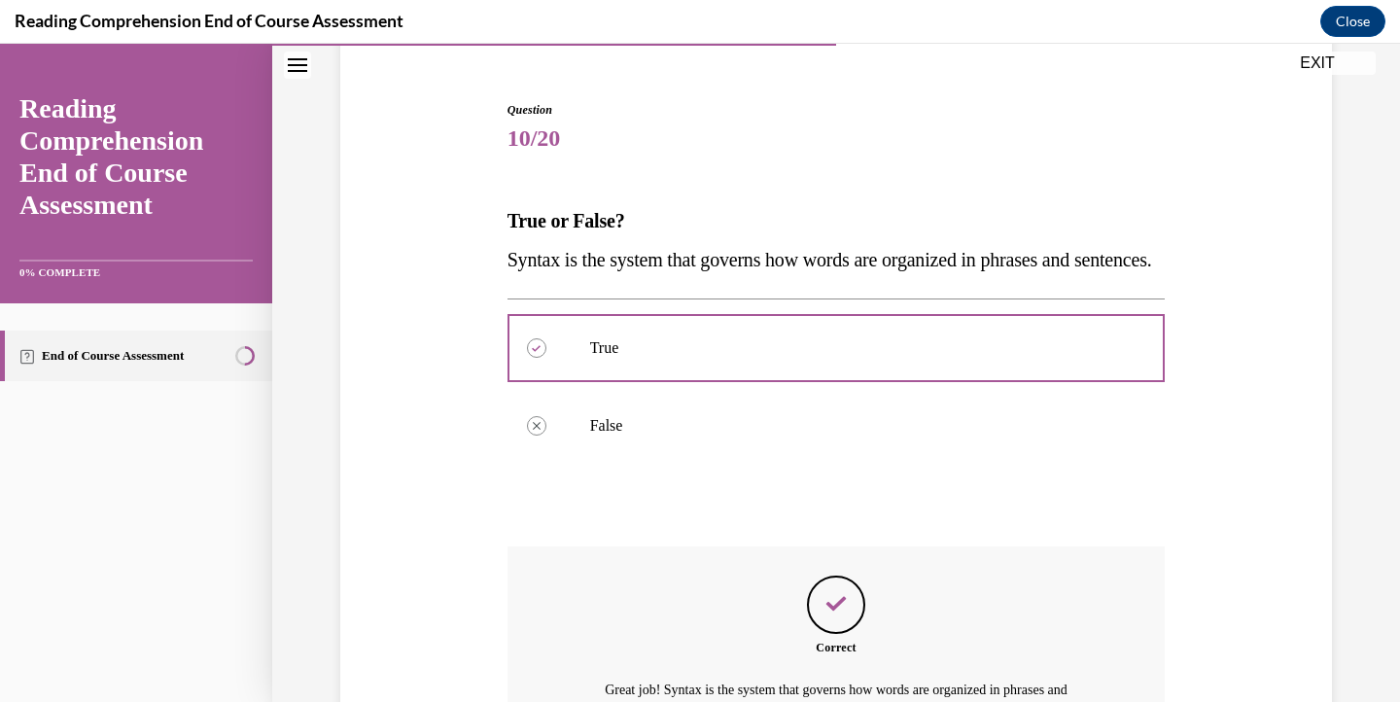
scroll to position [406, 0]
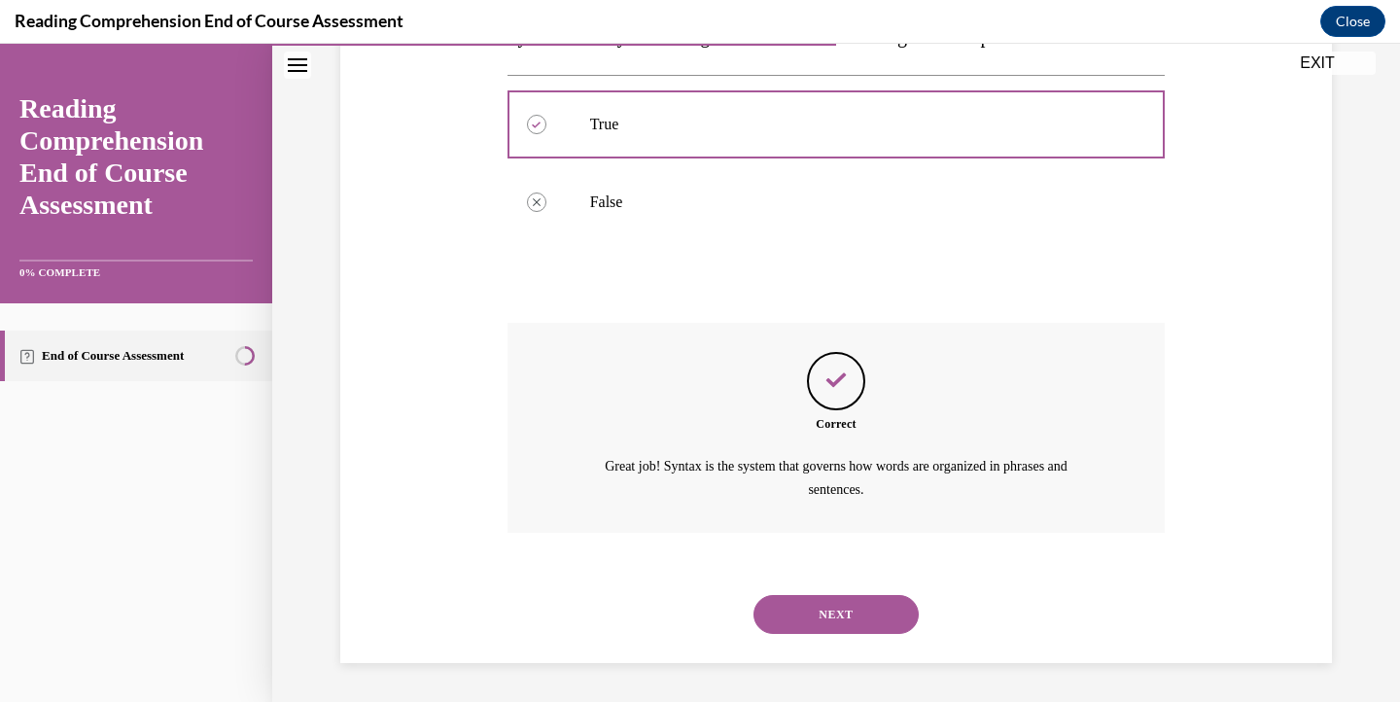
click at [838, 619] on button "NEXT" at bounding box center [836, 614] width 165 height 39
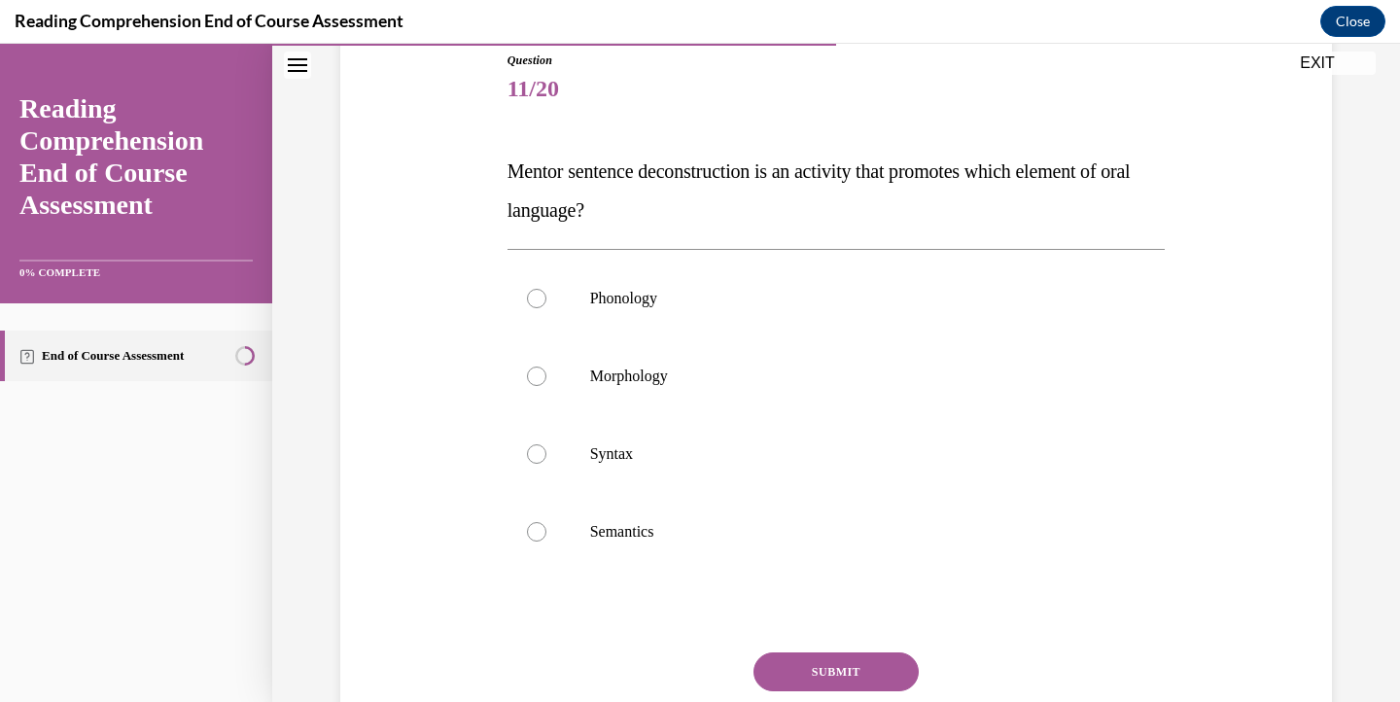
scroll to position [224, 0]
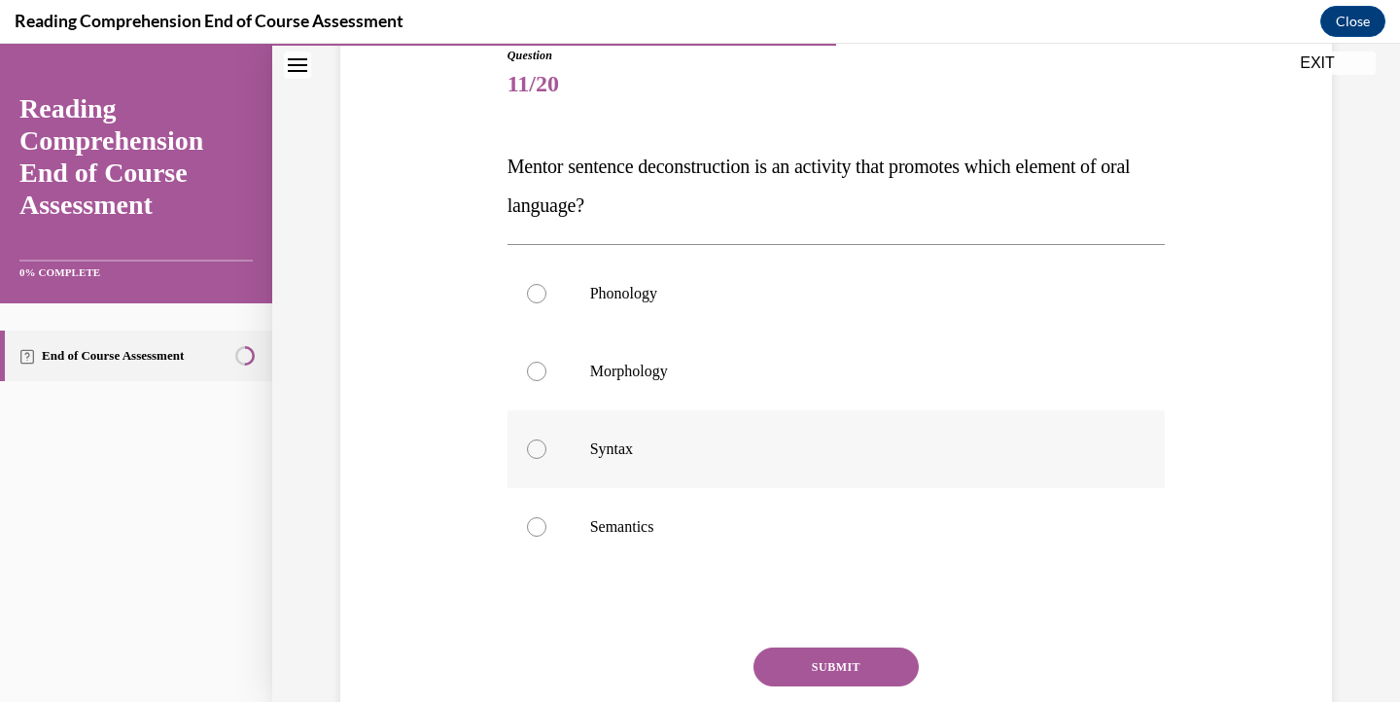
click at [887, 452] on p "Syntax" at bounding box center [853, 449] width 527 height 19
click at [547, 452] on input "Syntax" at bounding box center [536, 449] width 19 height 19
radio input "true"
click at [871, 665] on button "SUBMIT" at bounding box center [836, 667] width 165 height 39
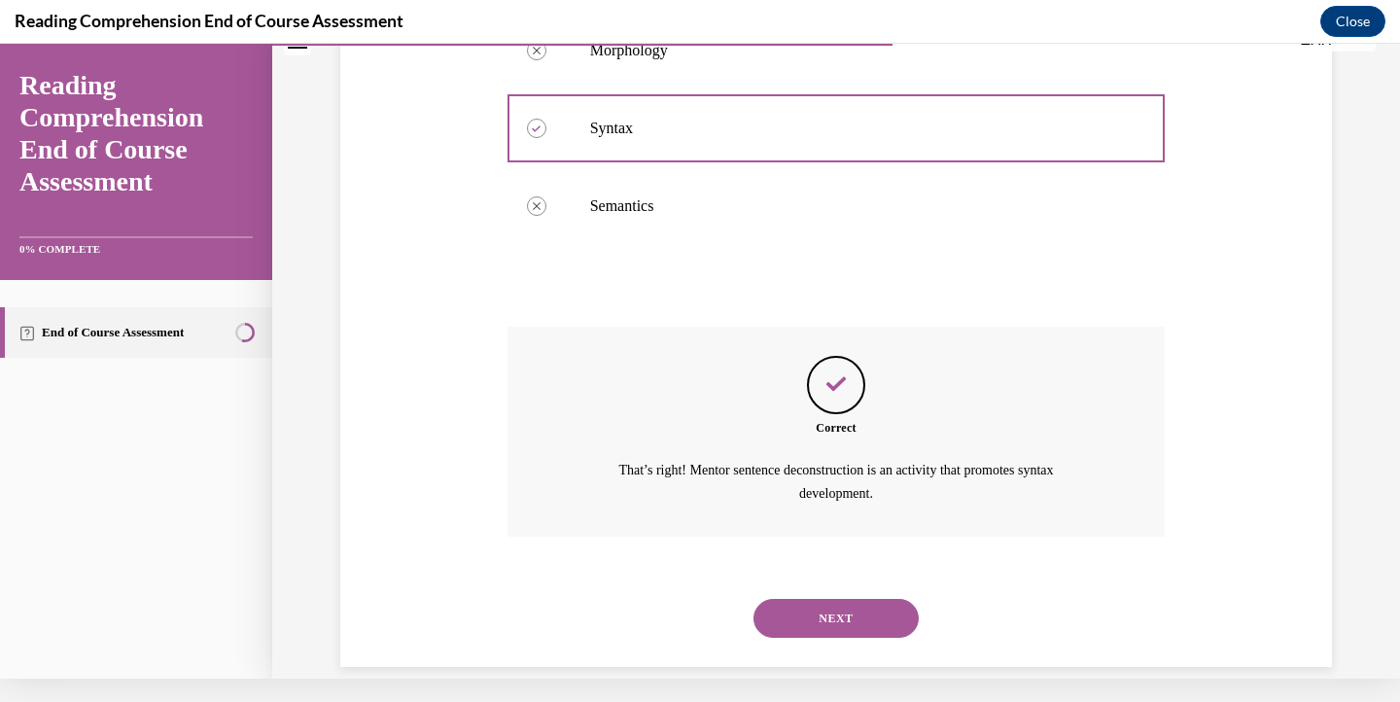
scroll to position [523, 0]
click at [846, 597] on button "NEXT" at bounding box center [836, 616] width 165 height 39
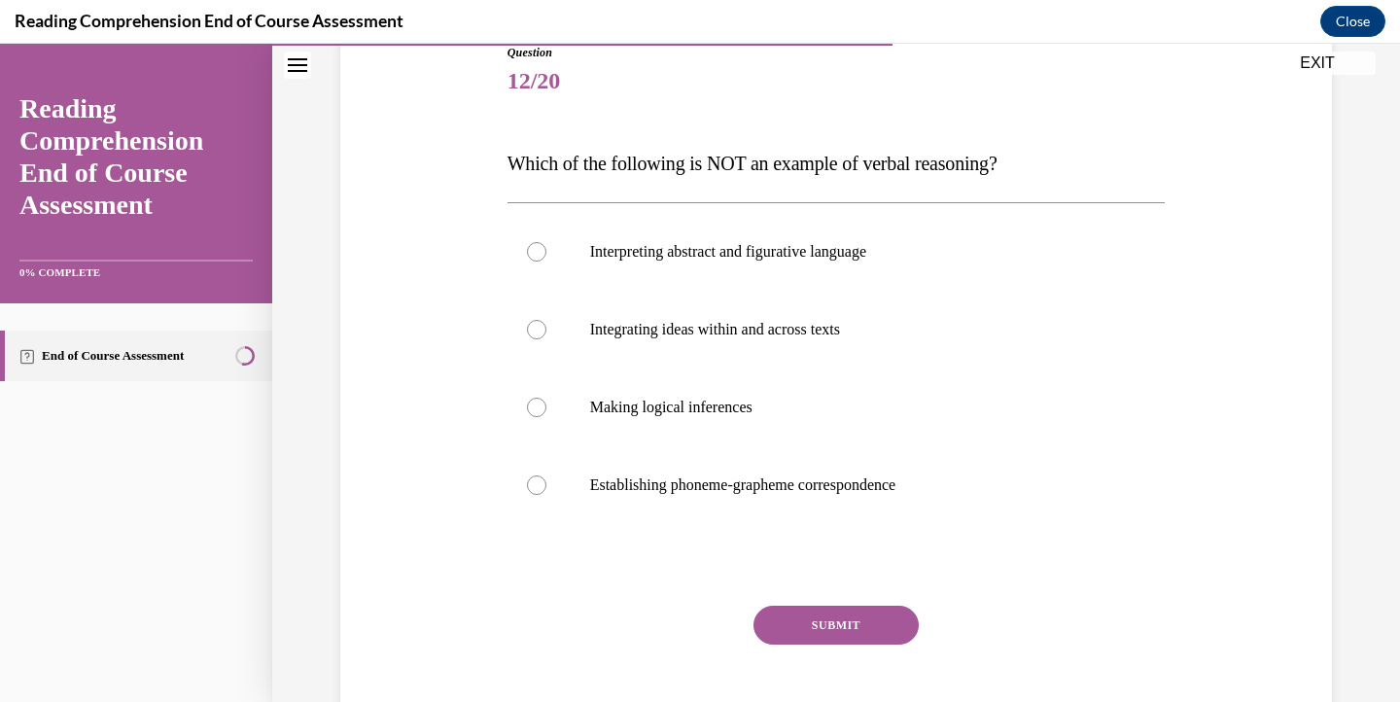
scroll to position [228, 0]
click at [866, 483] on p "Establishing phoneme-grapheme correspondence" at bounding box center [853, 484] width 527 height 19
click at [547, 483] on input "Establishing phoneme-grapheme correspondence" at bounding box center [536, 484] width 19 height 19
radio input "true"
click at [861, 618] on button "SUBMIT" at bounding box center [836, 624] width 165 height 39
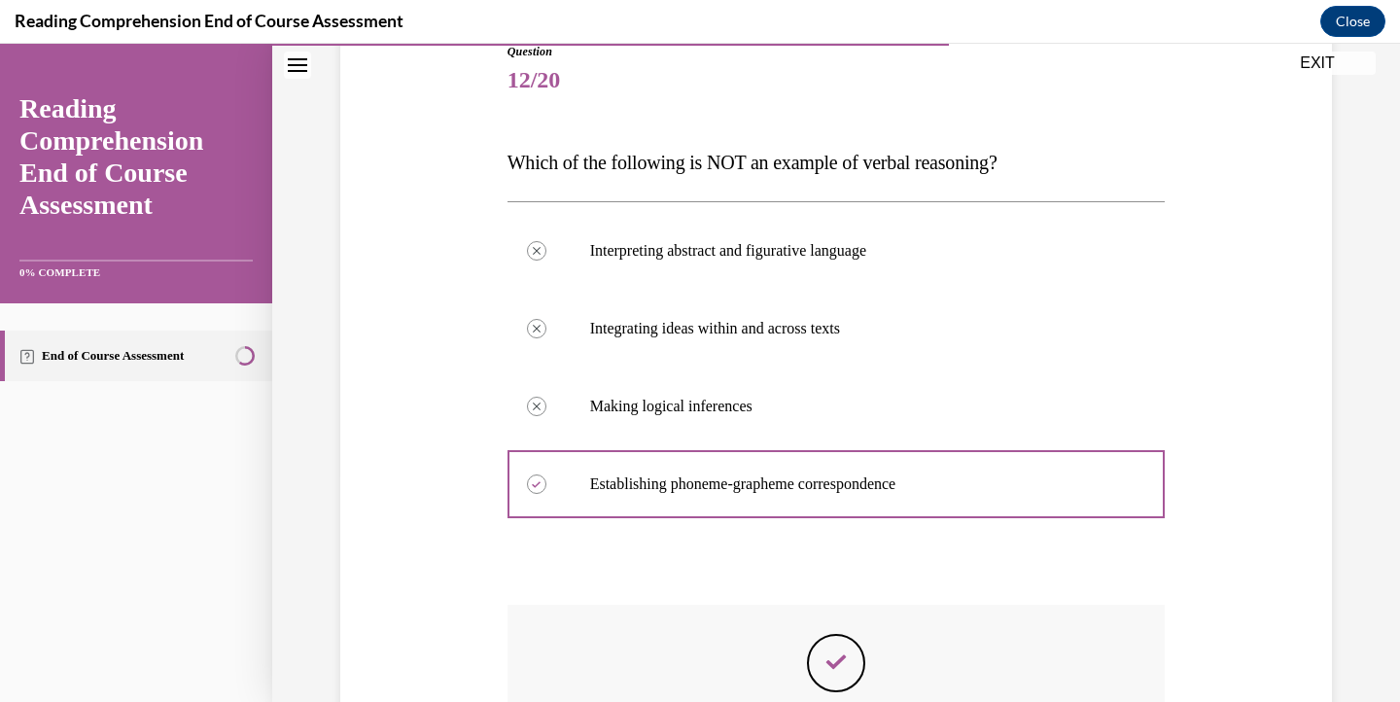
scroll to position [23, 0]
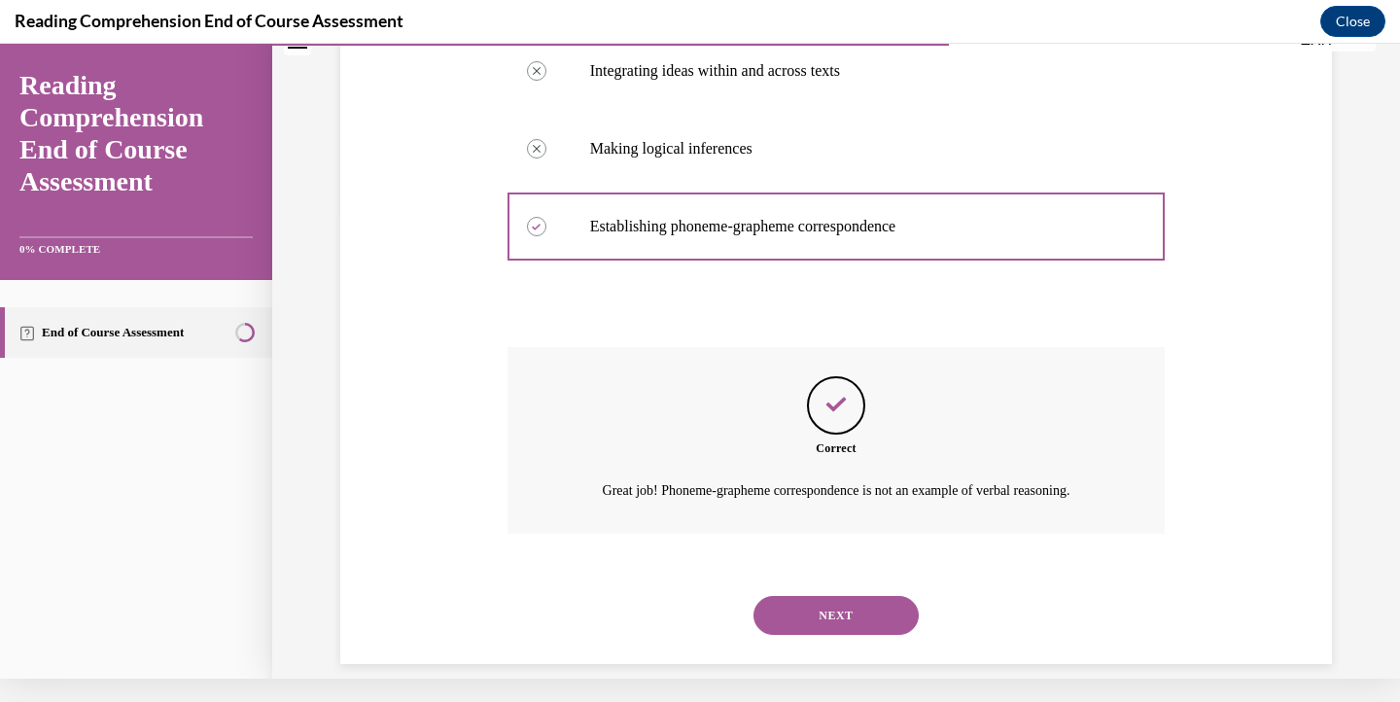
click at [861, 609] on button "NEXT" at bounding box center [836, 615] width 165 height 39
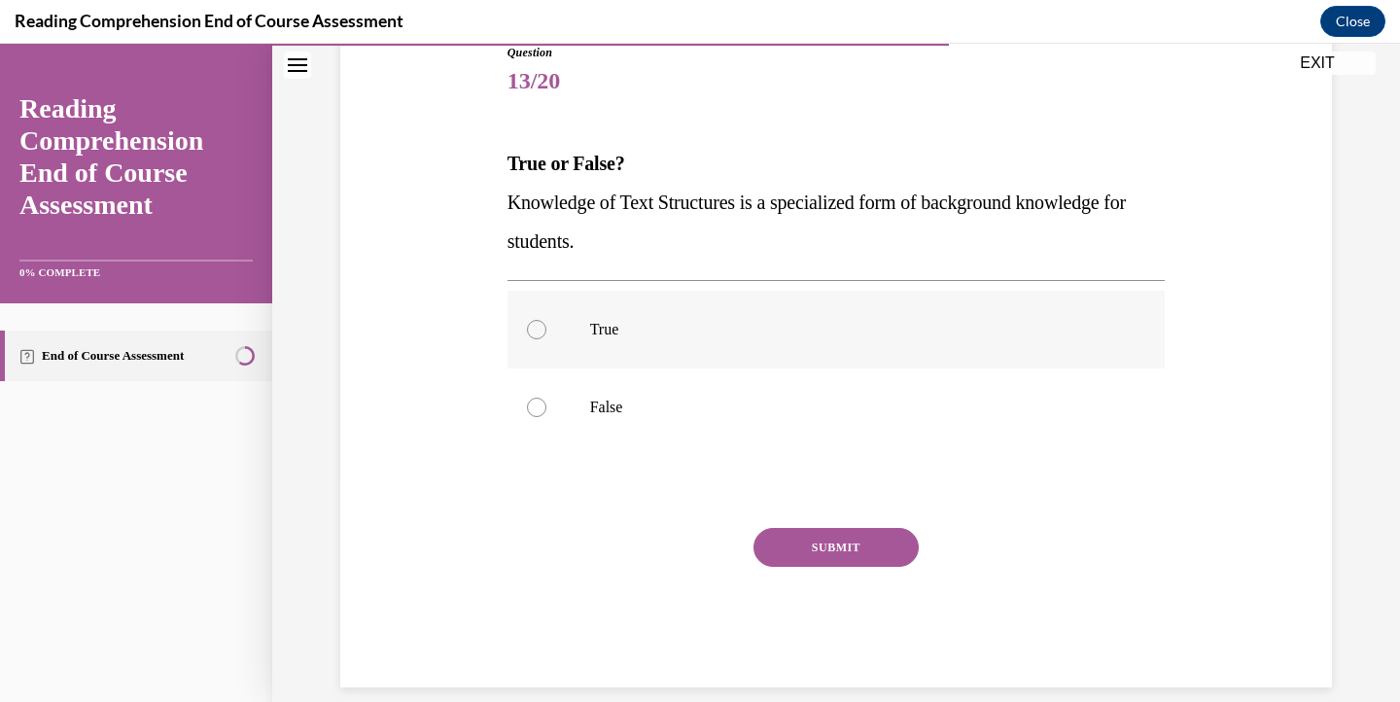
click at [830, 342] on label "True" at bounding box center [837, 330] width 658 height 78
click at [547, 339] on input "True" at bounding box center [536, 329] width 19 height 19
radio input "true"
click at [833, 552] on button "SUBMIT" at bounding box center [836, 547] width 165 height 39
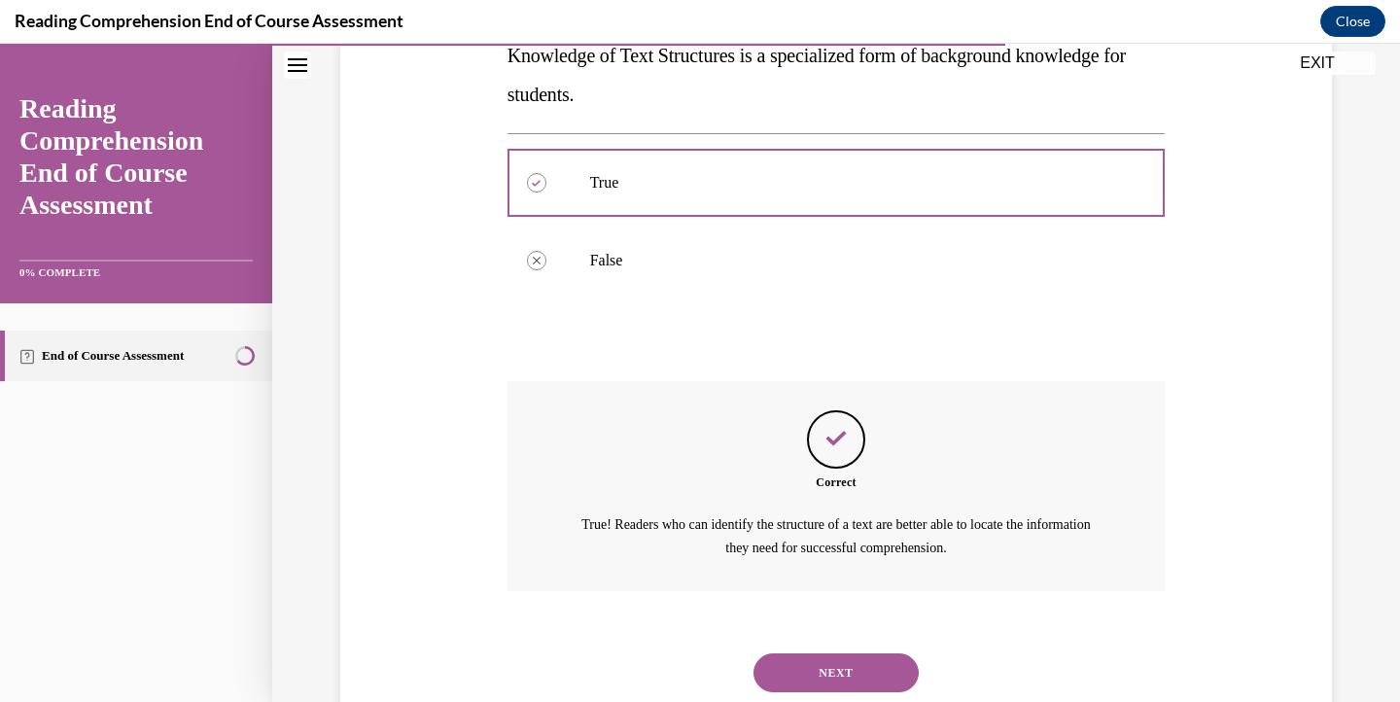
scroll to position [406, 0]
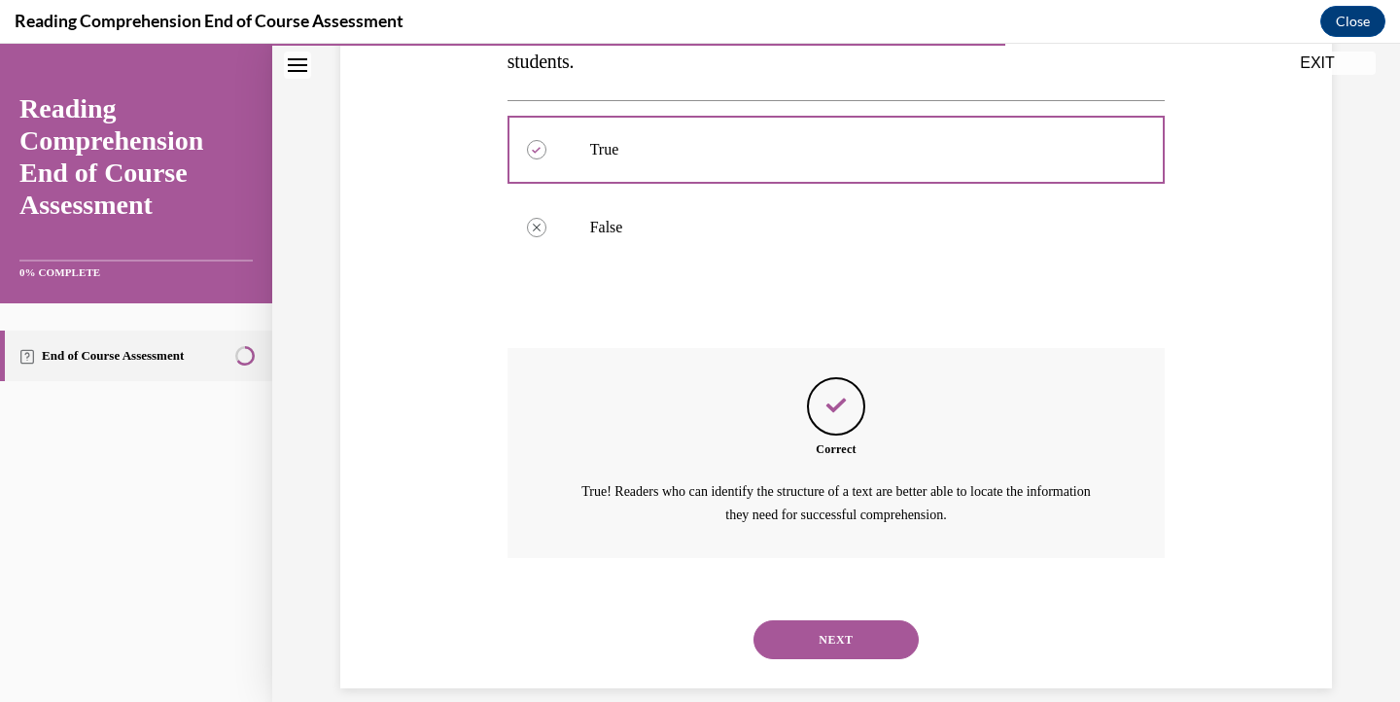
click at [834, 620] on button "NEXT" at bounding box center [836, 639] width 165 height 39
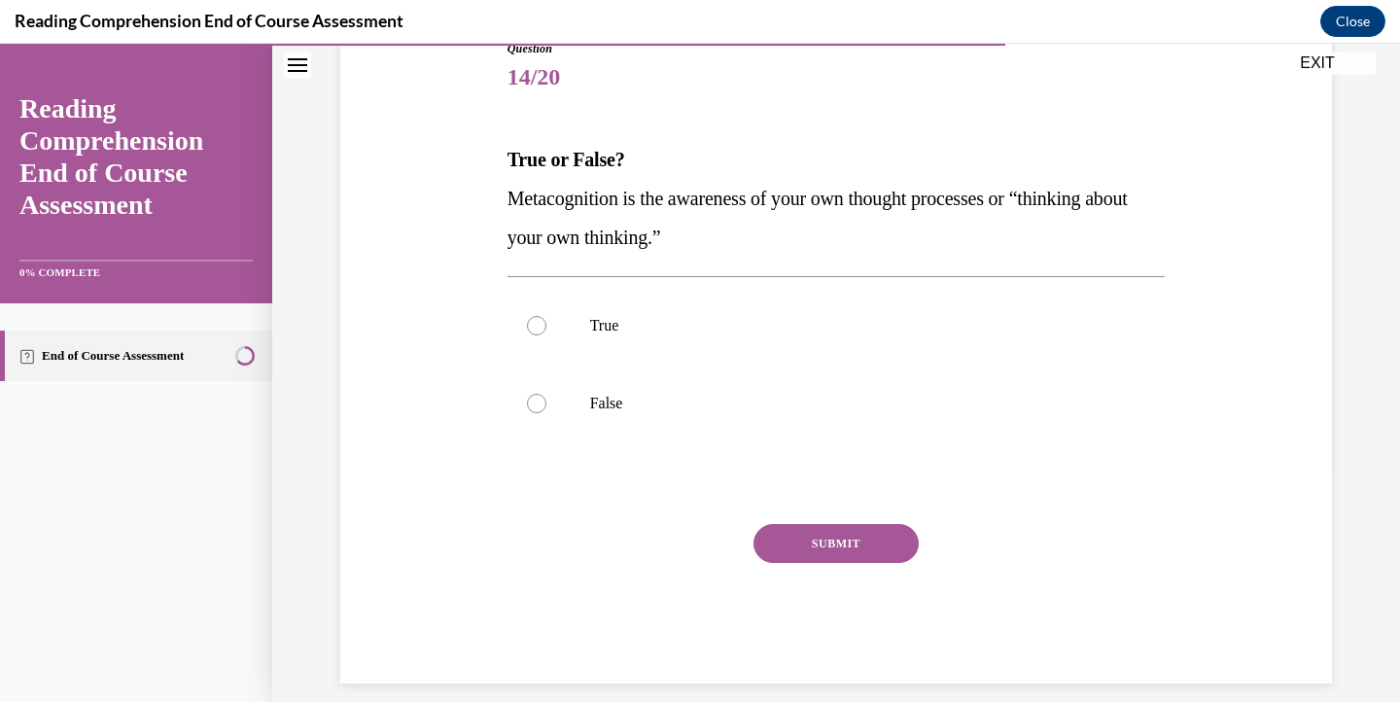
scroll to position [228, 0]
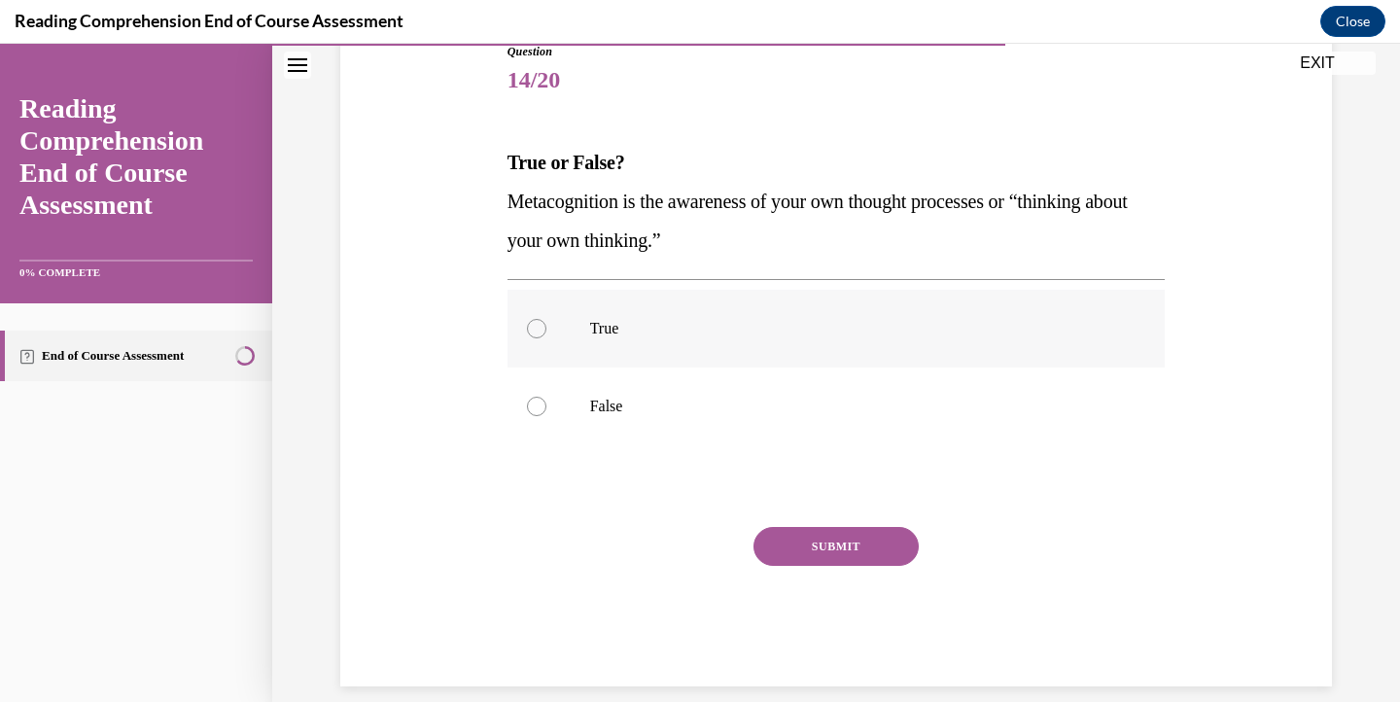
click at [751, 320] on p "True" at bounding box center [853, 328] width 527 height 19
click at [547, 320] on input "True" at bounding box center [536, 328] width 19 height 19
radio input "true"
click at [837, 551] on button "SUBMIT" at bounding box center [836, 546] width 165 height 39
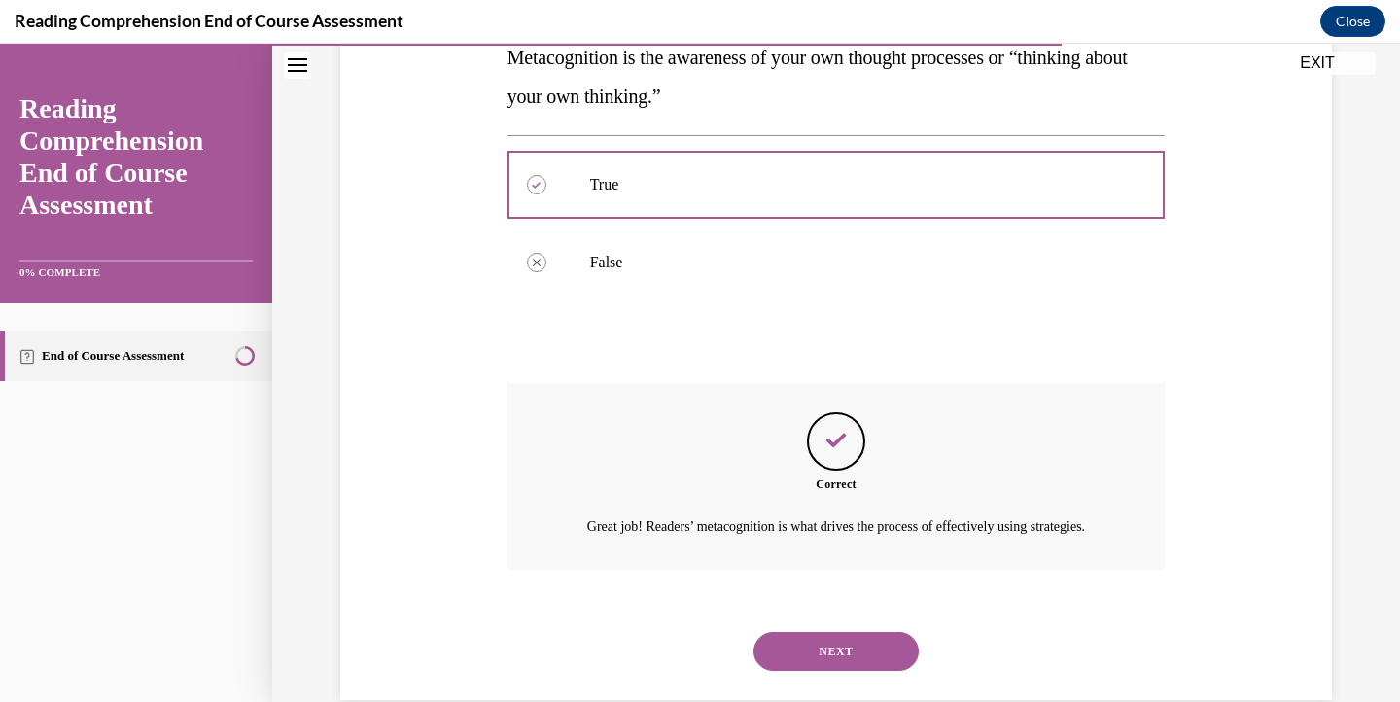
scroll to position [406, 0]
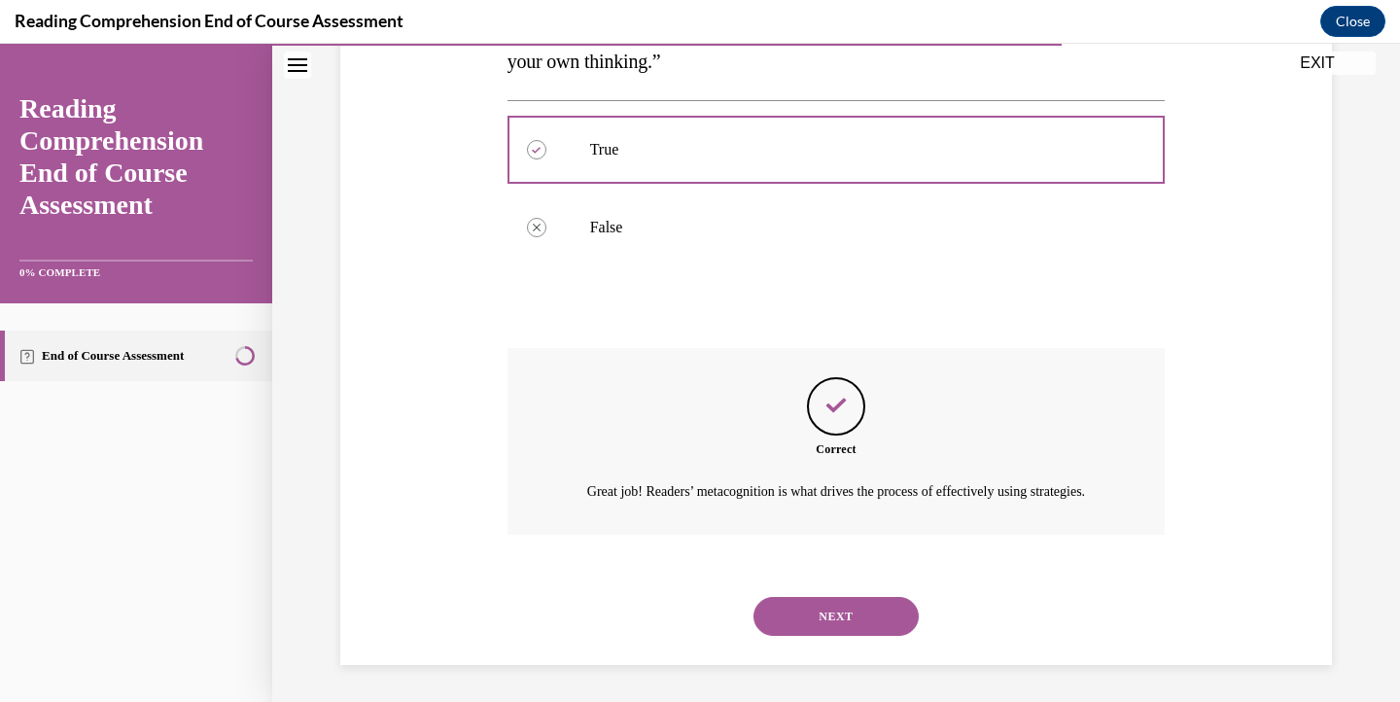
click at [840, 622] on button "NEXT" at bounding box center [836, 616] width 165 height 39
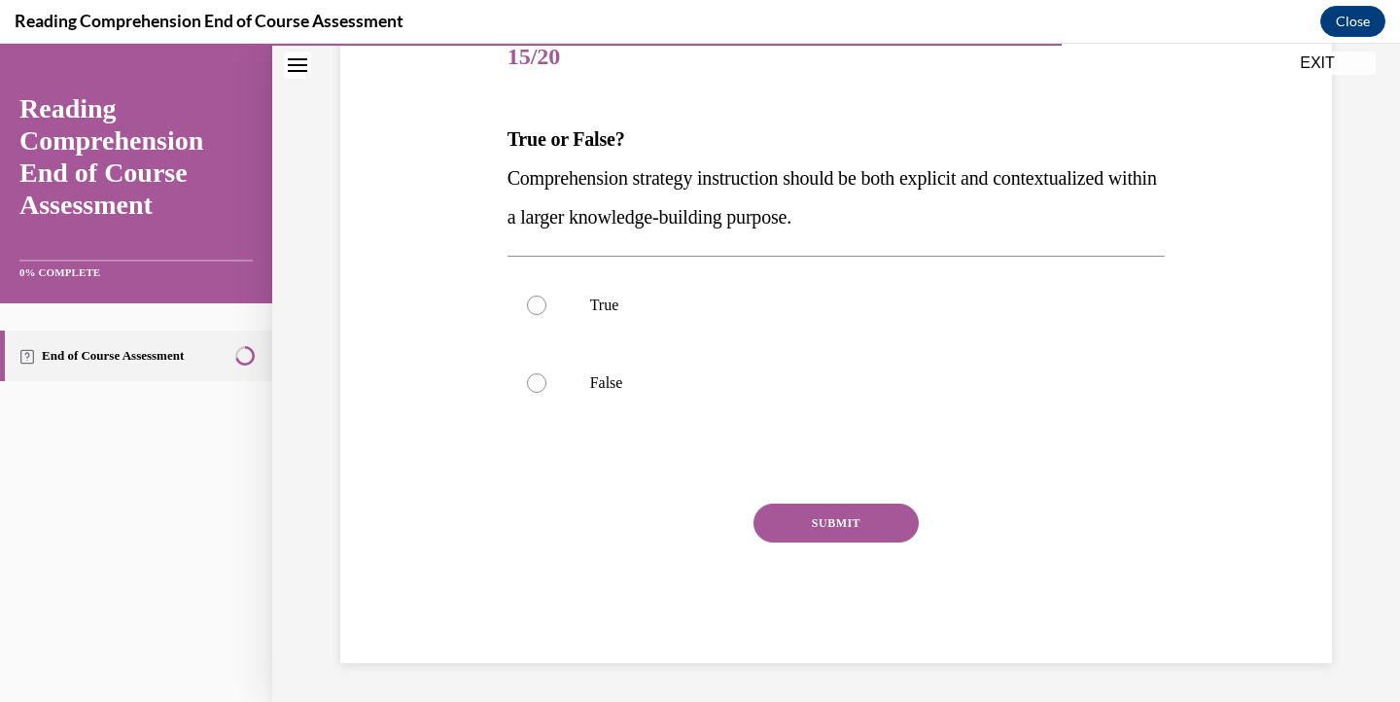
scroll to position [228, 0]
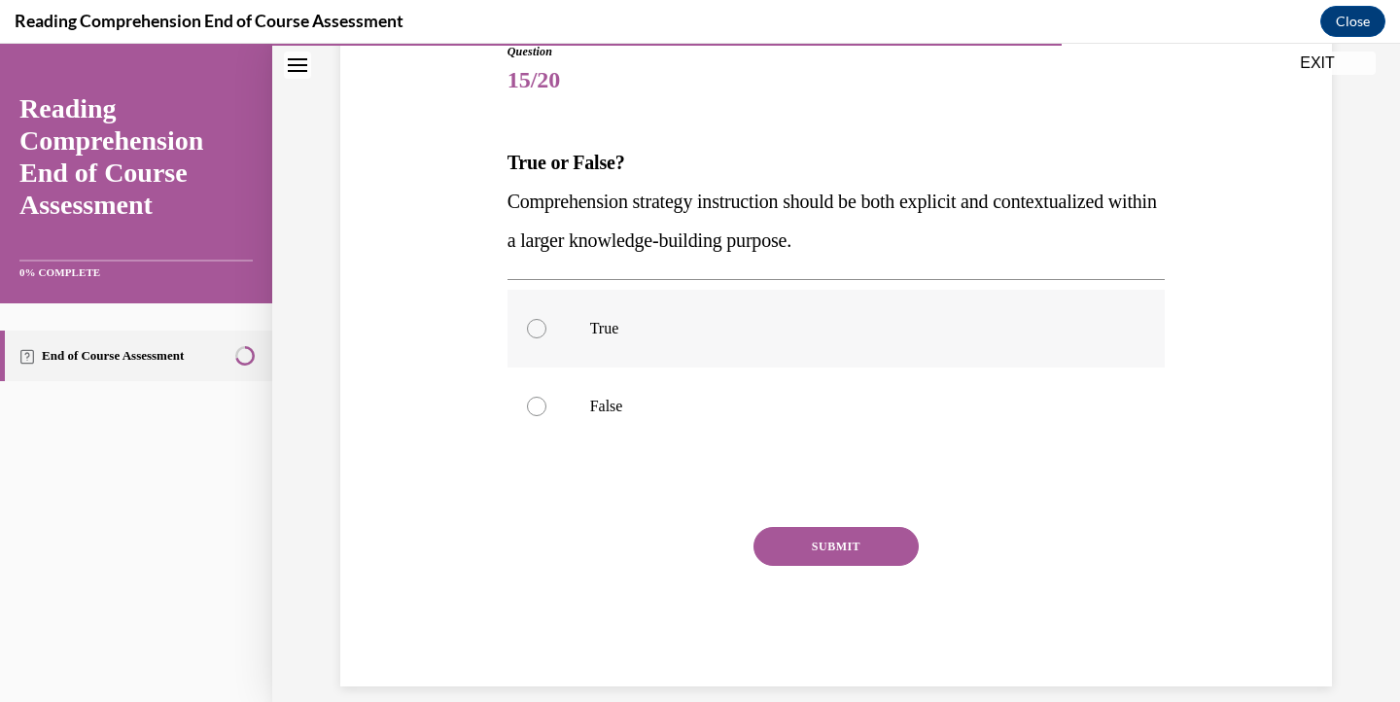
click at [758, 350] on label "True" at bounding box center [837, 329] width 658 height 78
click at [547, 338] on input "True" at bounding box center [536, 328] width 19 height 19
radio input "true"
click at [838, 555] on button "SUBMIT" at bounding box center [836, 546] width 165 height 39
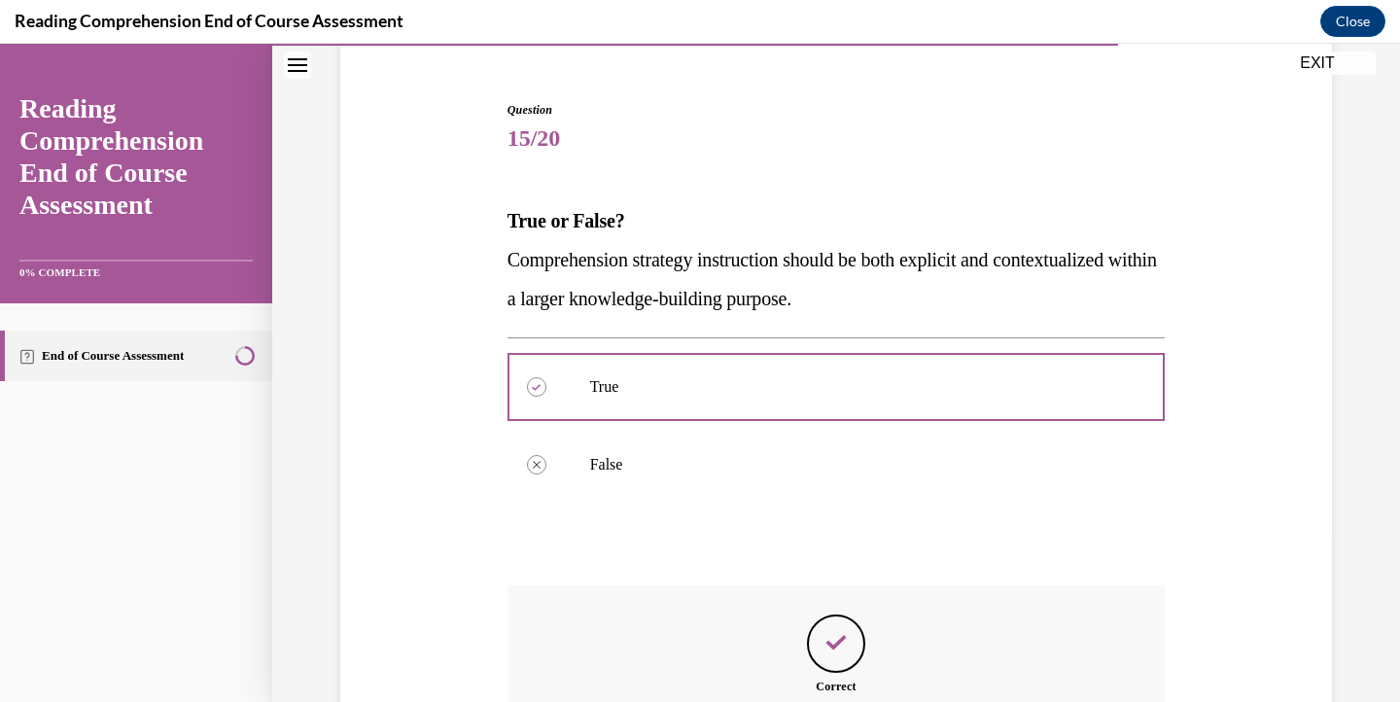
scroll to position [384, 0]
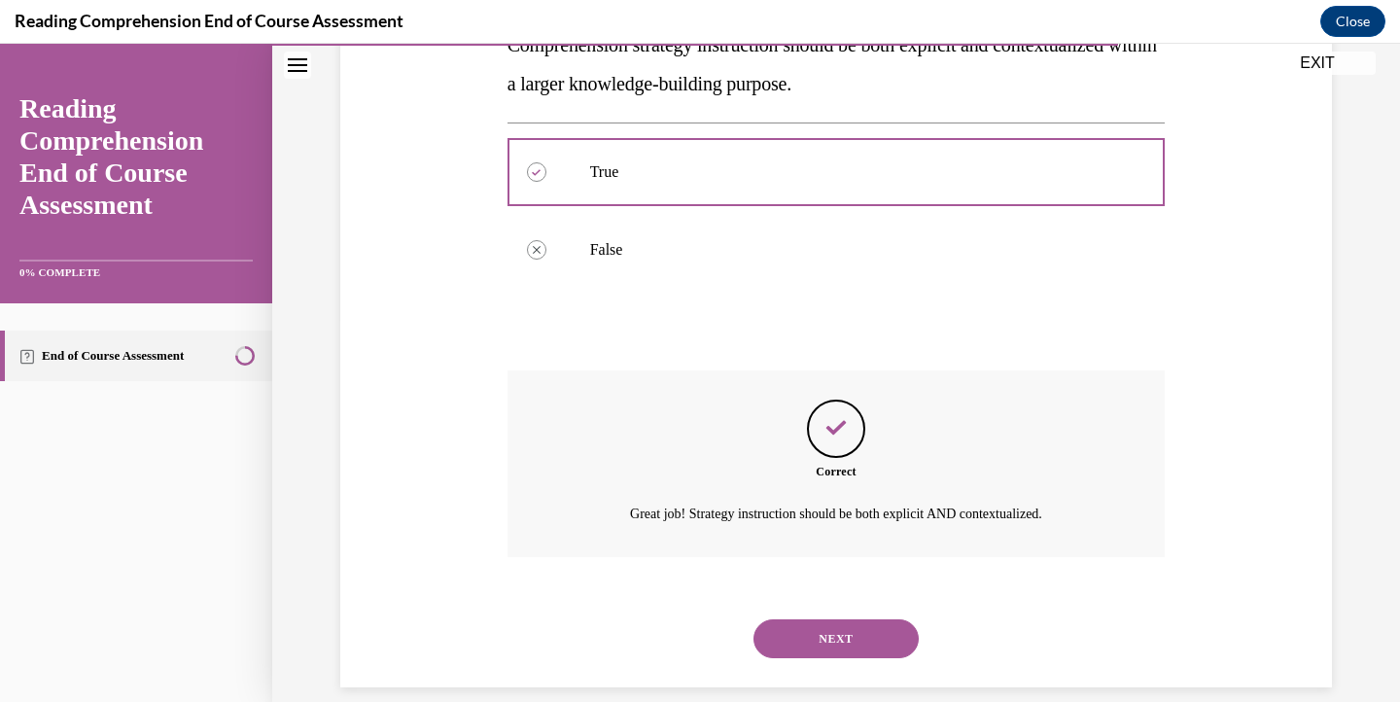
click at [833, 621] on button "NEXT" at bounding box center [836, 638] width 165 height 39
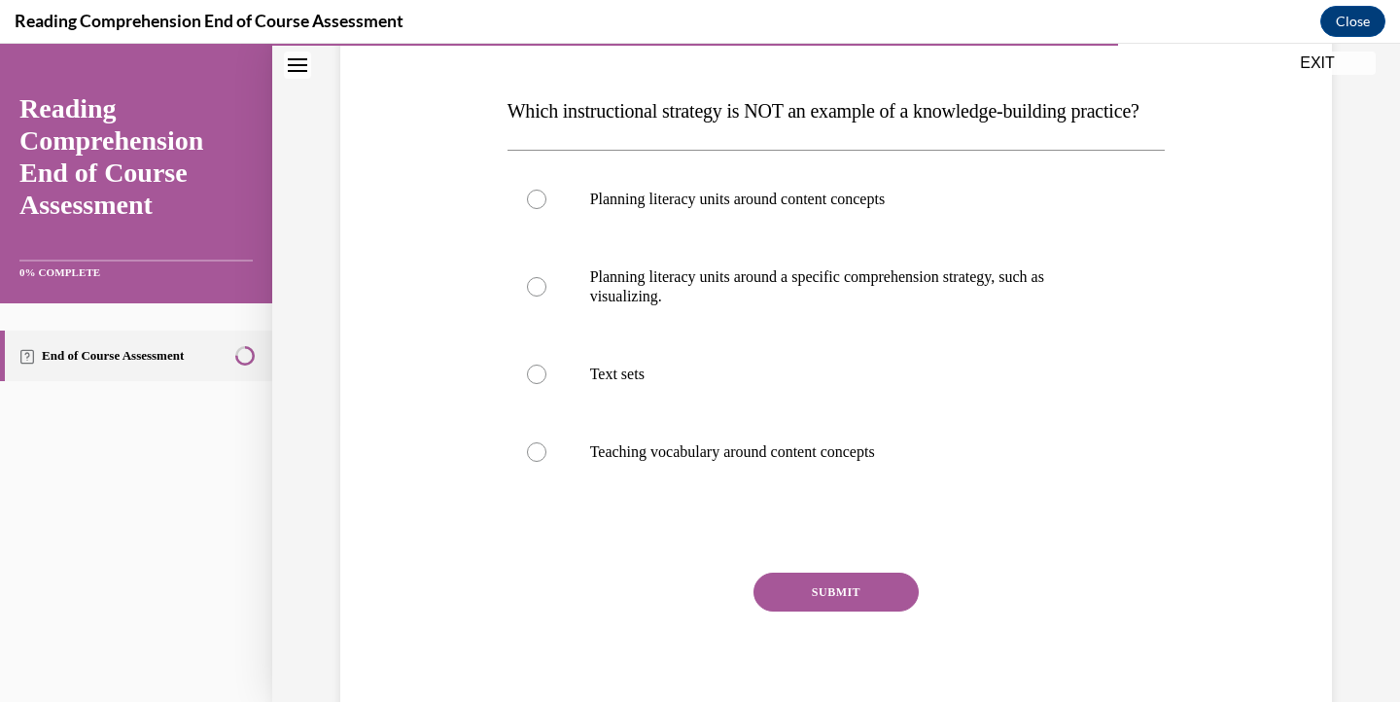
scroll to position [280, 0]
click at [896, 305] on p "Planning literacy units around a specific comprehension strategy, such as visua…" at bounding box center [853, 285] width 527 height 39
click at [547, 296] on input "Planning literacy units around a specific comprehension strategy, such as visua…" at bounding box center [536, 285] width 19 height 19
radio input "true"
click at [858, 611] on button "SUBMIT" at bounding box center [836, 591] width 165 height 39
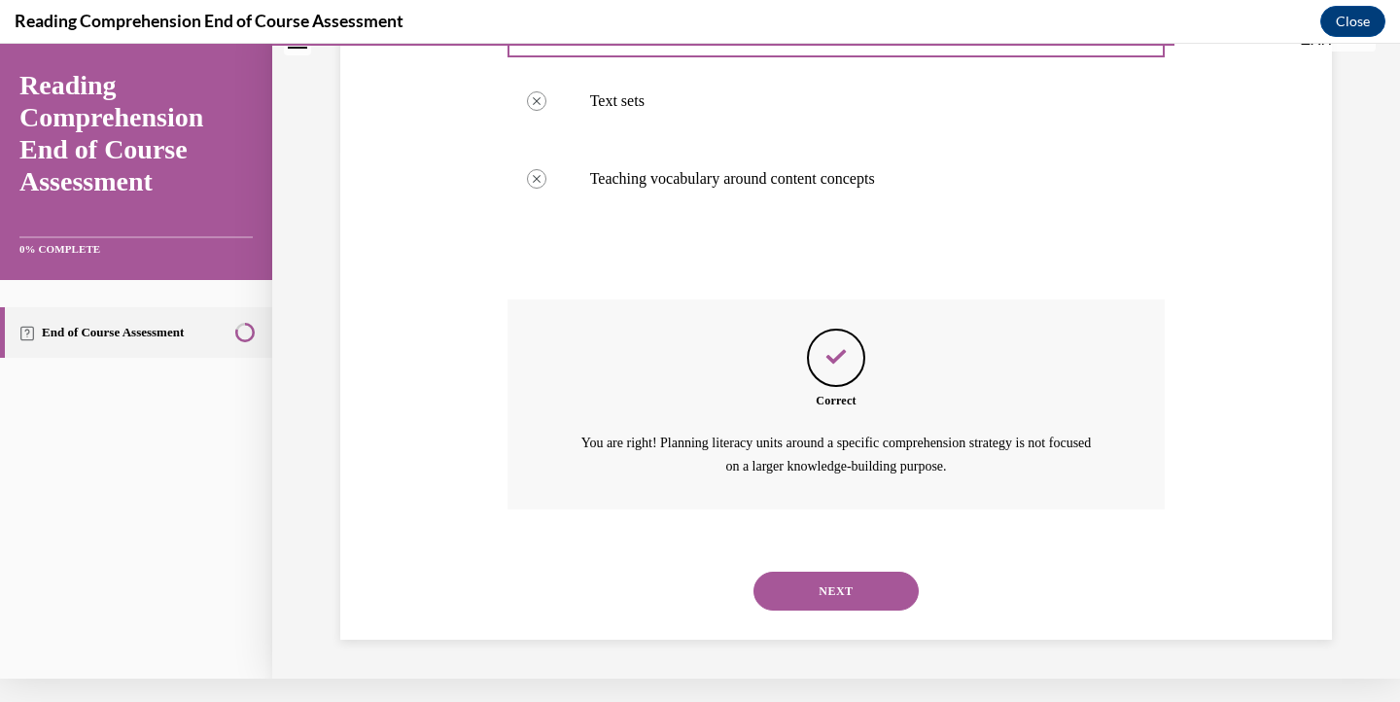
scroll to position [543, 0]
click at [833, 596] on button "NEXT" at bounding box center [836, 591] width 165 height 39
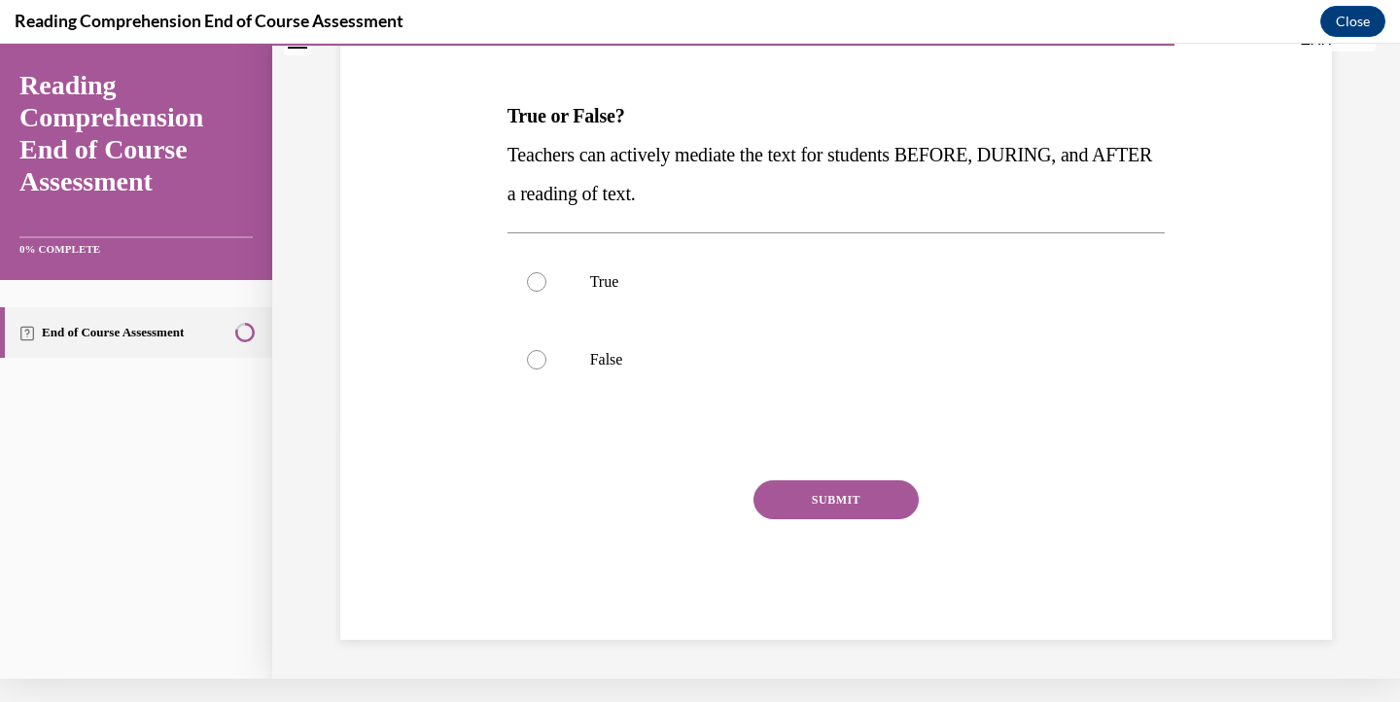
scroll to position [0, 0]
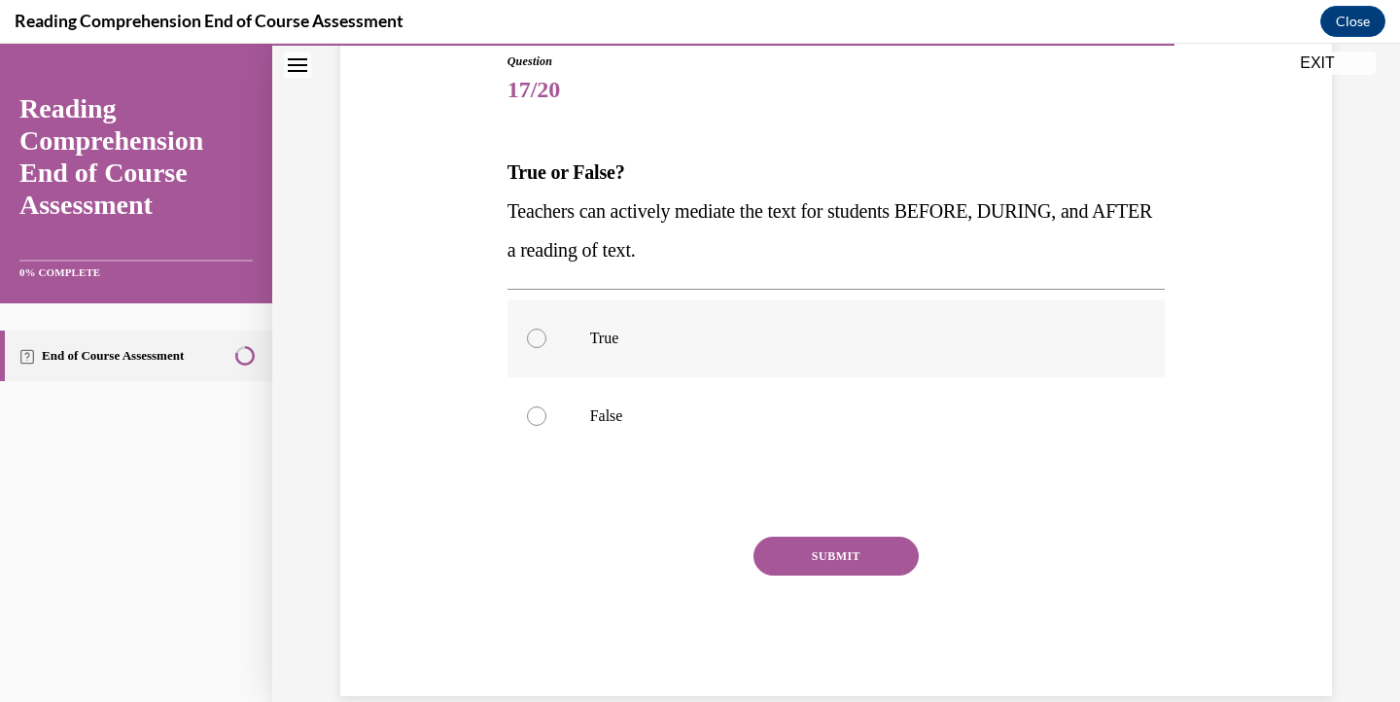
click at [898, 340] on p "True" at bounding box center [853, 338] width 527 height 19
click at [547, 340] on input "True" at bounding box center [536, 338] width 19 height 19
radio input "true"
click at [844, 562] on button "SUBMIT" at bounding box center [836, 556] width 165 height 39
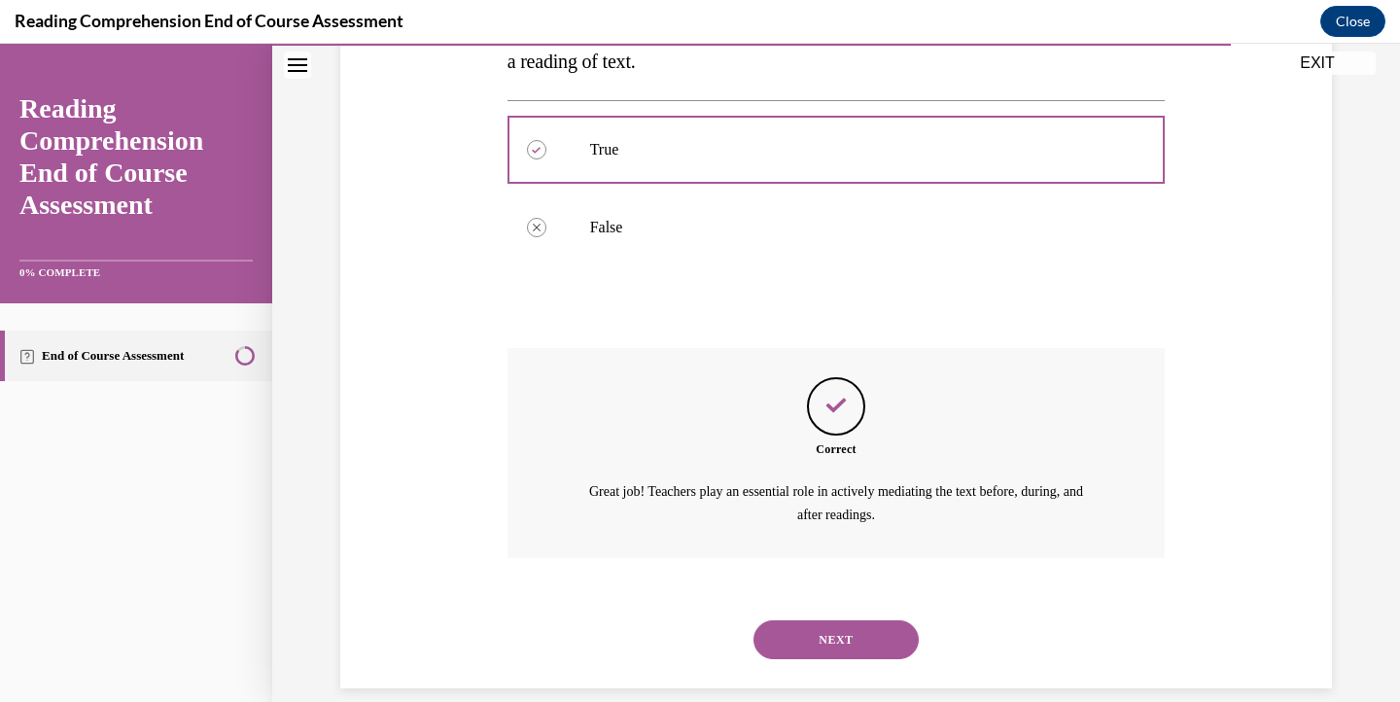
click at [837, 625] on button "NEXT" at bounding box center [836, 639] width 165 height 39
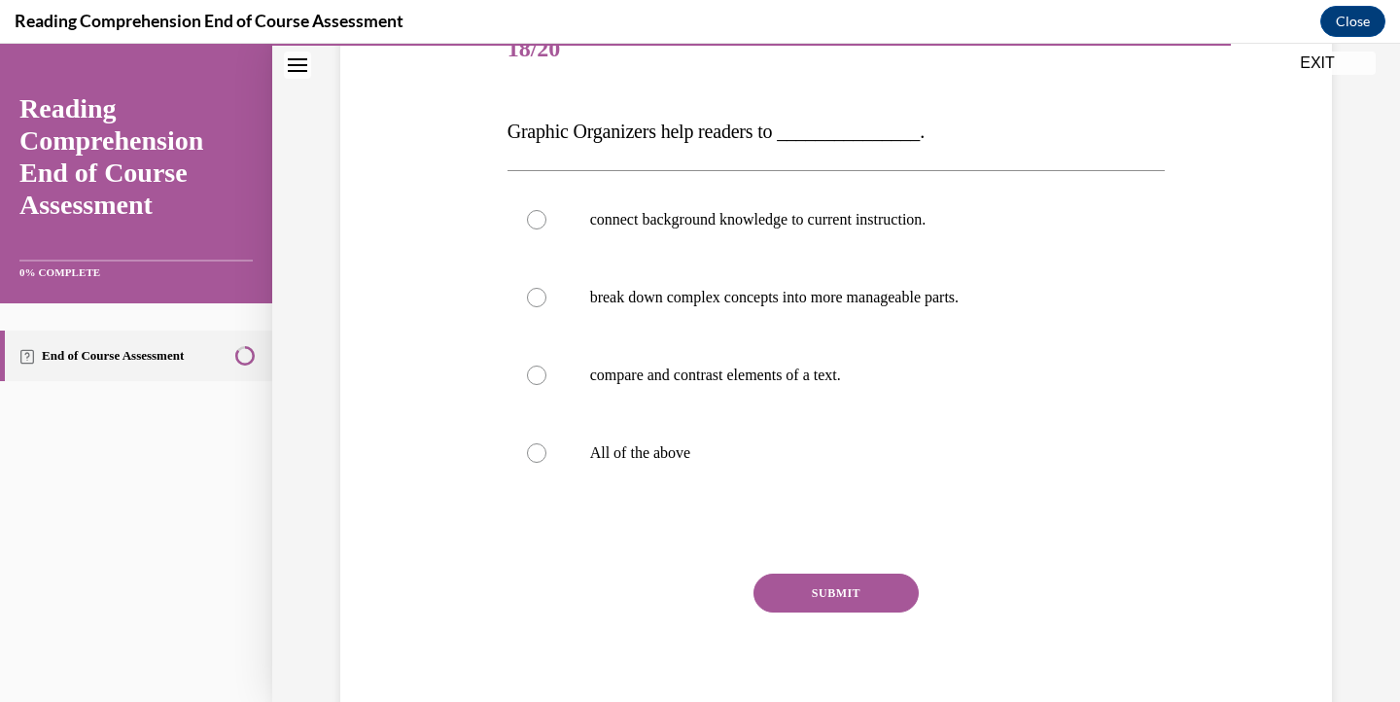
scroll to position [260, 0]
click at [1012, 449] on p "All of the above" at bounding box center [853, 451] width 527 height 19
click at [547, 449] on input "All of the above" at bounding box center [536, 451] width 19 height 19
radio input "true"
click at [873, 590] on button "SUBMIT" at bounding box center [836, 592] width 165 height 39
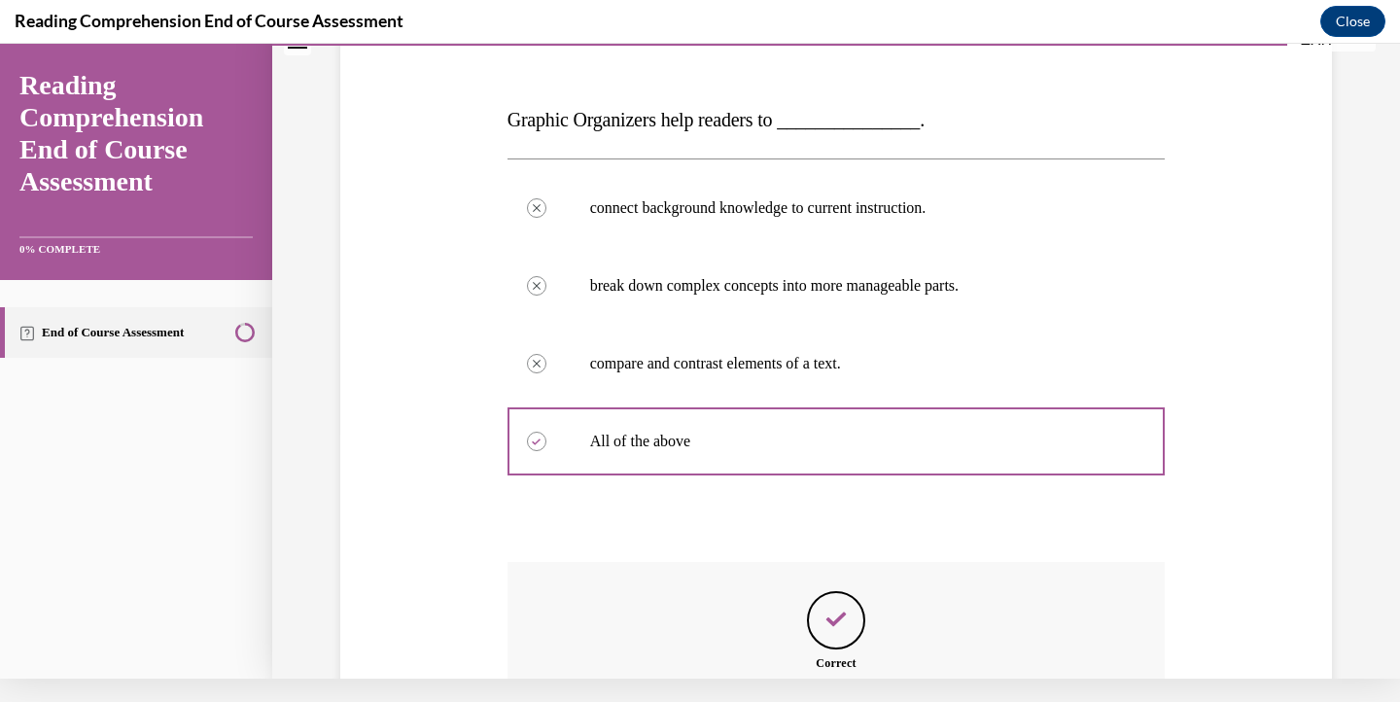
scroll to position [484, 0]
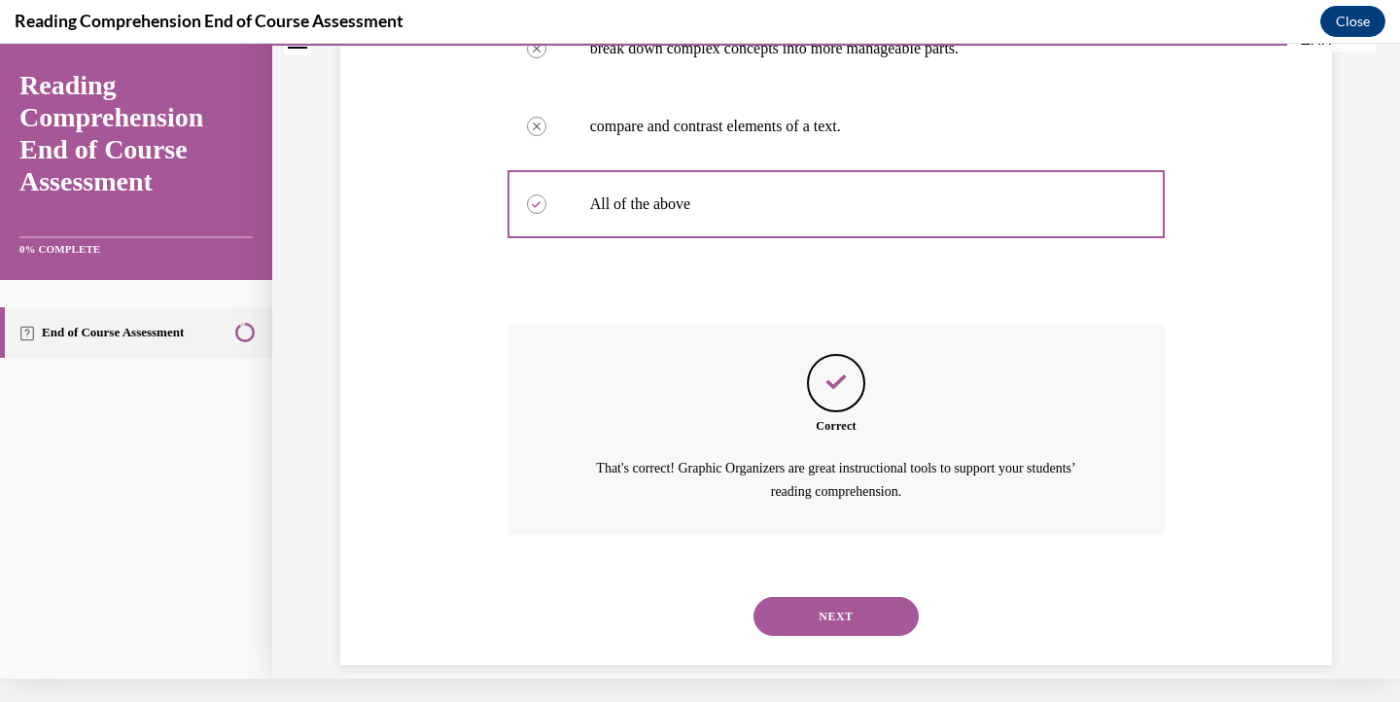
click at [865, 599] on button "NEXT" at bounding box center [836, 616] width 165 height 39
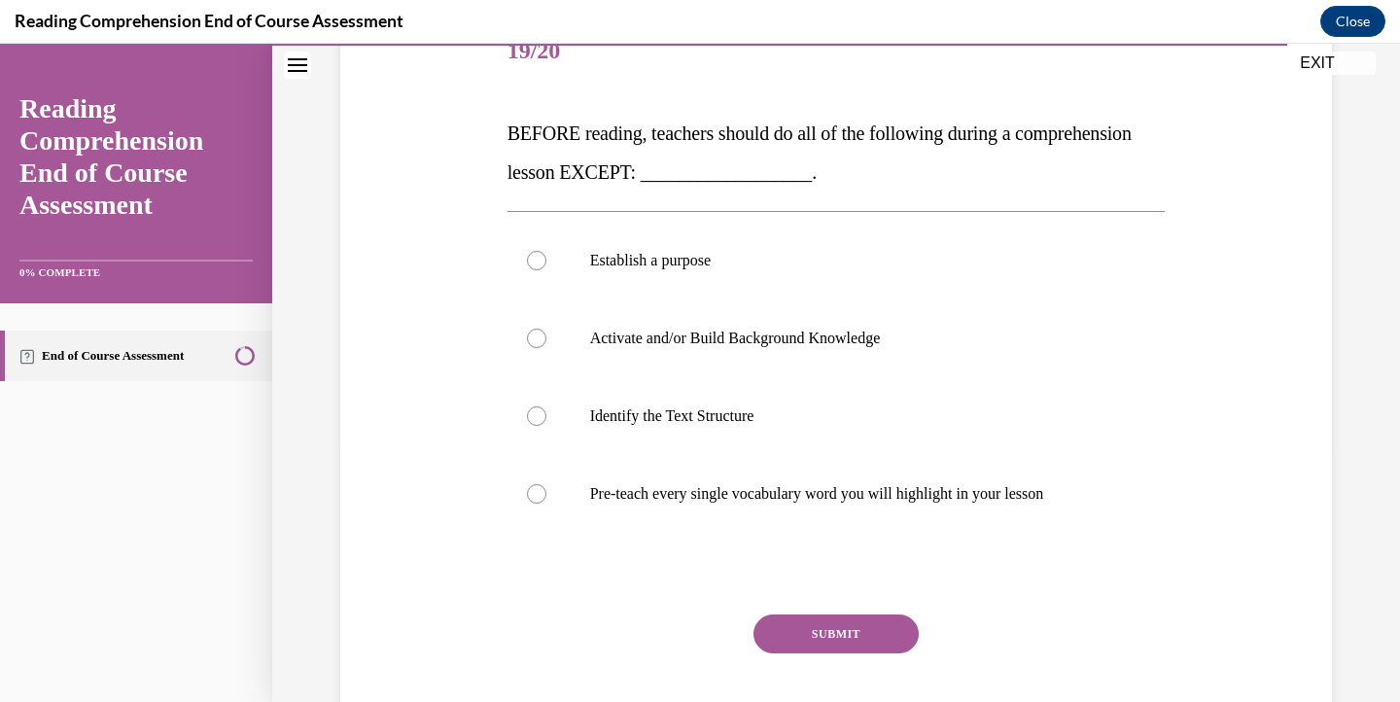
scroll to position [248, 0]
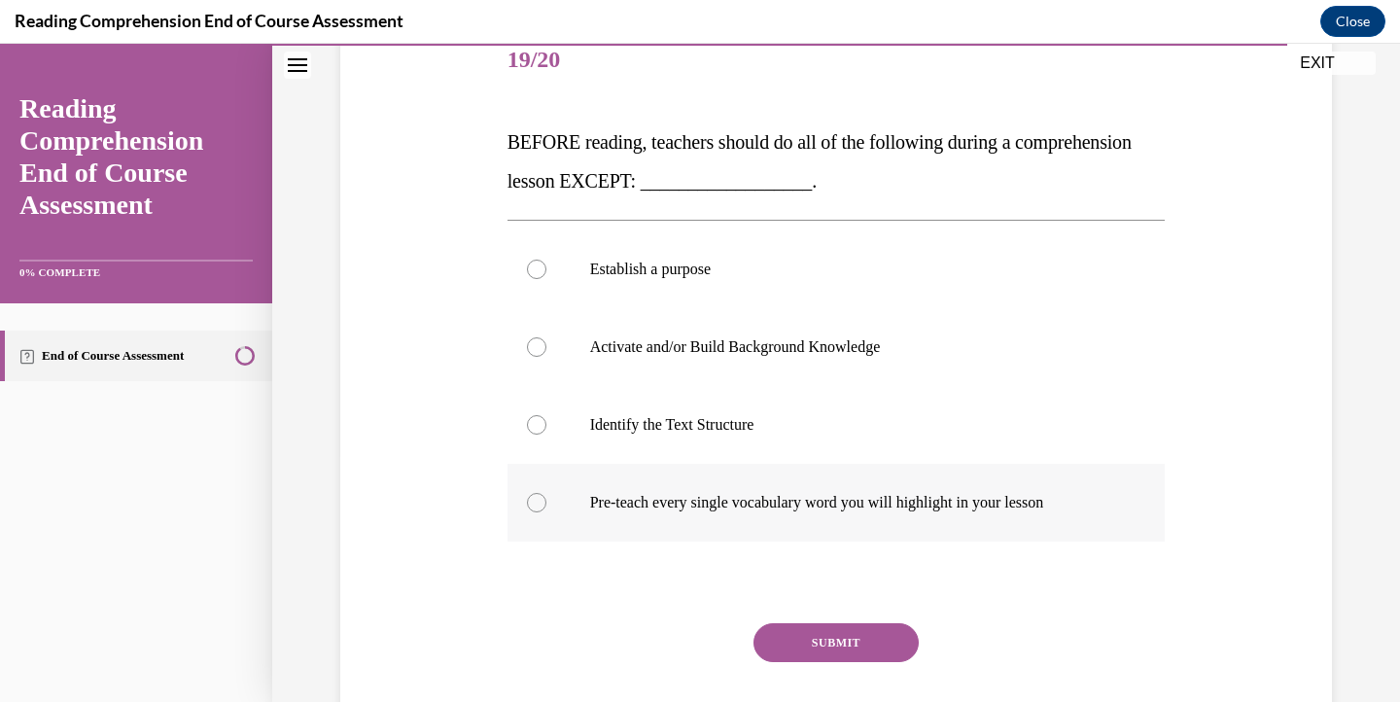
click at [953, 505] on p "Pre-teach every single vocabulary word you will highlight in your lesson" at bounding box center [853, 502] width 527 height 19
click at [547, 505] on input "Pre-teach every single vocabulary word you will highlight in your lesson" at bounding box center [536, 502] width 19 height 19
radio input "true"
click at [844, 644] on button "SUBMIT" at bounding box center [836, 642] width 165 height 39
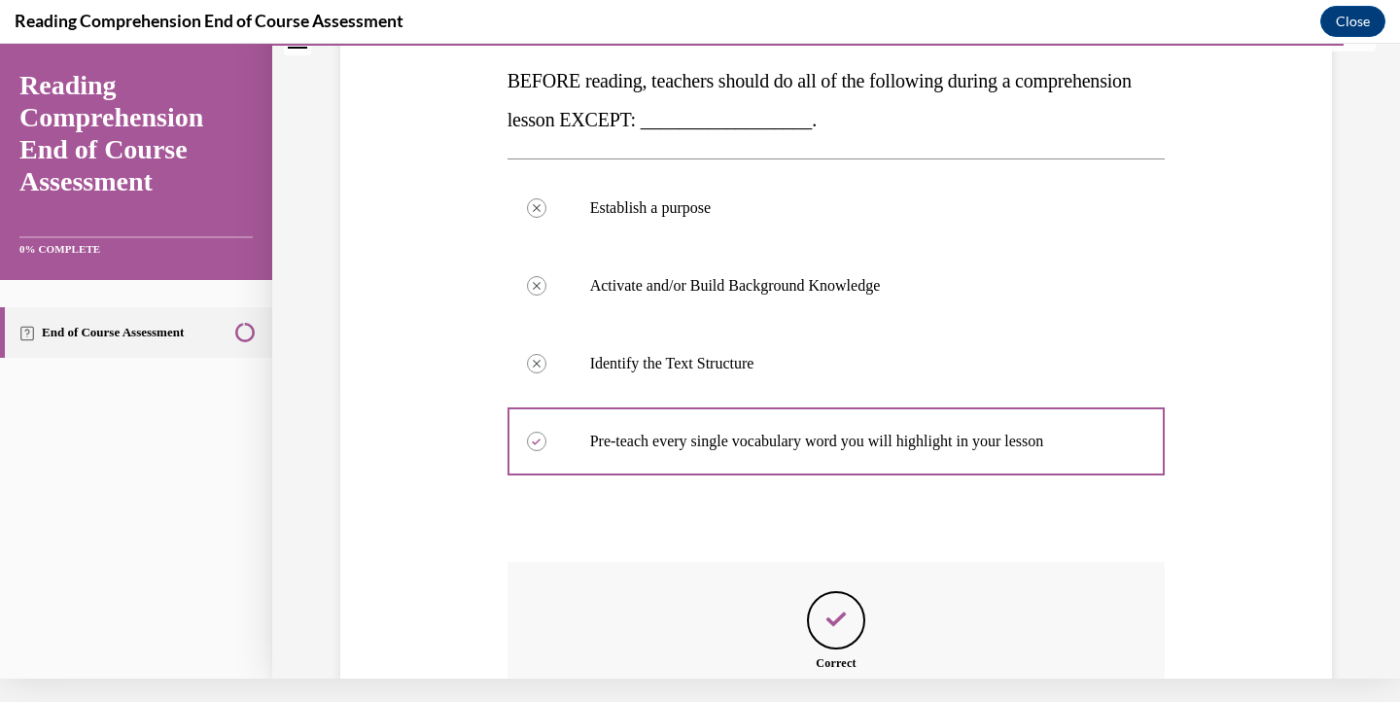
scroll to position [523, 0]
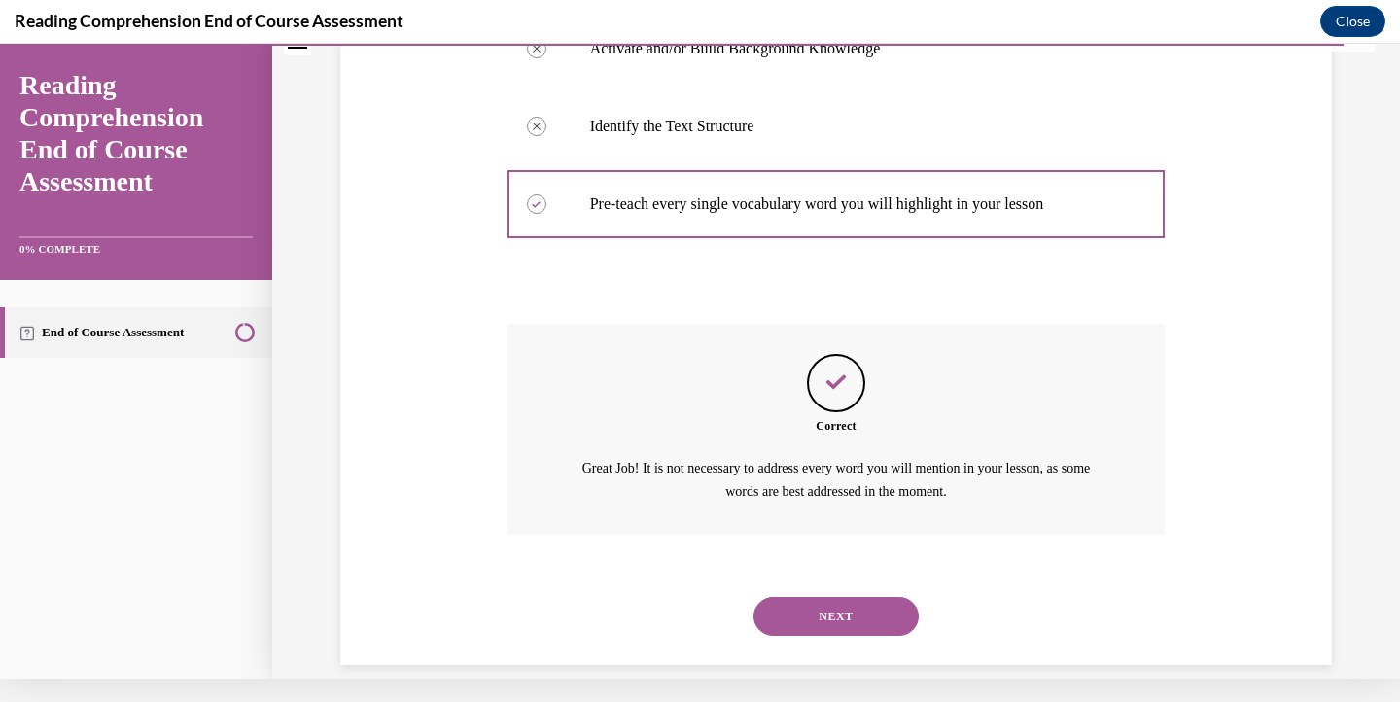
click at [829, 597] on button "NEXT" at bounding box center [836, 616] width 165 height 39
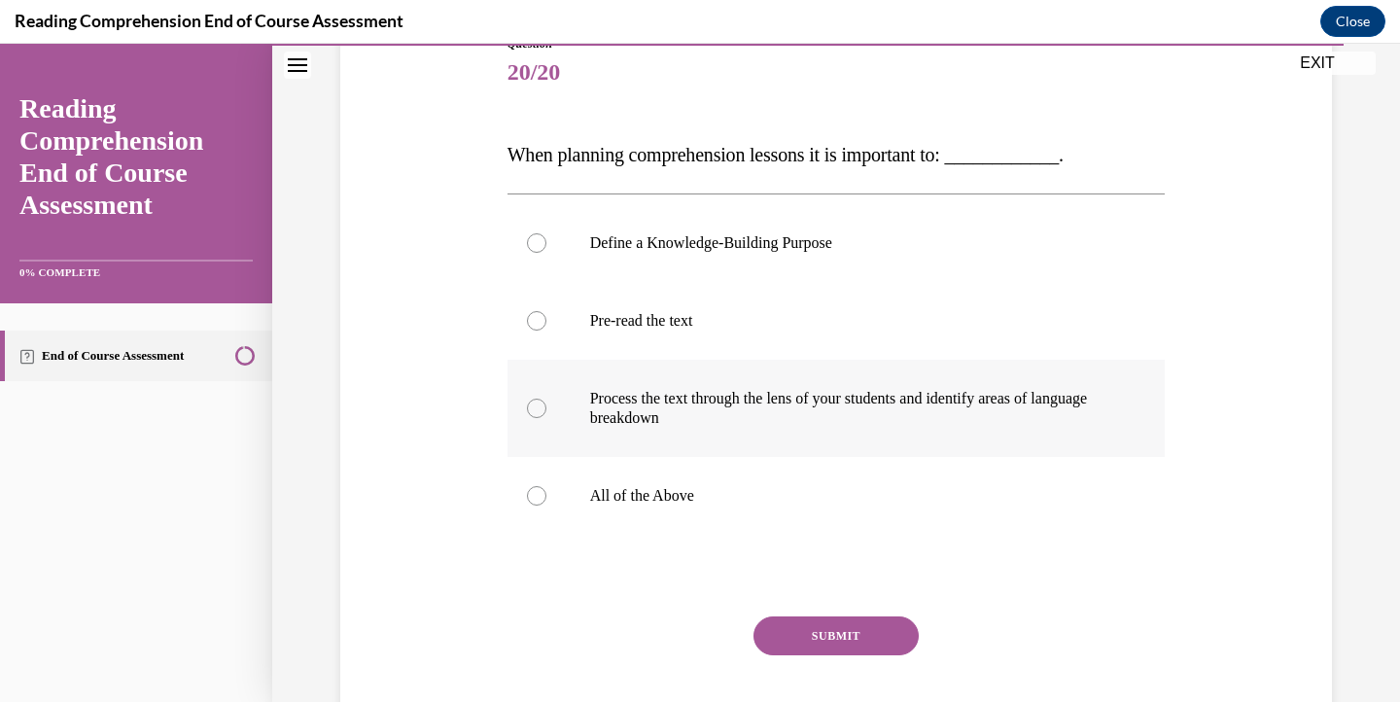
scroll to position [240, 0]
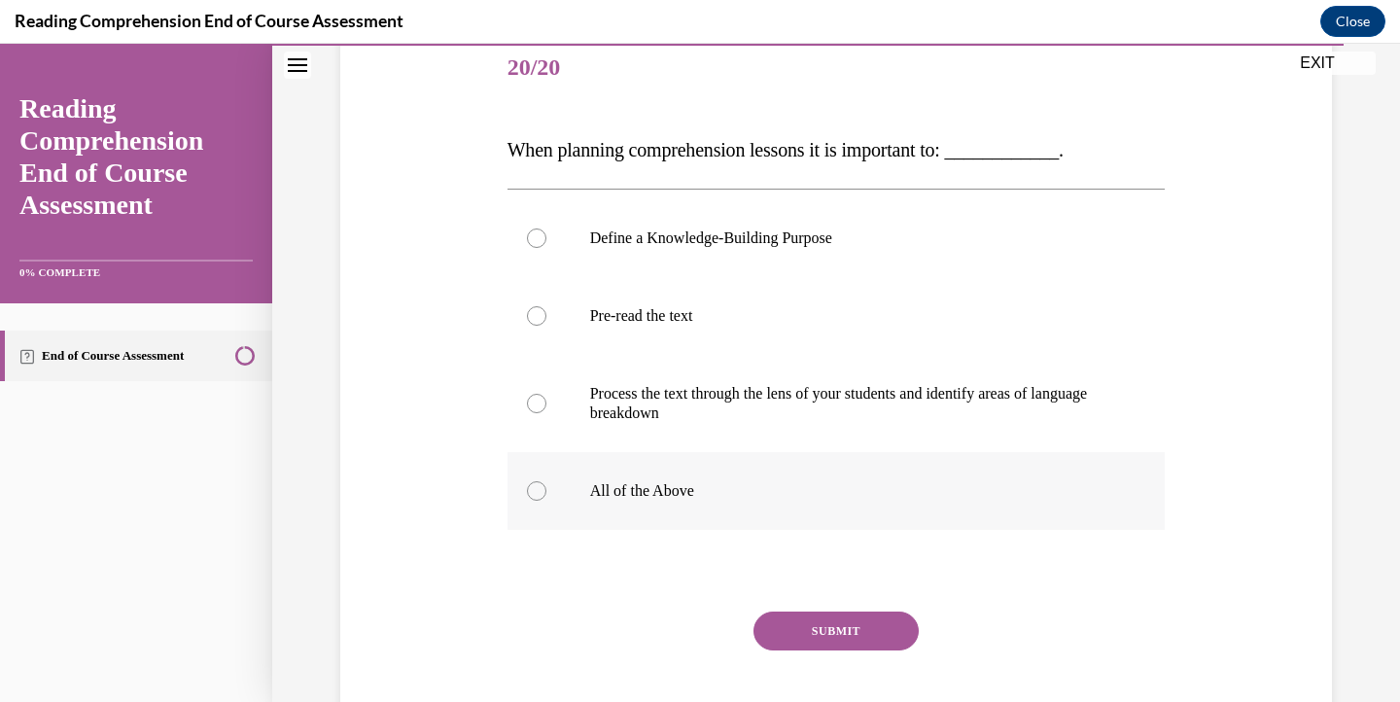
click at [879, 495] on p "All of the Above" at bounding box center [853, 490] width 527 height 19
click at [547, 495] on input "All of the Above" at bounding box center [536, 490] width 19 height 19
radio input "true"
click at [840, 625] on button "SUBMIT" at bounding box center [836, 631] width 165 height 39
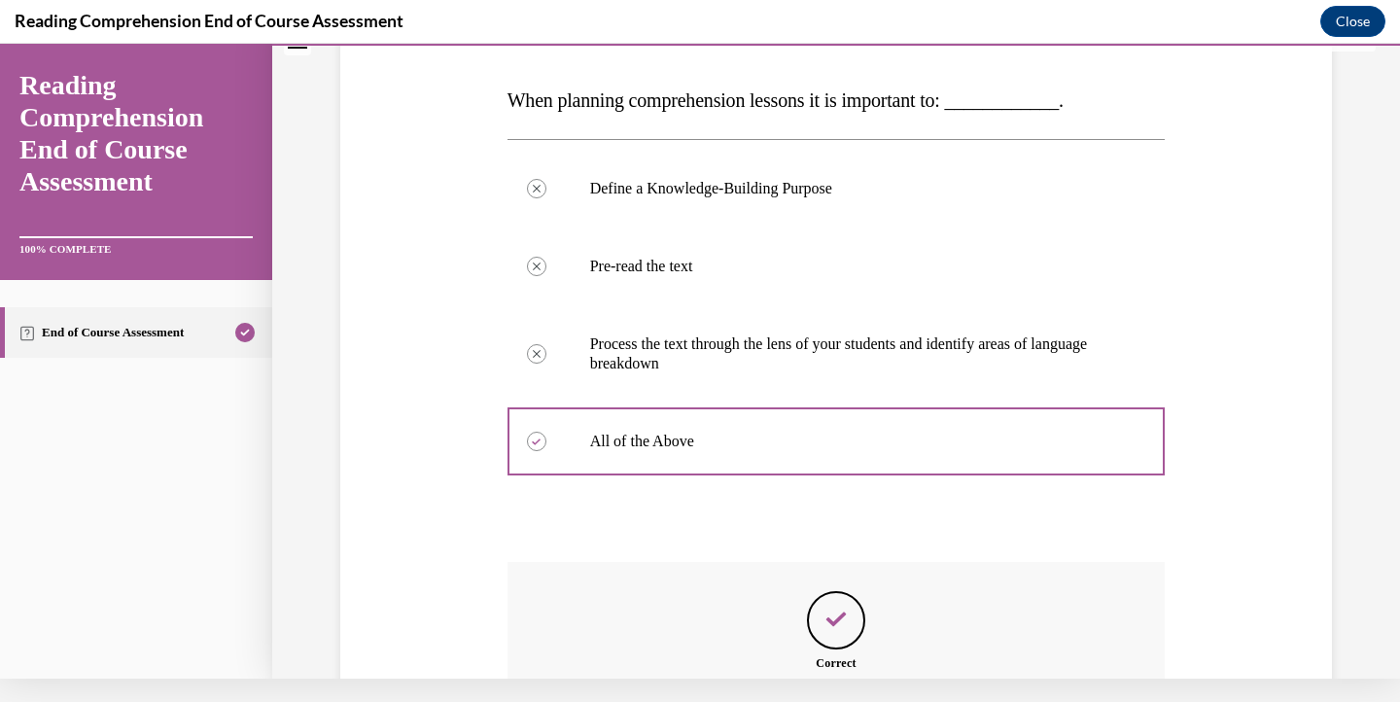
scroll to position [504, 0]
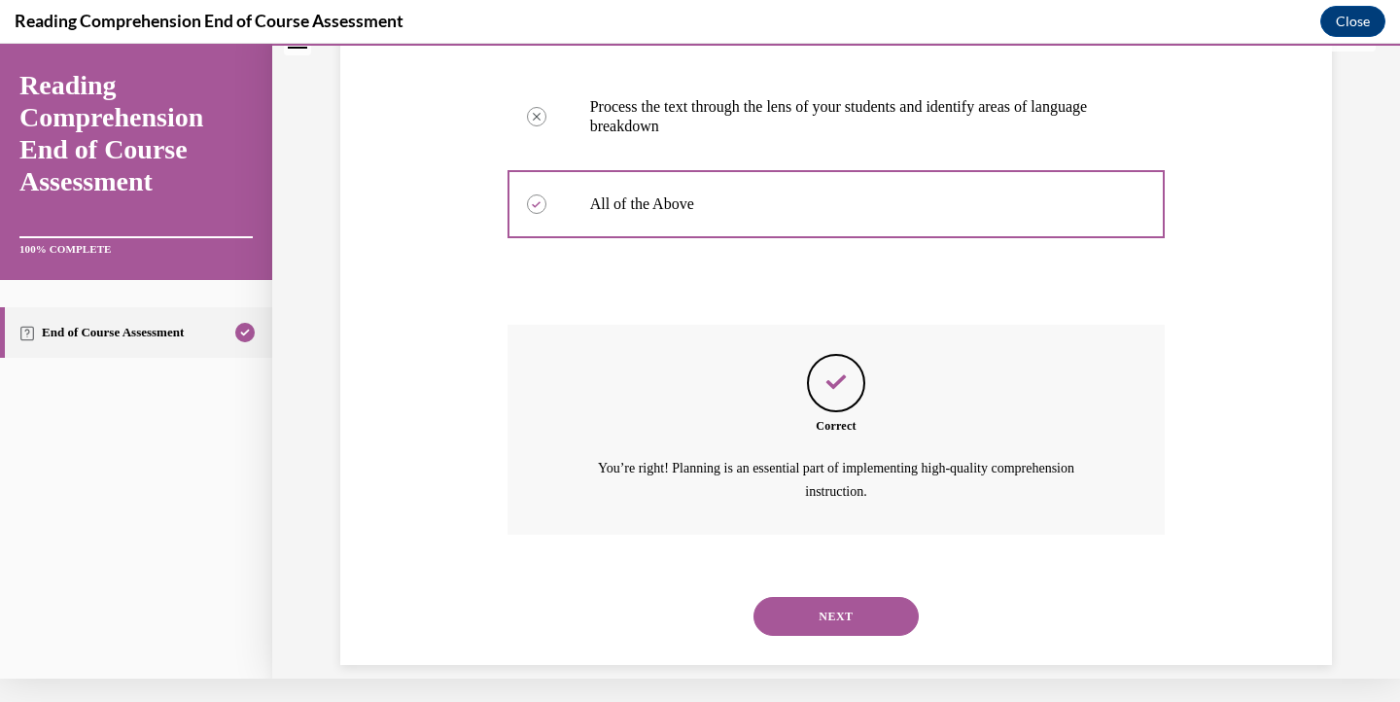
click at [840, 597] on button "NEXT" at bounding box center [836, 616] width 165 height 39
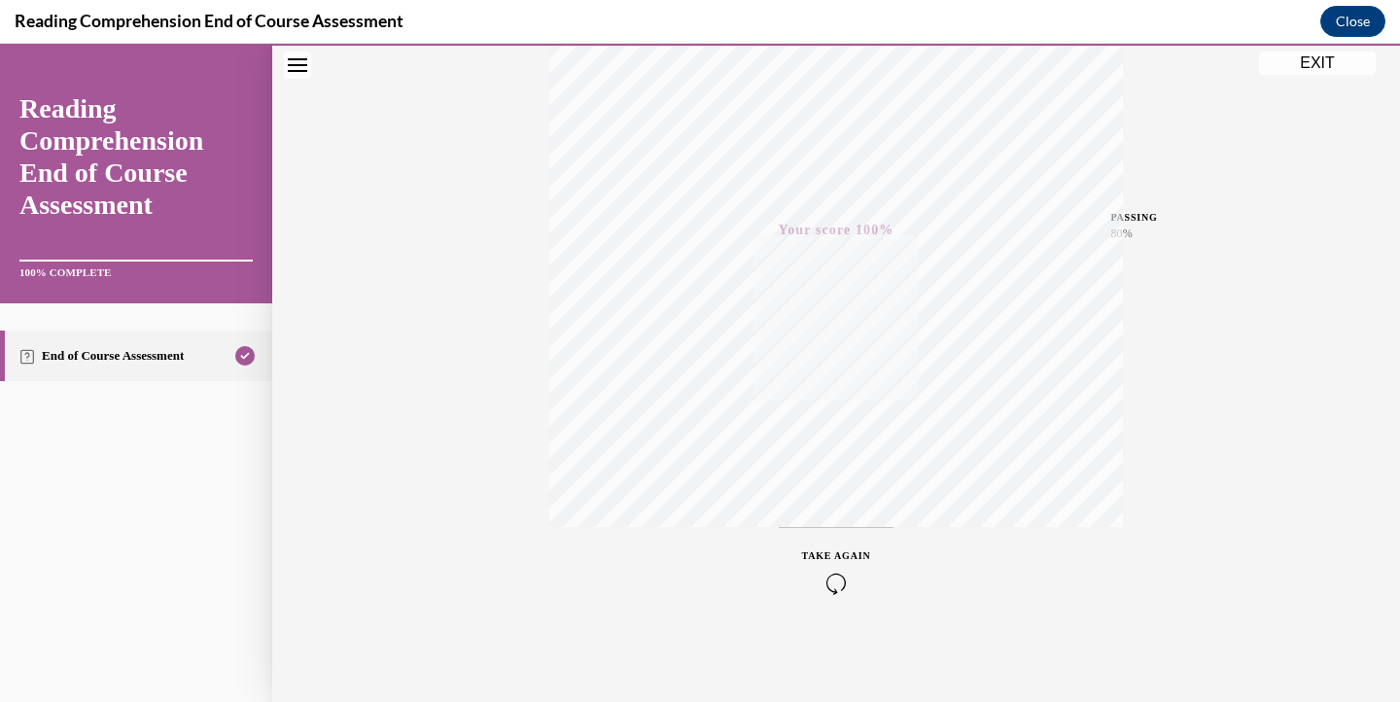
scroll to position [338, 0]
click at [1311, 57] on button "EXIT" at bounding box center [1317, 63] width 117 height 23
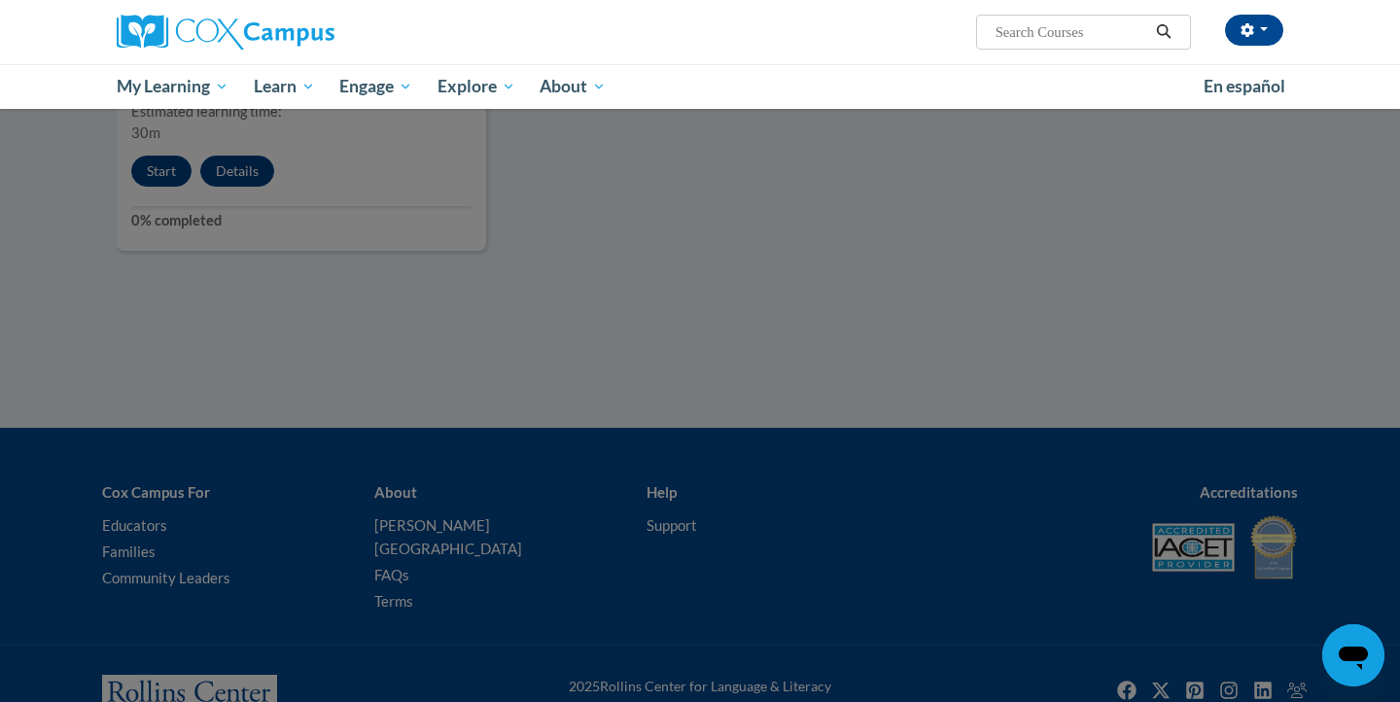
scroll to position [2399, 0]
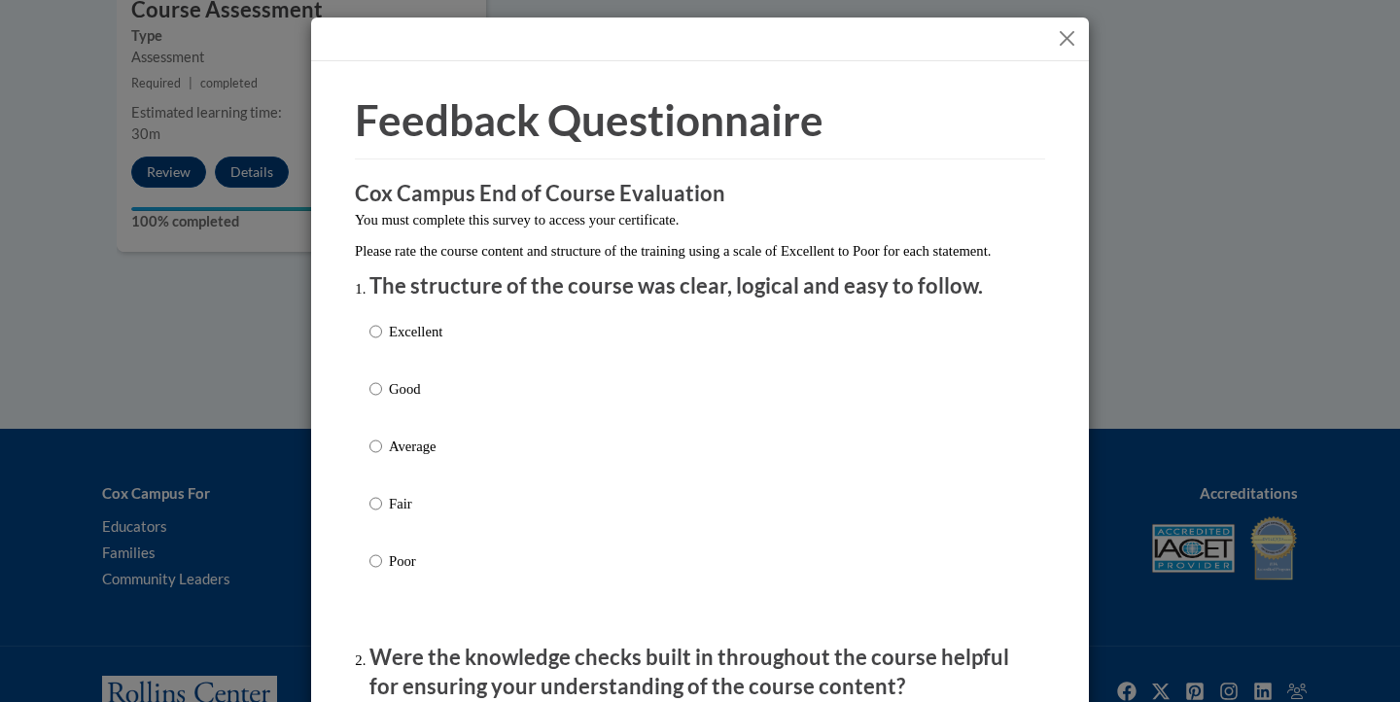
click at [385, 416] on label "Good" at bounding box center [406, 404] width 73 height 53
click at [382, 400] on input "Good" at bounding box center [376, 388] width 13 height 21
radio input "true"
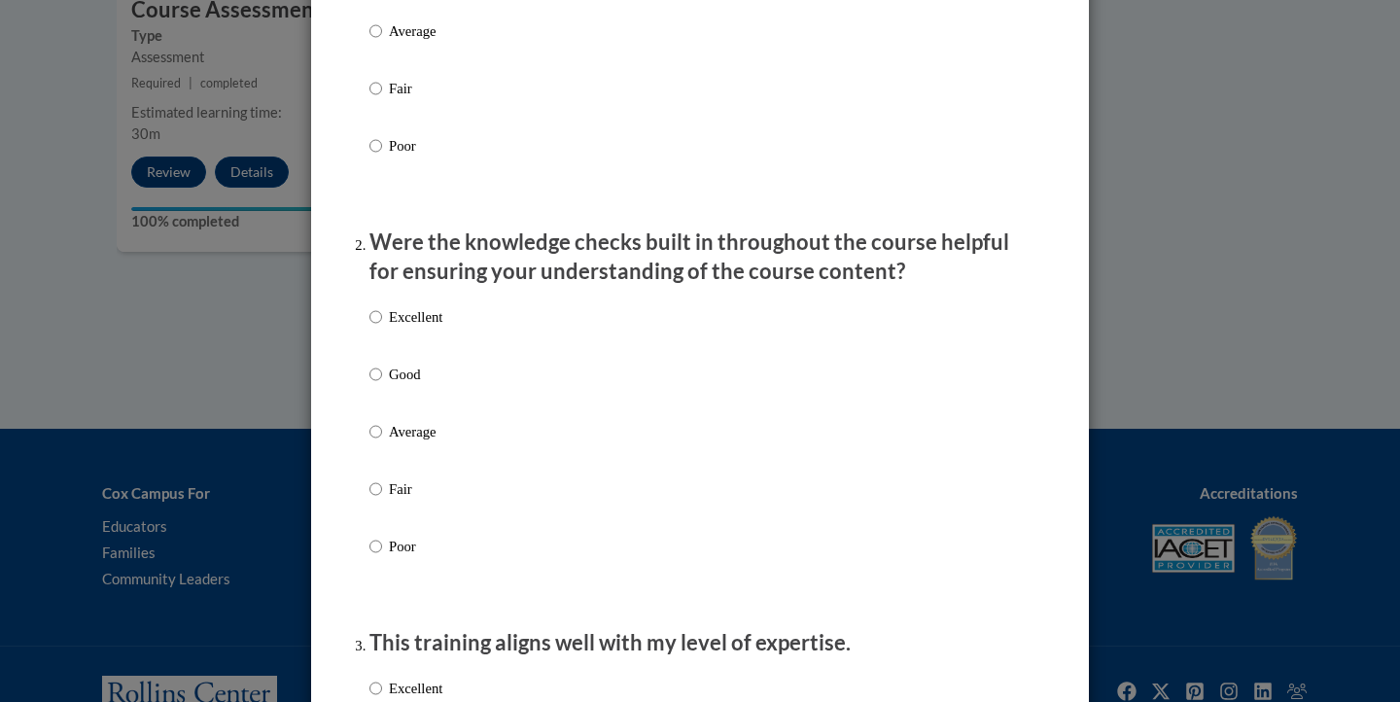
click at [391, 385] on p "Good" at bounding box center [415, 374] width 53 height 21
click at [382, 385] on input "Good" at bounding box center [376, 374] width 13 height 21
radio input "true"
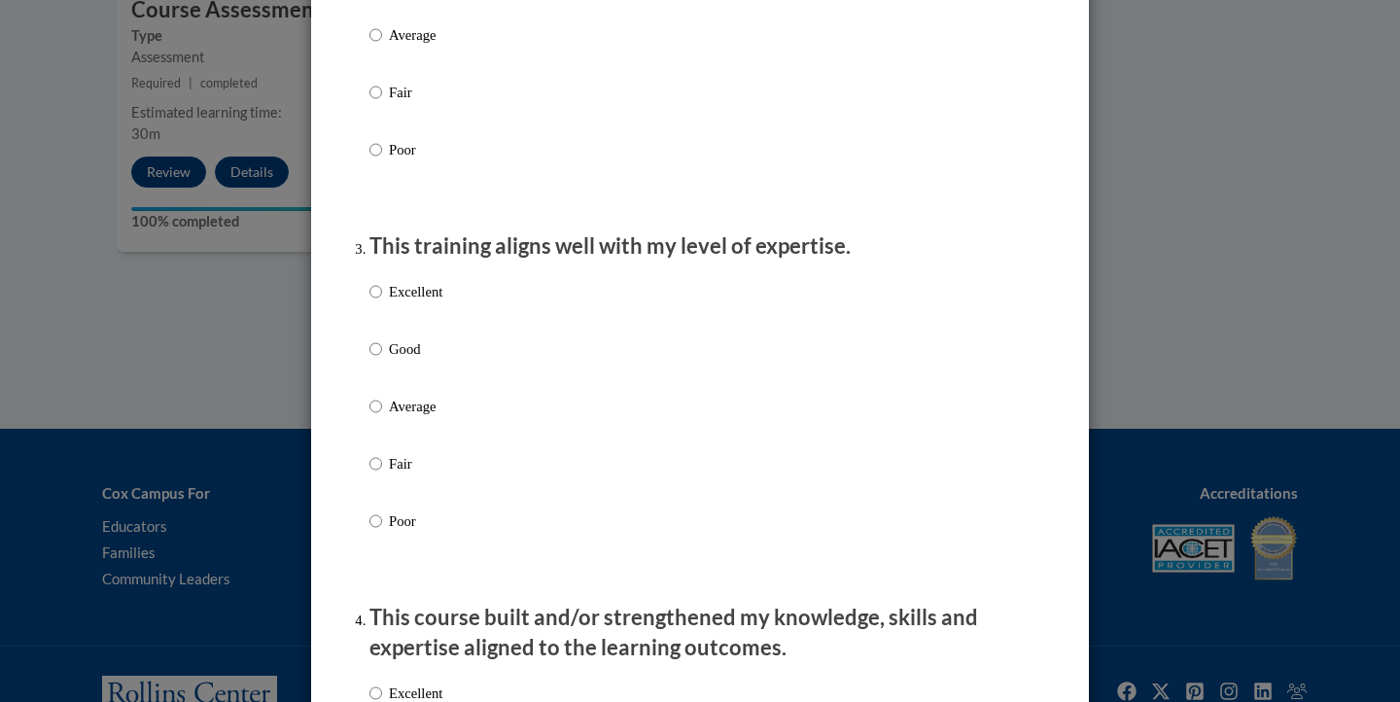
scroll to position [815, 0]
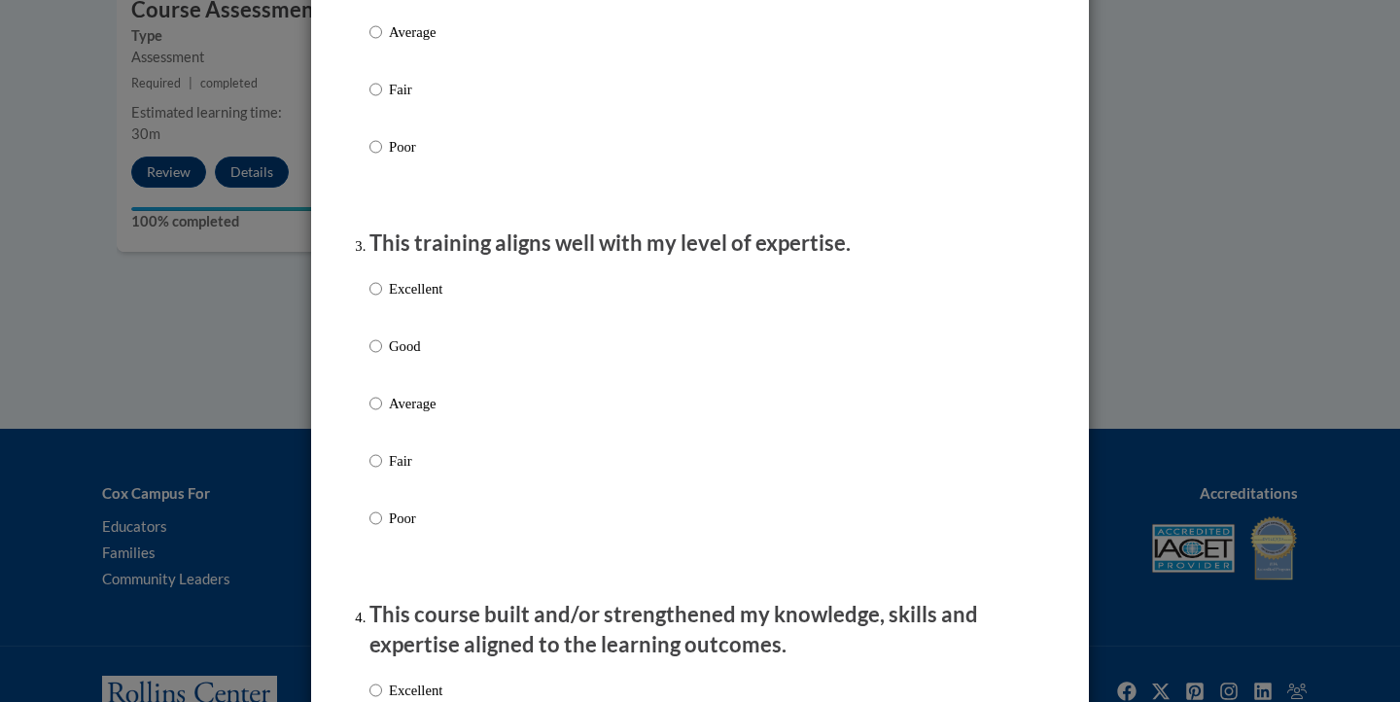
click at [415, 357] on p "Good" at bounding box center [415, 346] width 53 height 21
click at [382, 357] on input "Good" at bounding box center [376, 346] width 13 height 21
radio input "true"
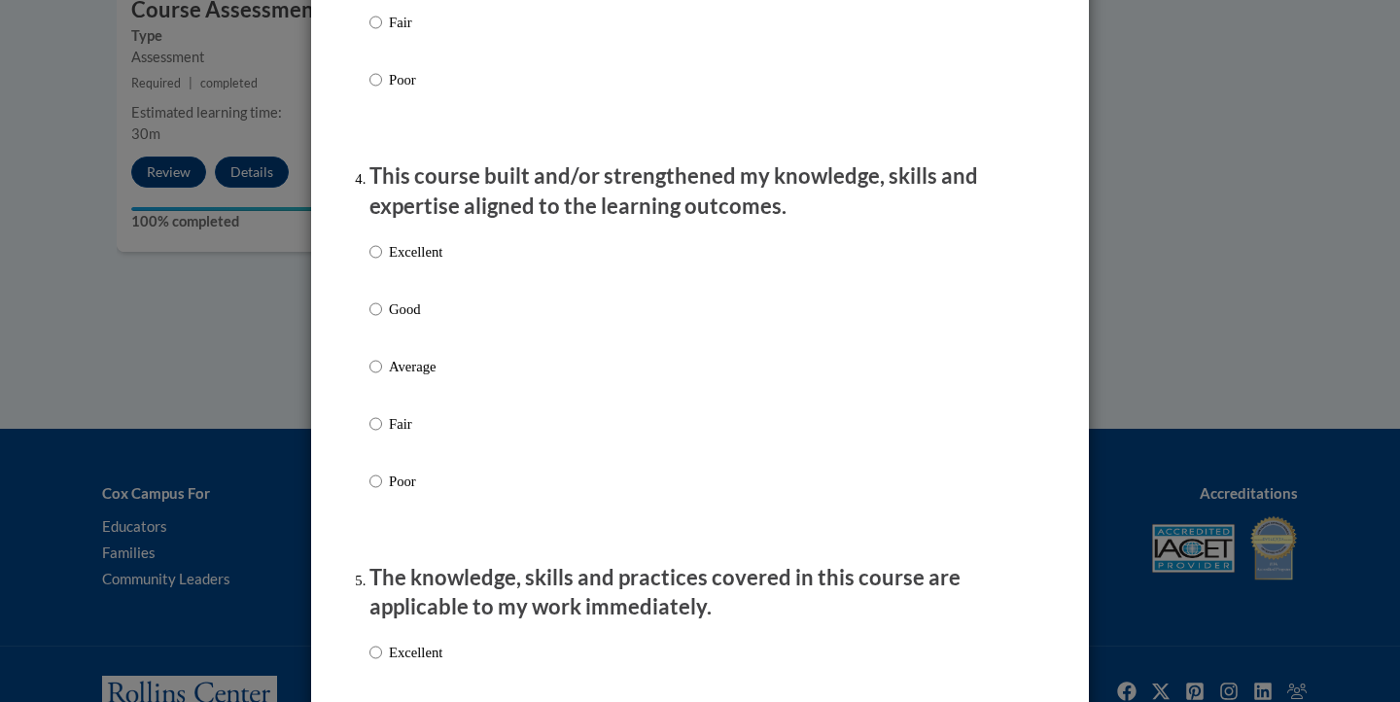
scroll to position [1256, 0]
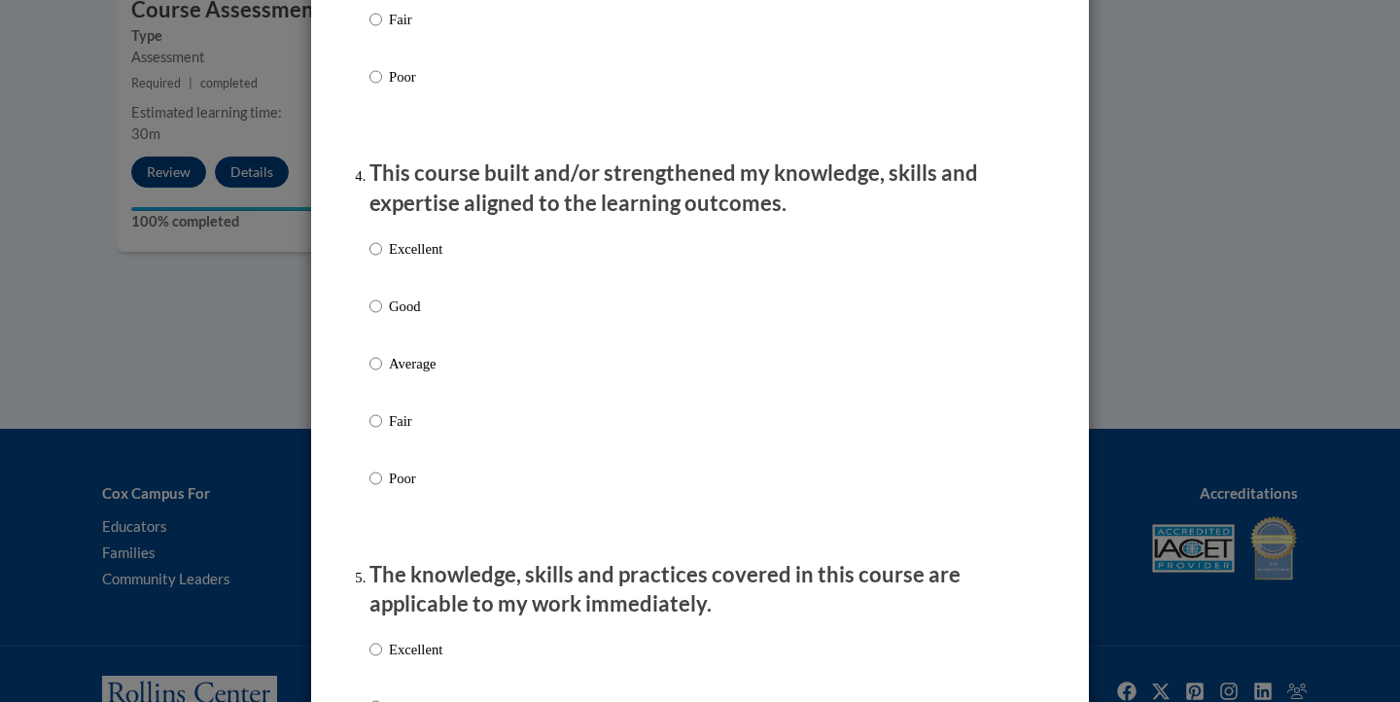
click at [417, 306] on div "Excellent Good Average Fair Poor" at bounding box center [406, 379] width 73 height 301
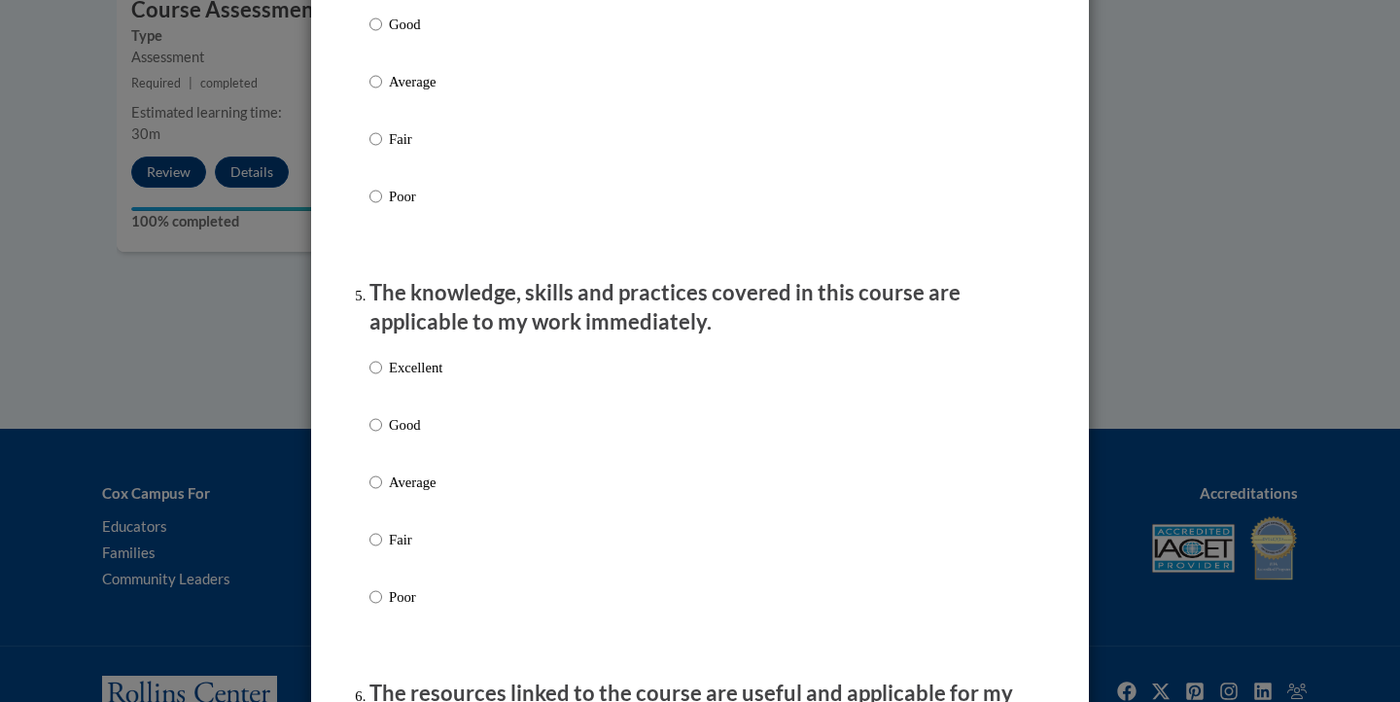
scroll to position [1549, 0]
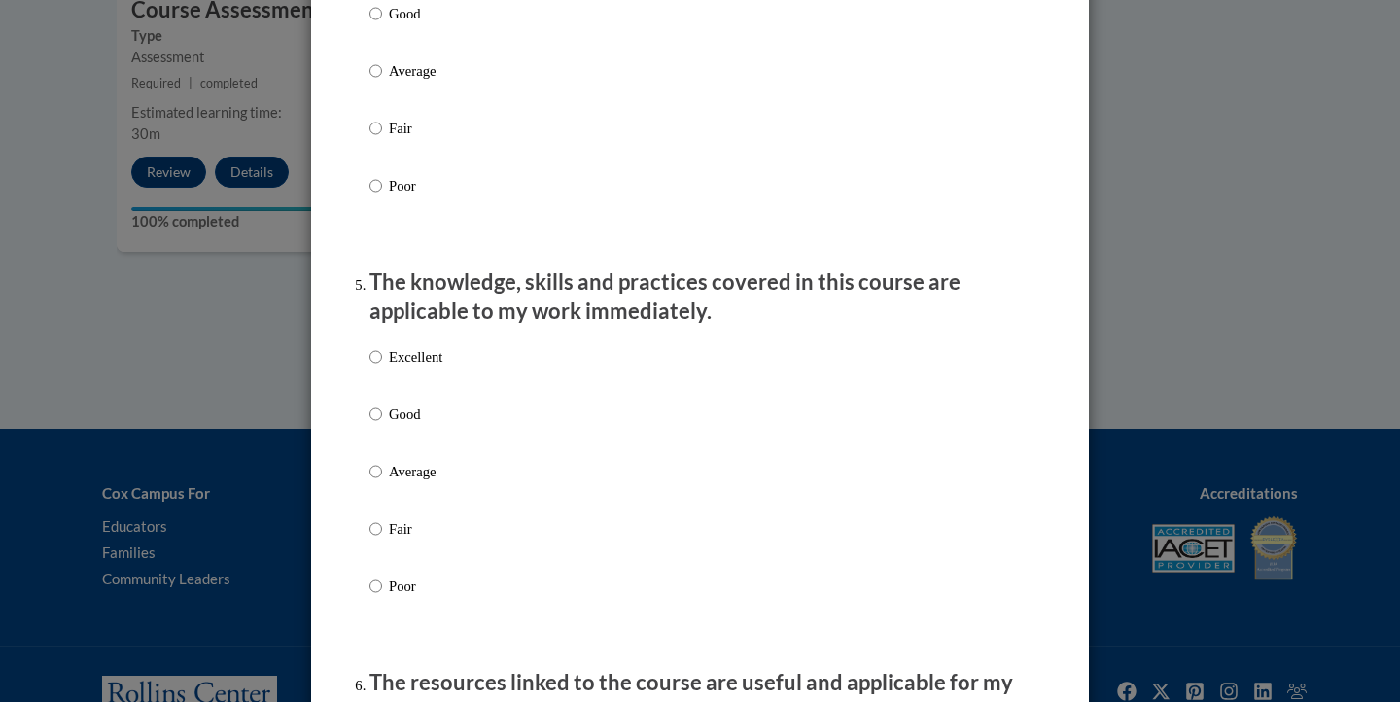
click at [413, 422] on p "Good" at bounding box center [415, 414] width 53 height 21
click at [382, 422] on input "Good" at bounding box center [376, 414] width 13 height 21
radio input "true"
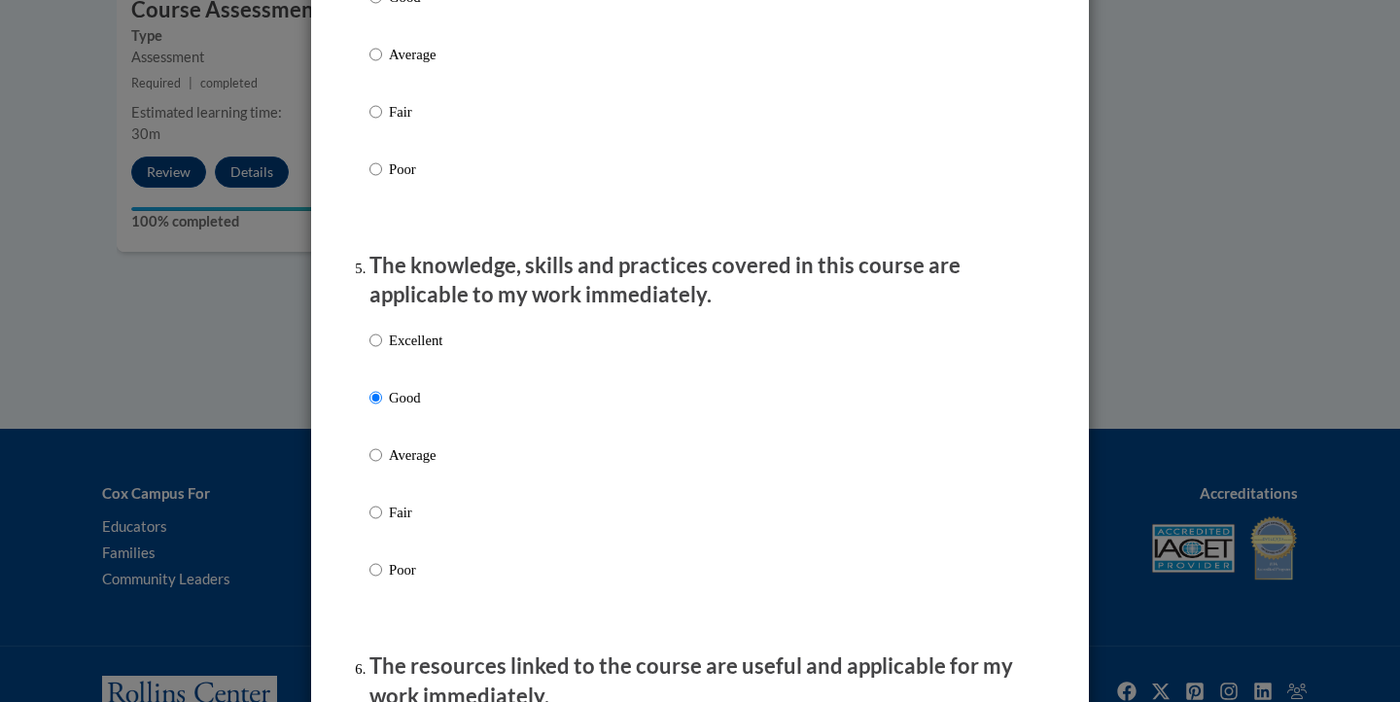
scroll to position [1559, 0]
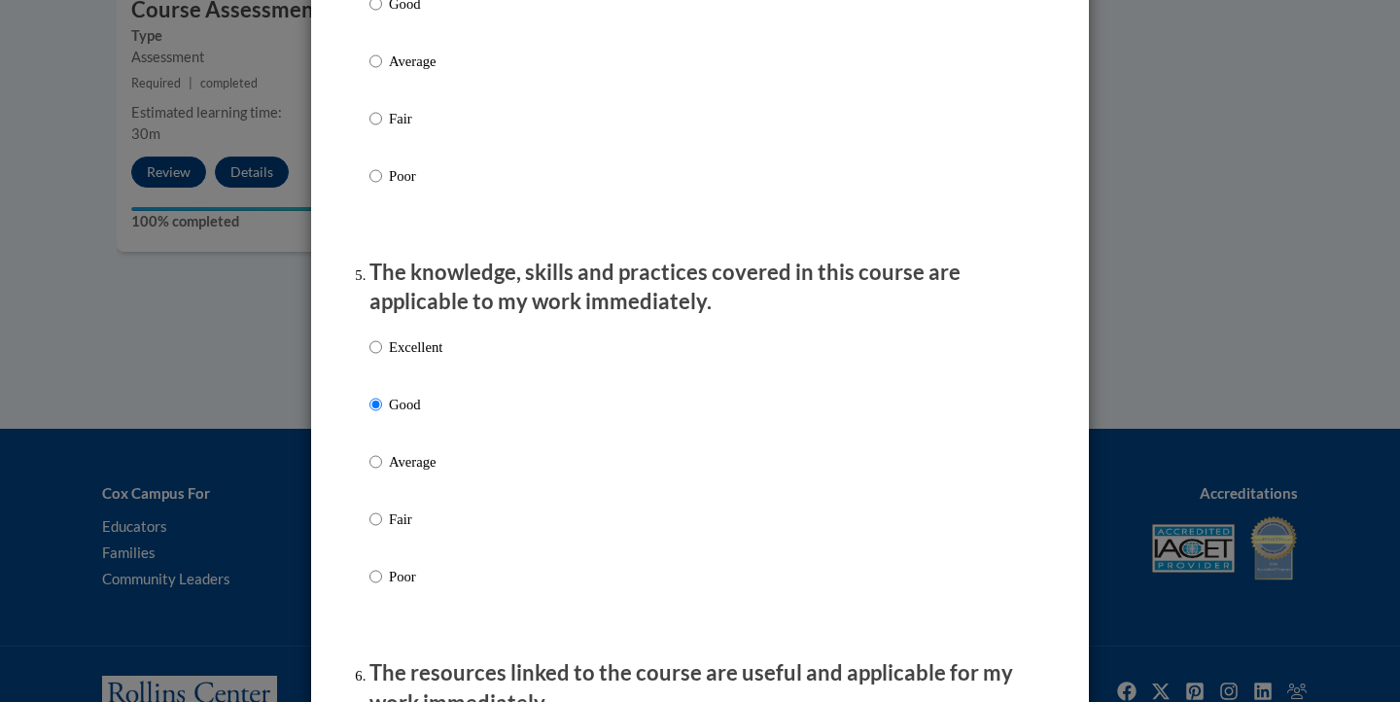
click at [400, 470] on p "Average" at bounding box center [415, 461] width 53 height 21
click at [382, 470] on input "Average" at bounding box center [376, 461] width 13 height 21
radio input "true"
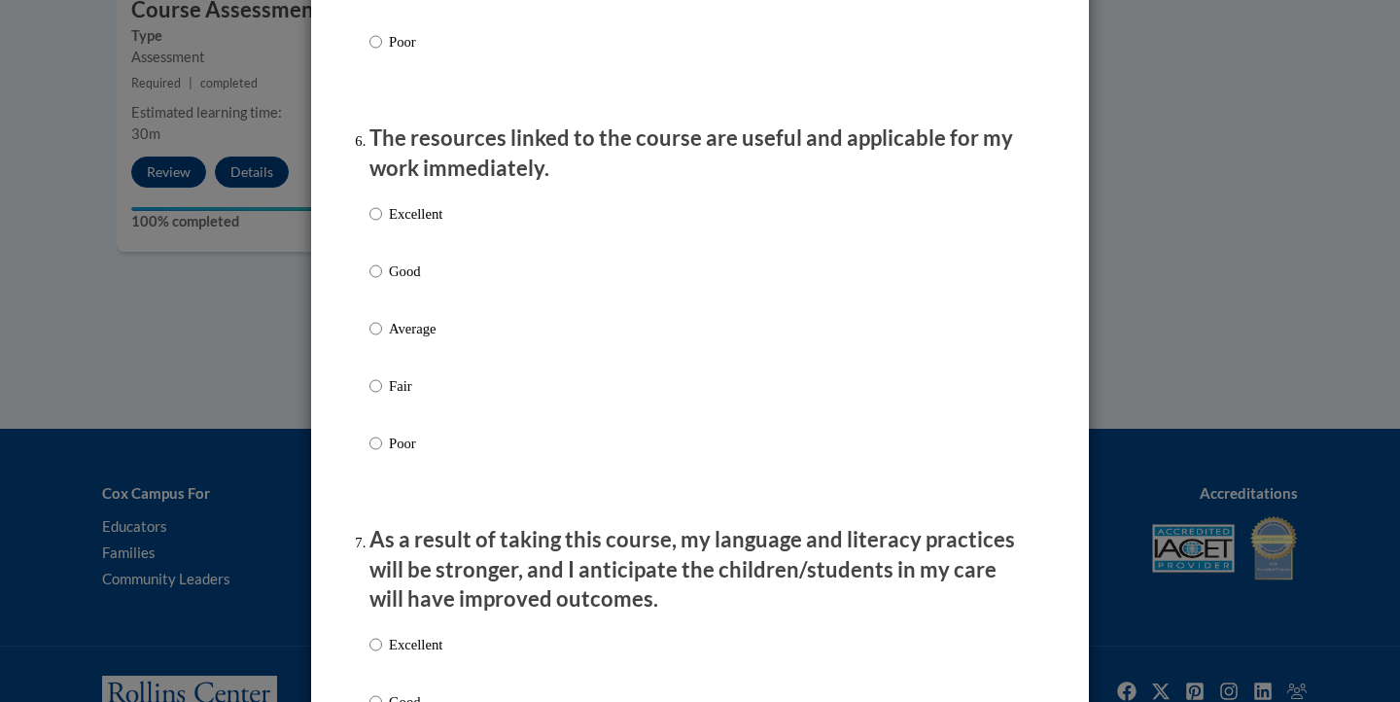
scroll to position [2113, 0]
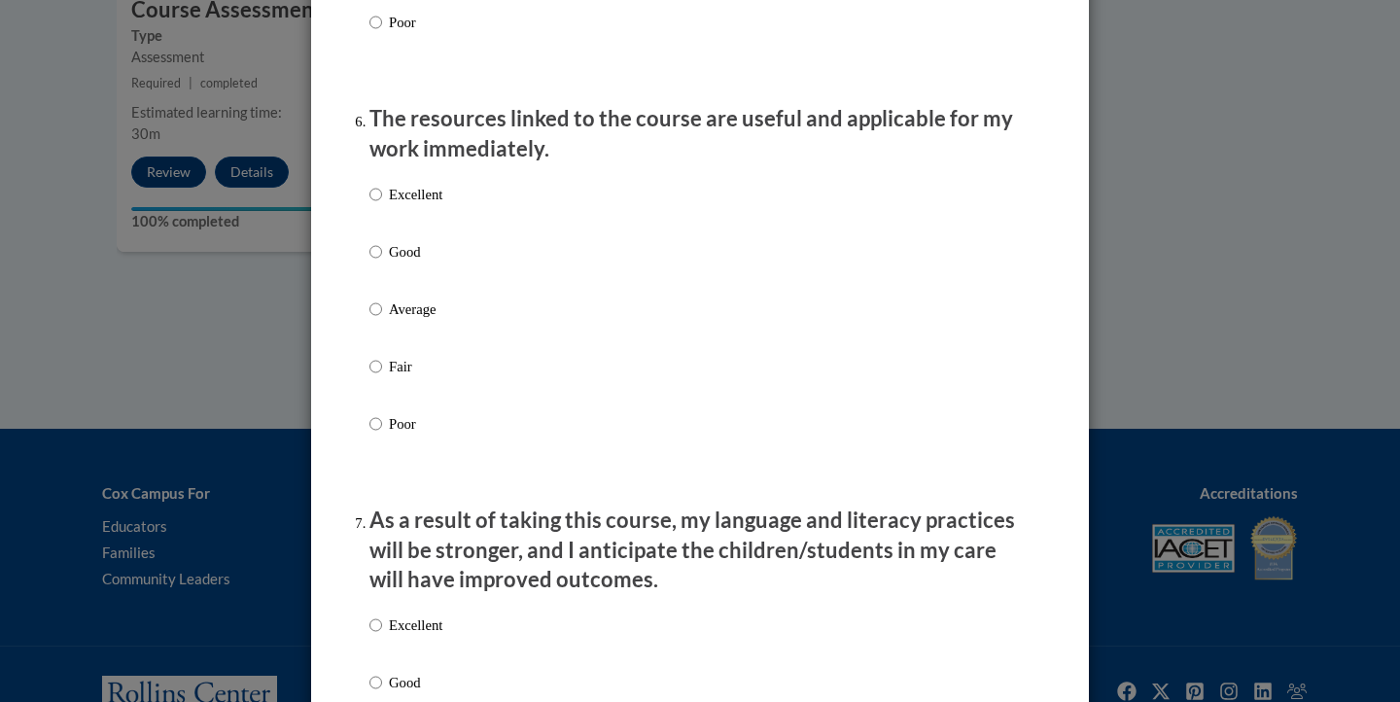
click at [406, 316] on p "Average" at bounding box center [415, 309] width 53 height 21
click at [382, 316] on input "Average" at bounding box center [376, 309] width 13 height 21
radio input "true"
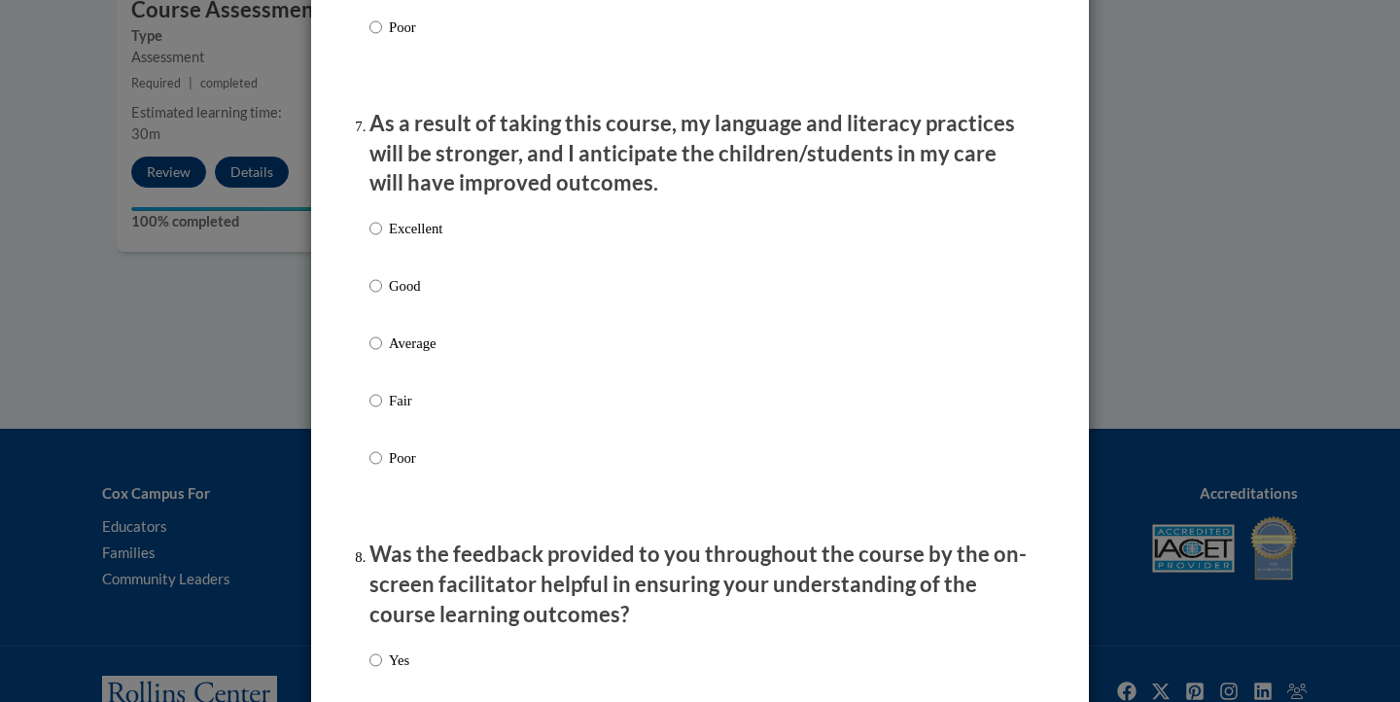
scroll to position [2522, 0]
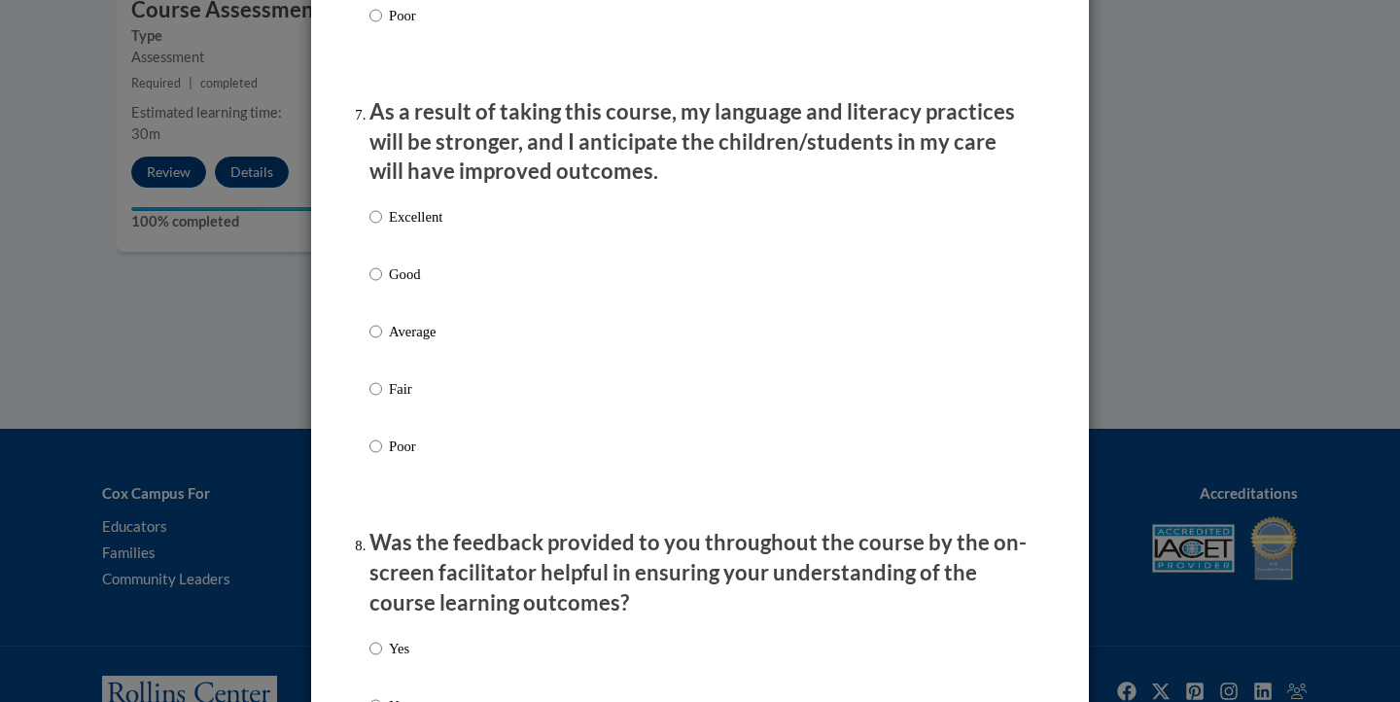
click at [407, 334] on p "Average" at bounding box center [415, 331] width 53 height 21
click at [382, 334] on input "Average" at bounding box center [376, 331] width 13 height 21
radio input "true"
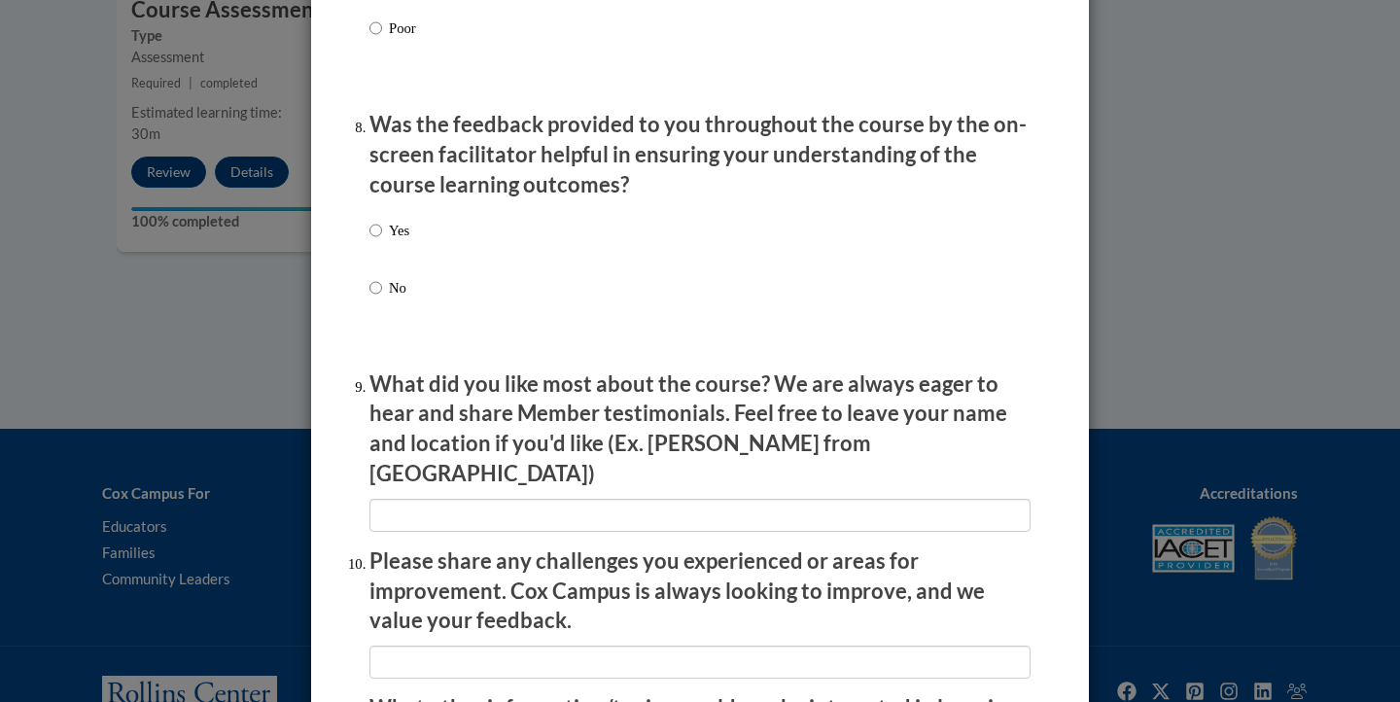
scroll to position [2946, 0]
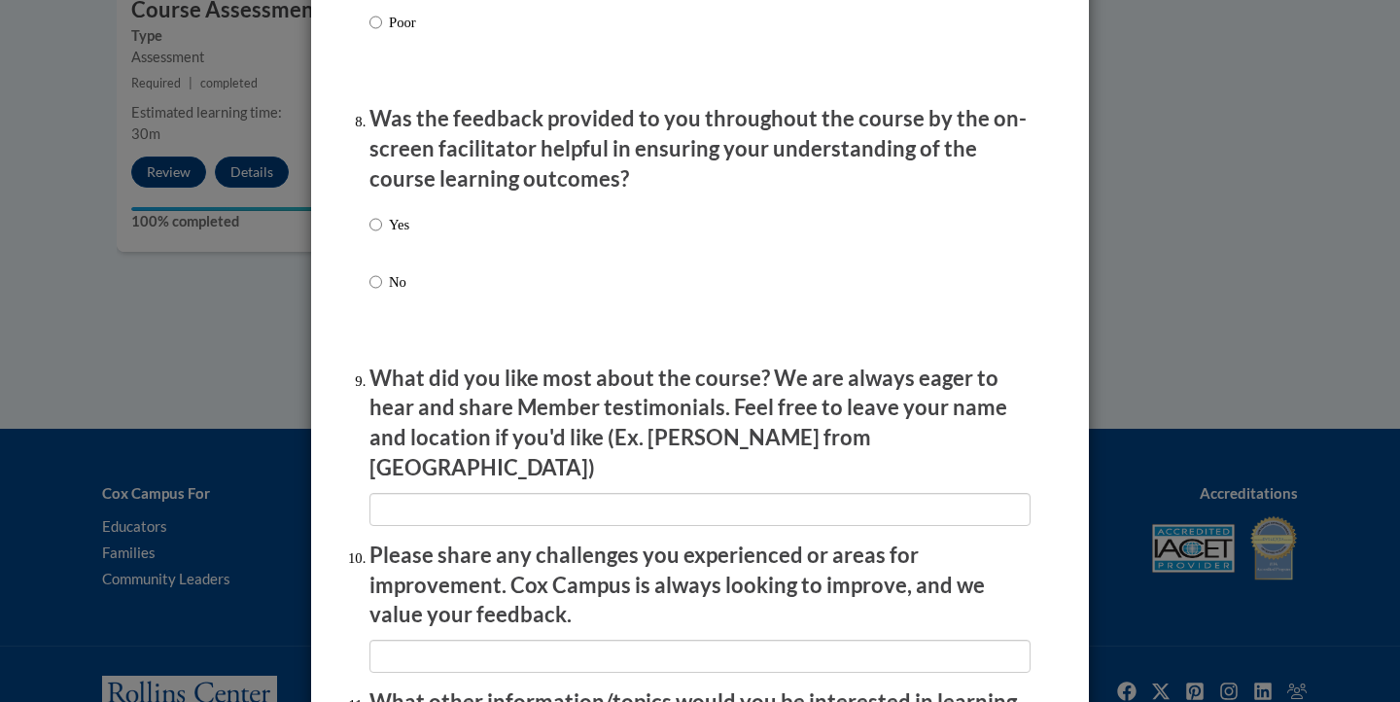
click at [383, 216] on label "Yes" at bounding box center [390, 240] width 40 height 53
click at [382, 216] on input "Yes" at bounding box center [376, 224] width 13 height 21
radio input "true"
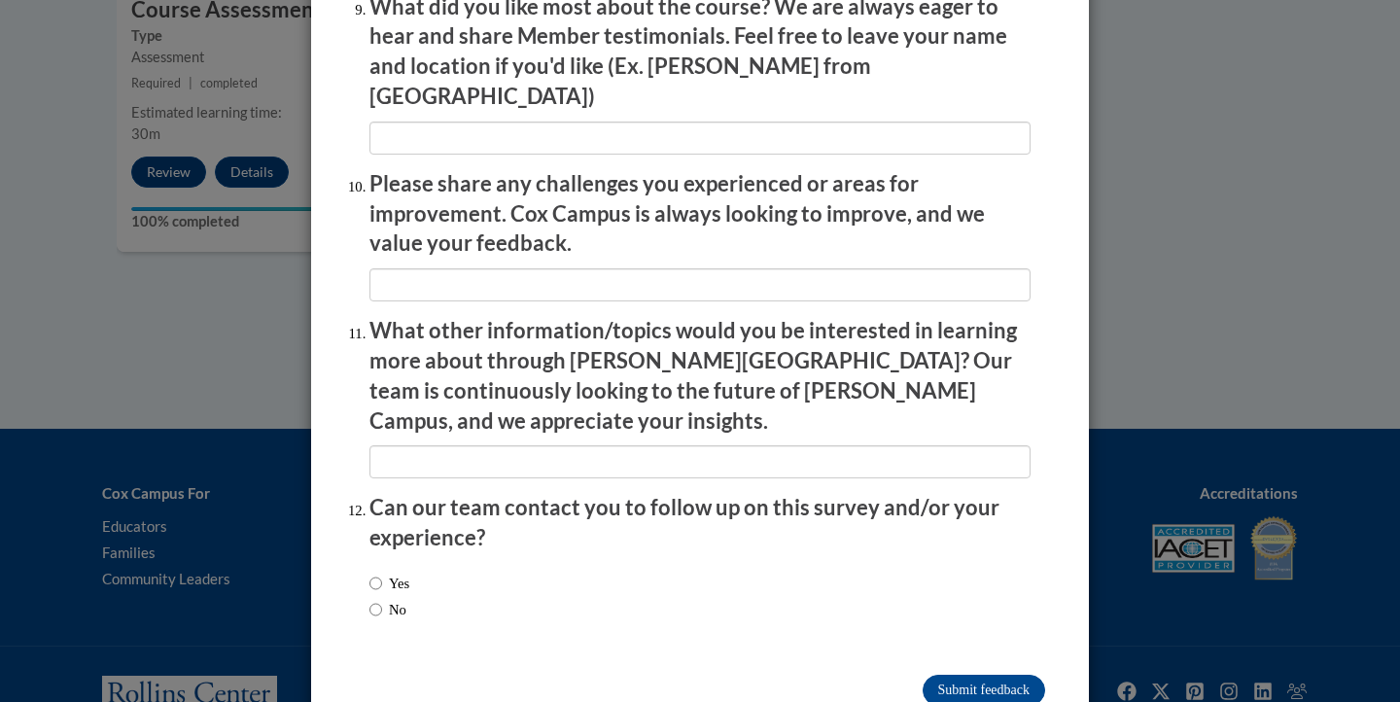
scroll to position [3316, 0]
click at [389, 600] on label "No" at bounding box center [388, 610] width 37 height 21
click at [382, 600] on input "No" at bounding box center [376, 610] width 13 height 21
radio input "true"
click at [992, 676] on input "Submit feedback" at bounding box center [984, 691] width 123 height 31
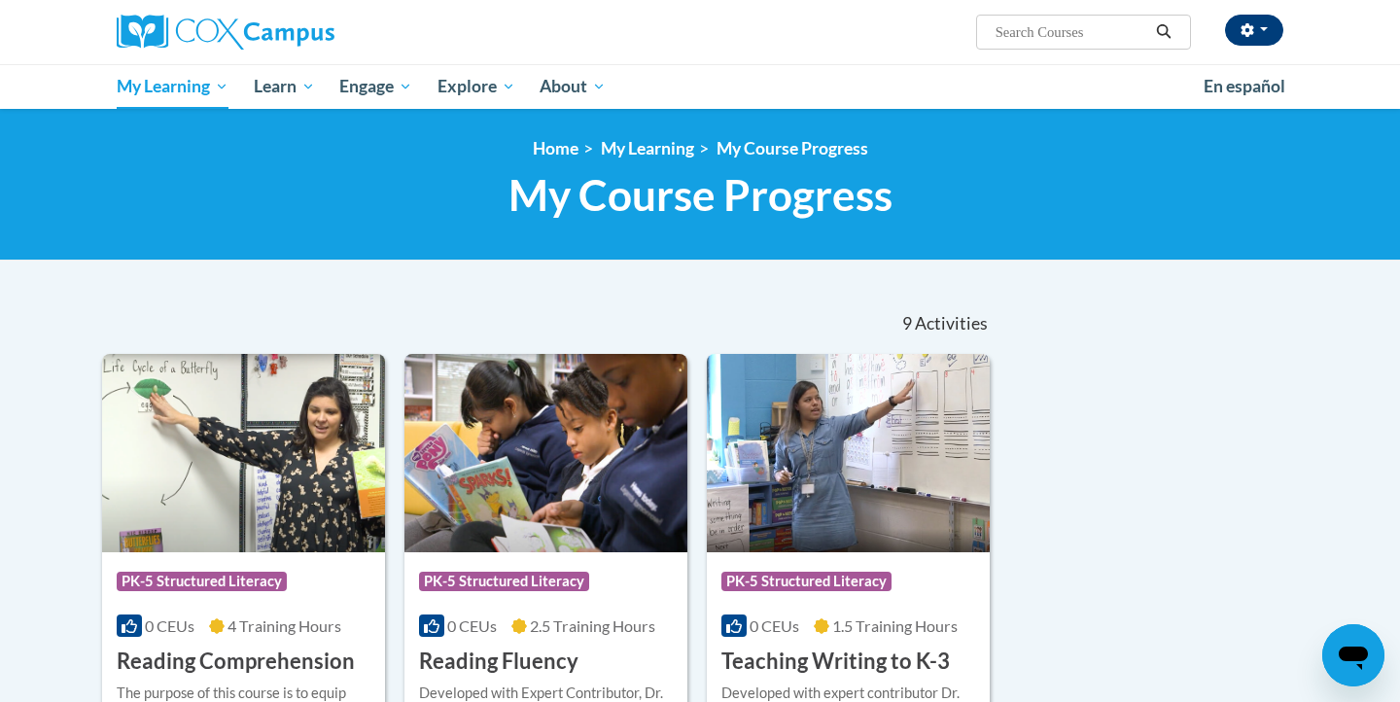
click at [1263, 30] on span "button" at bounding box center [1264, 29] width 8 height 4
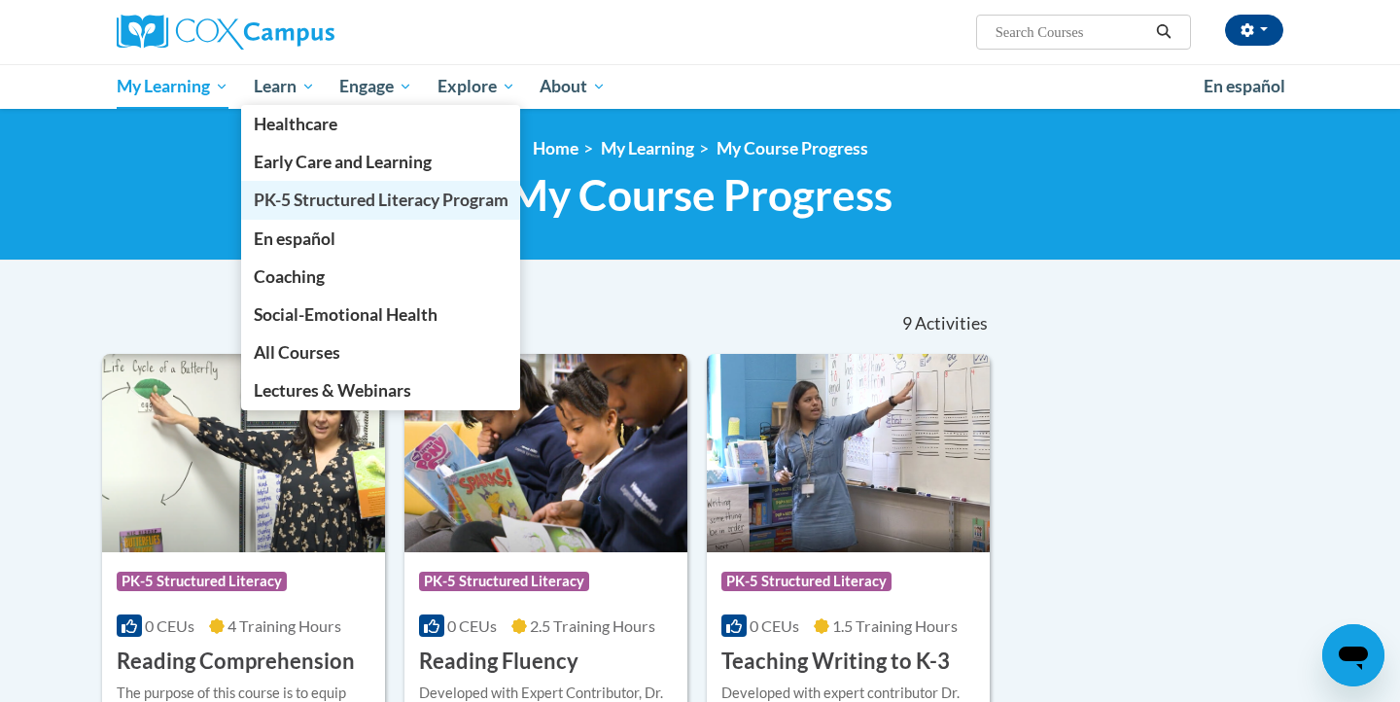
click at [301, 196] on span "PK-5 Structured Literacy Program" at bounding box center [381, 200] width 255 height 20
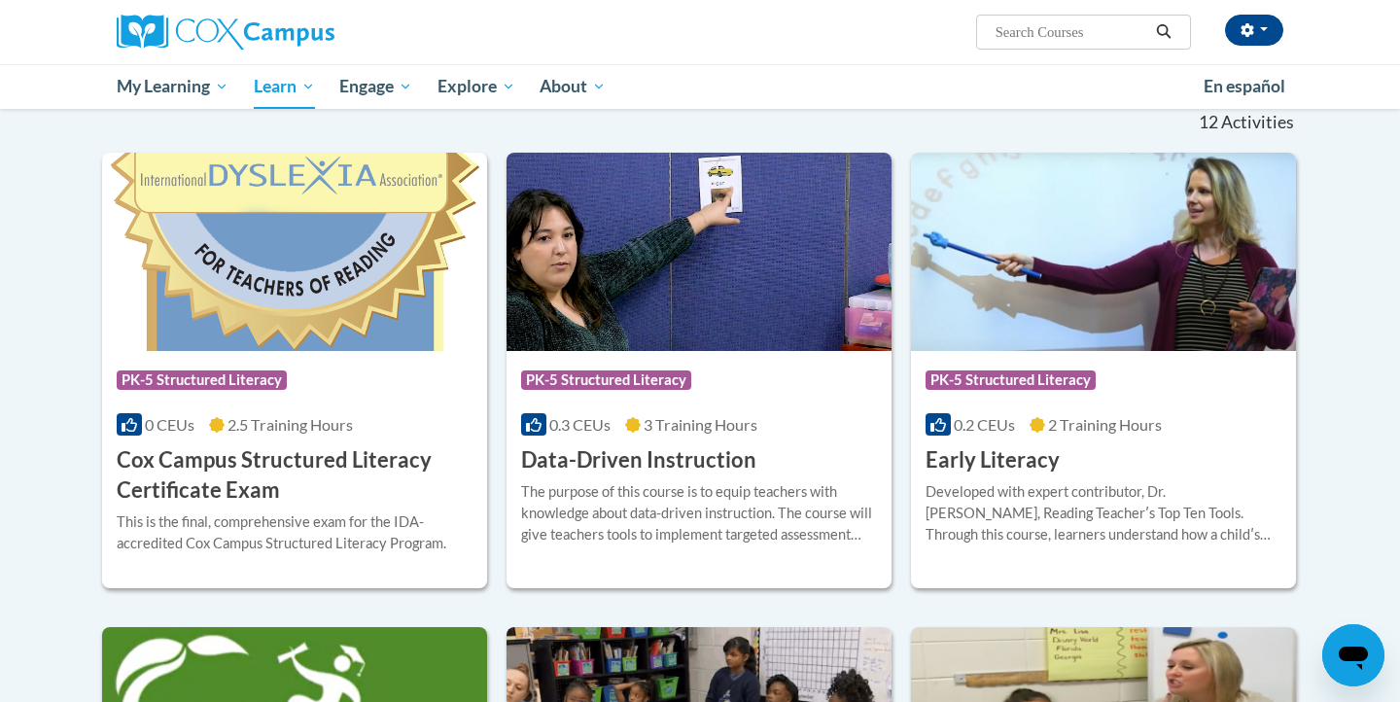
scroll to position [592, 0]
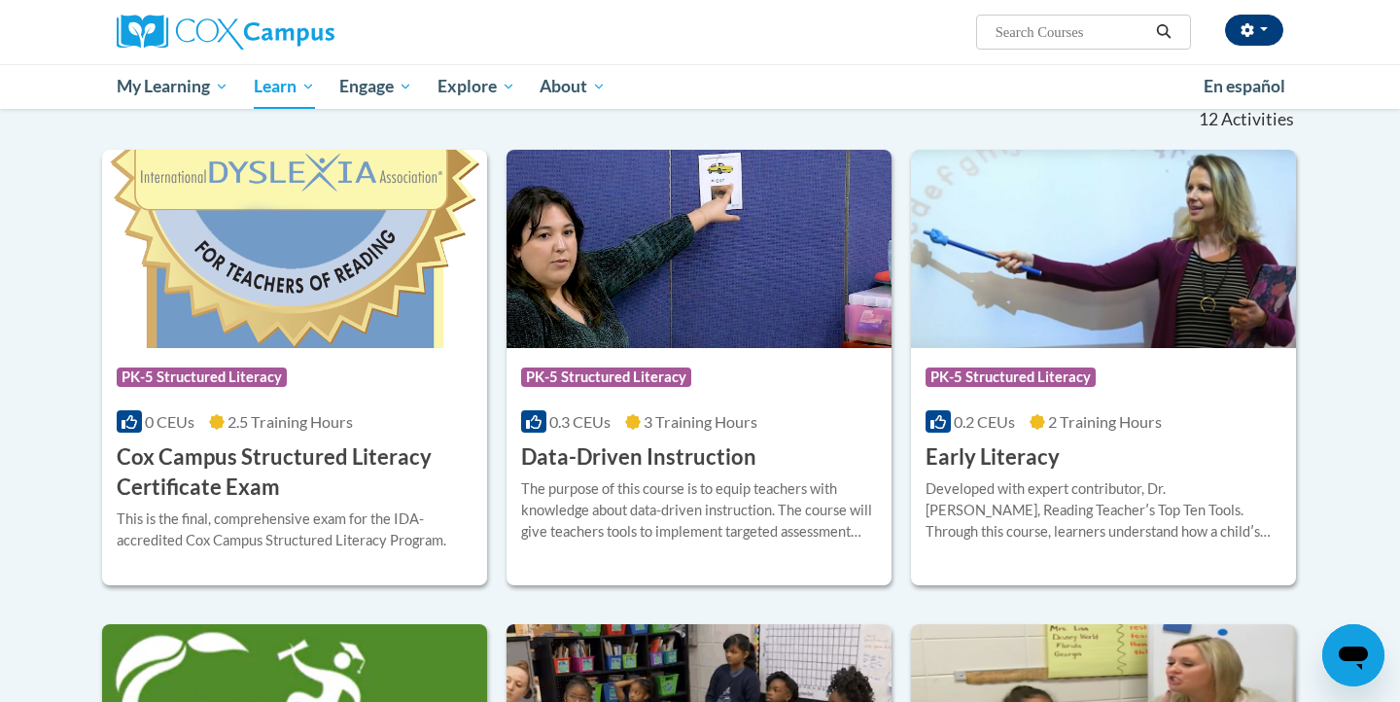
click at [1269, 17] on button "button" at bounding box center [1254, 30] width 58 height 31
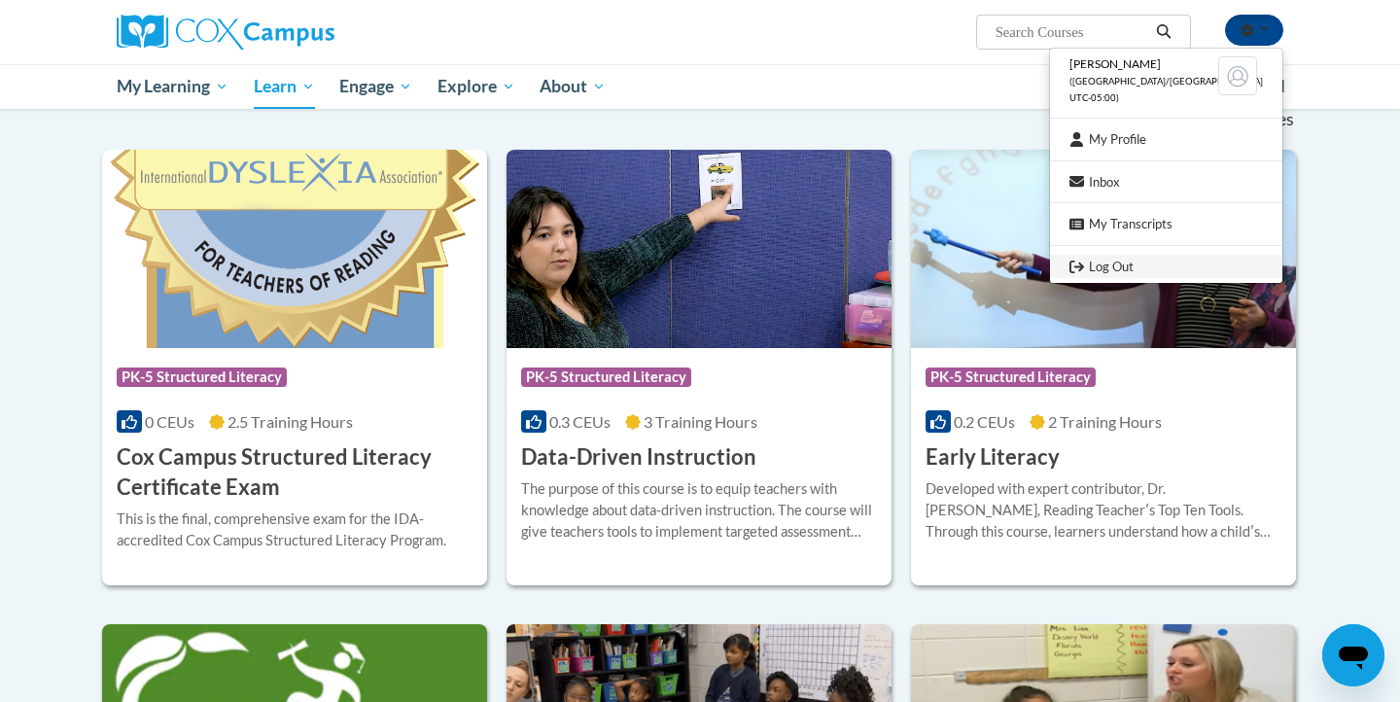
click at [1154, 265] on link "Log Out" at bounding box center [1166, 267] width 232 height 24
